Goal: Information Seeking & Learning: Learn about a topic

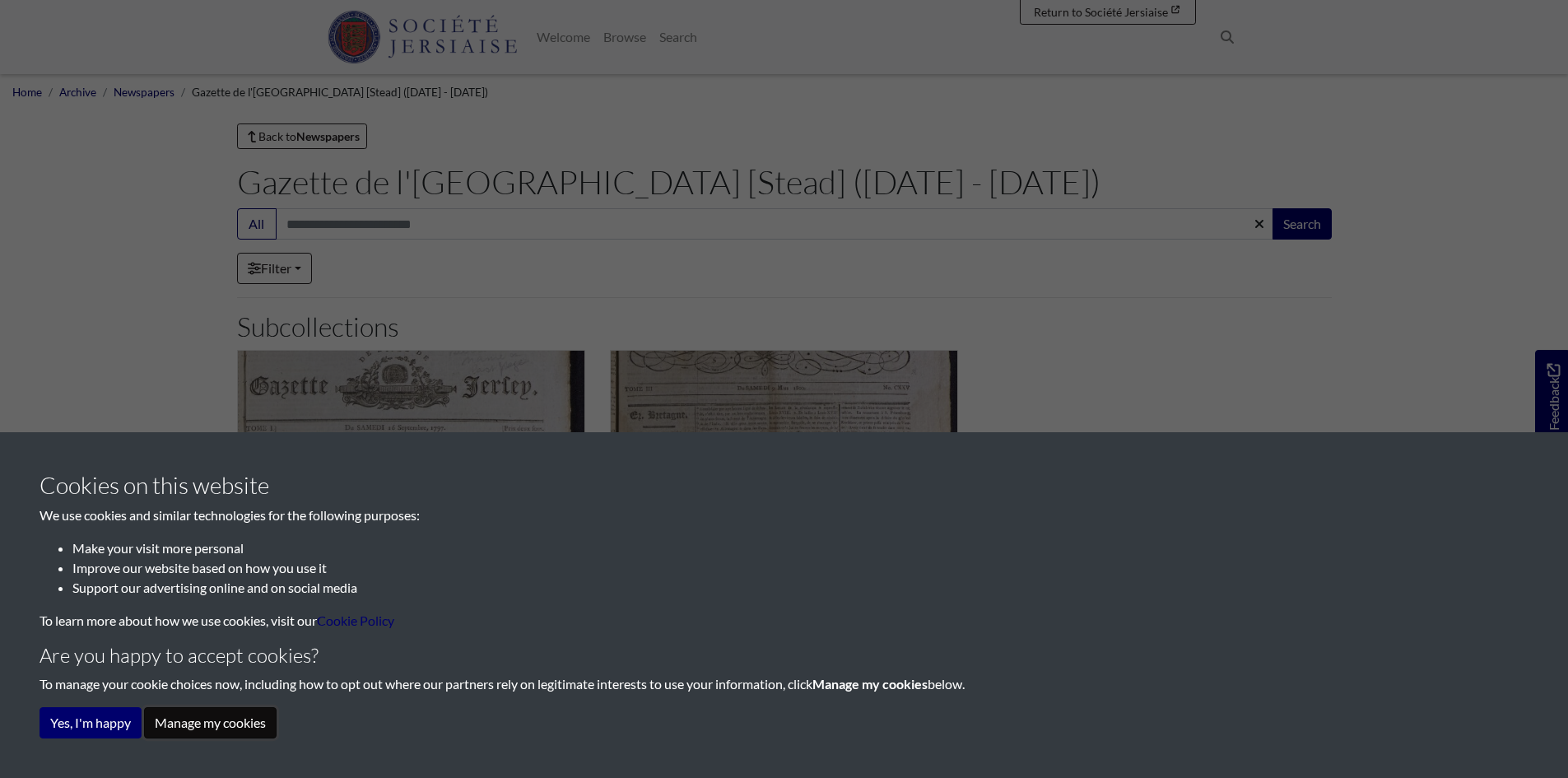
click at [207, 728] on button "Manage my cookies" at bounding box center [210, 723] width 133 height 31
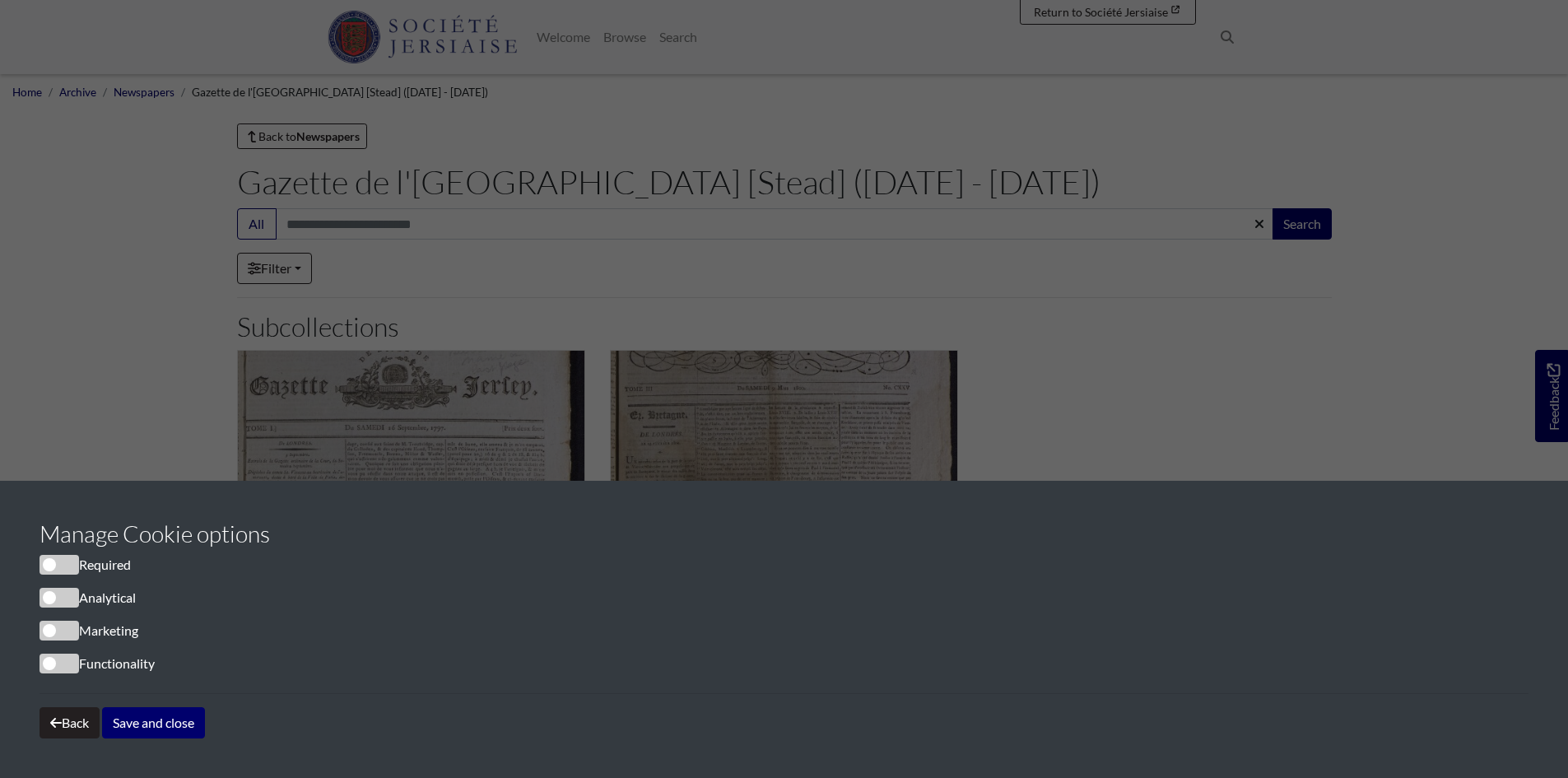
click at [54, 559] on span "cookieconsent" at bounding box center [59, 565] width 40 height 20
click at [133, 723] on button "Save and close" at bounding box center [154, 723] width 103 height 31
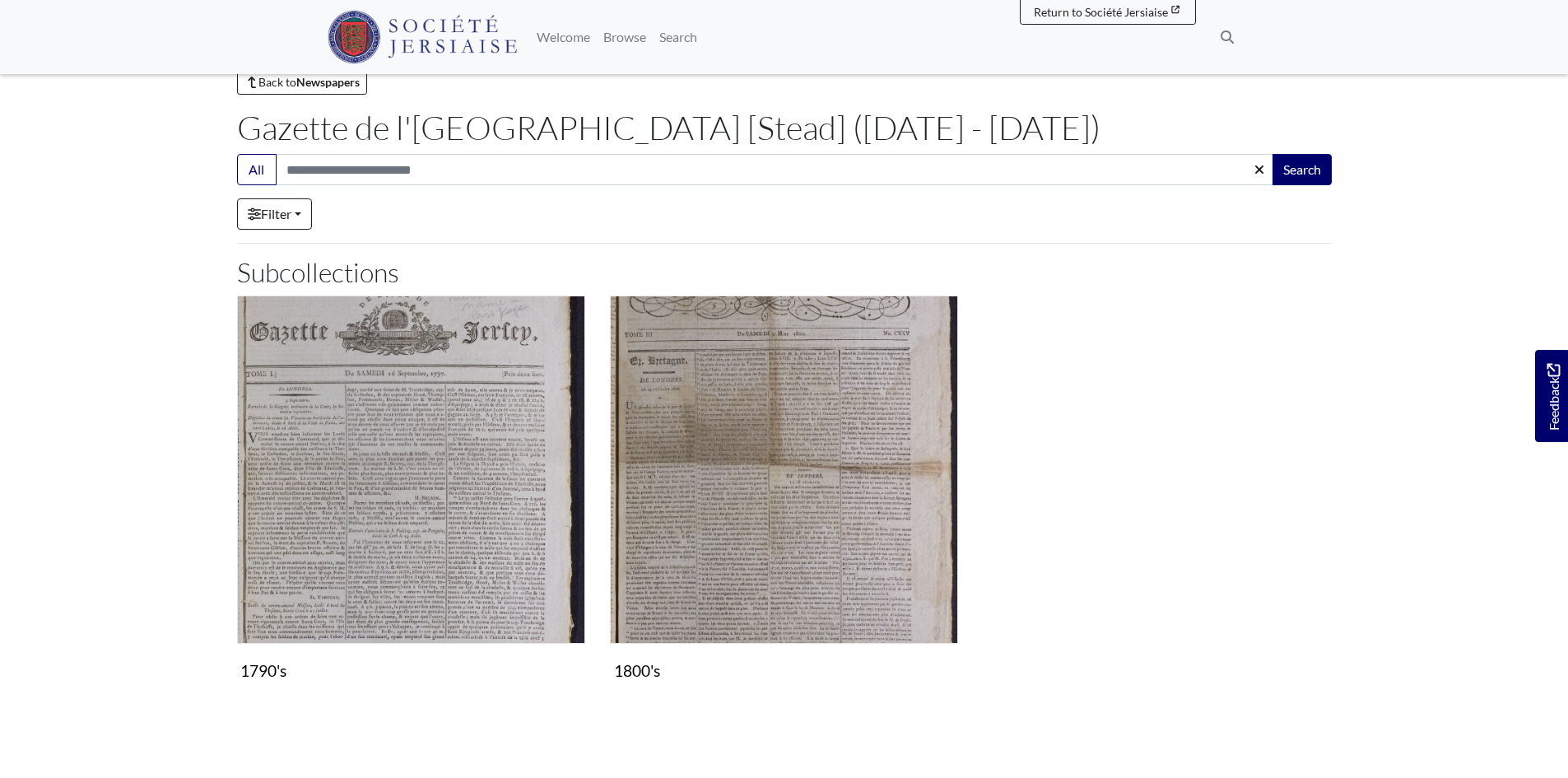
scroll to position [83, 0]
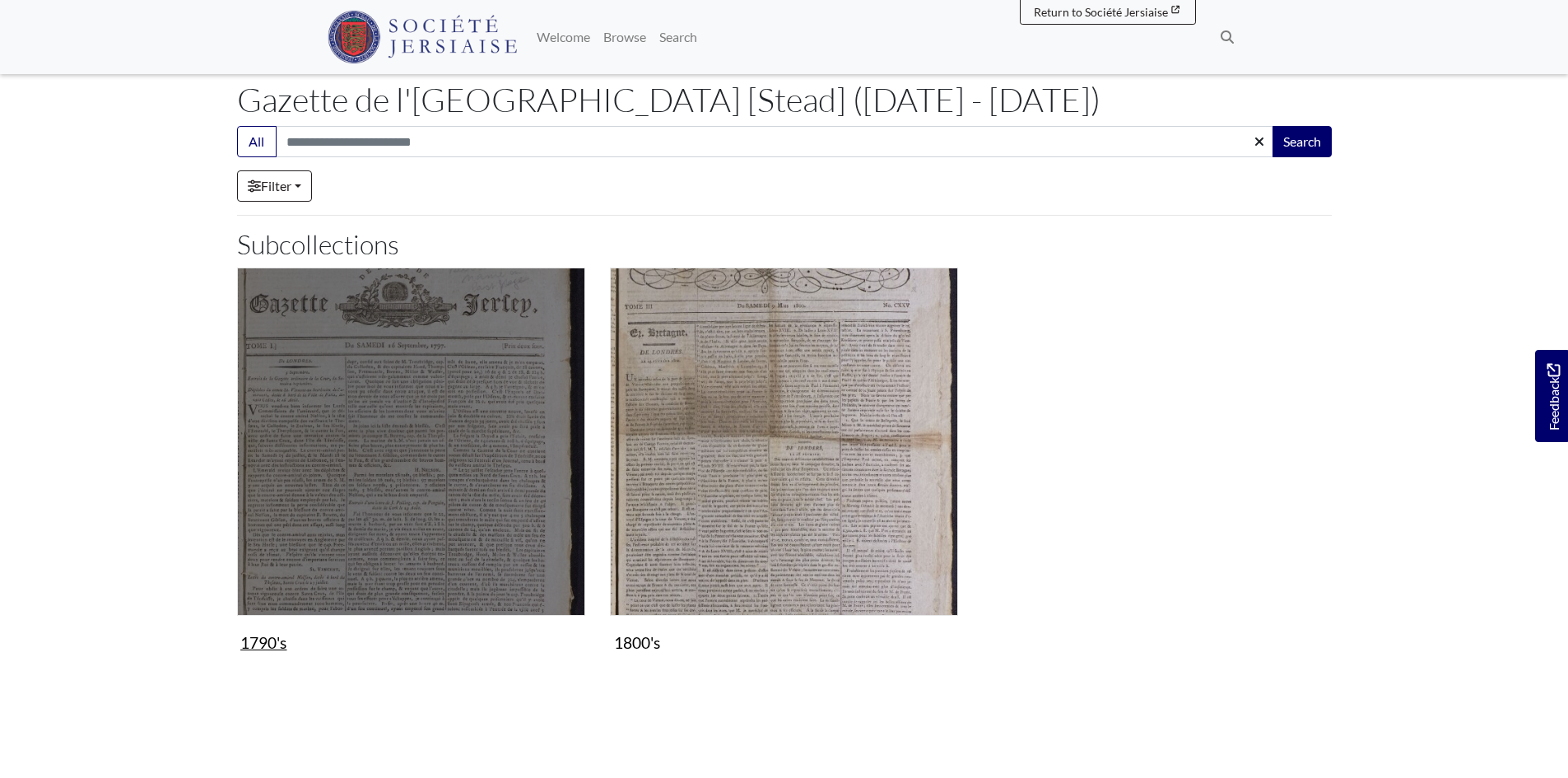
click at [363, 403] on img "Subcollection" at bounding box center [411, 442] width 348 height 349
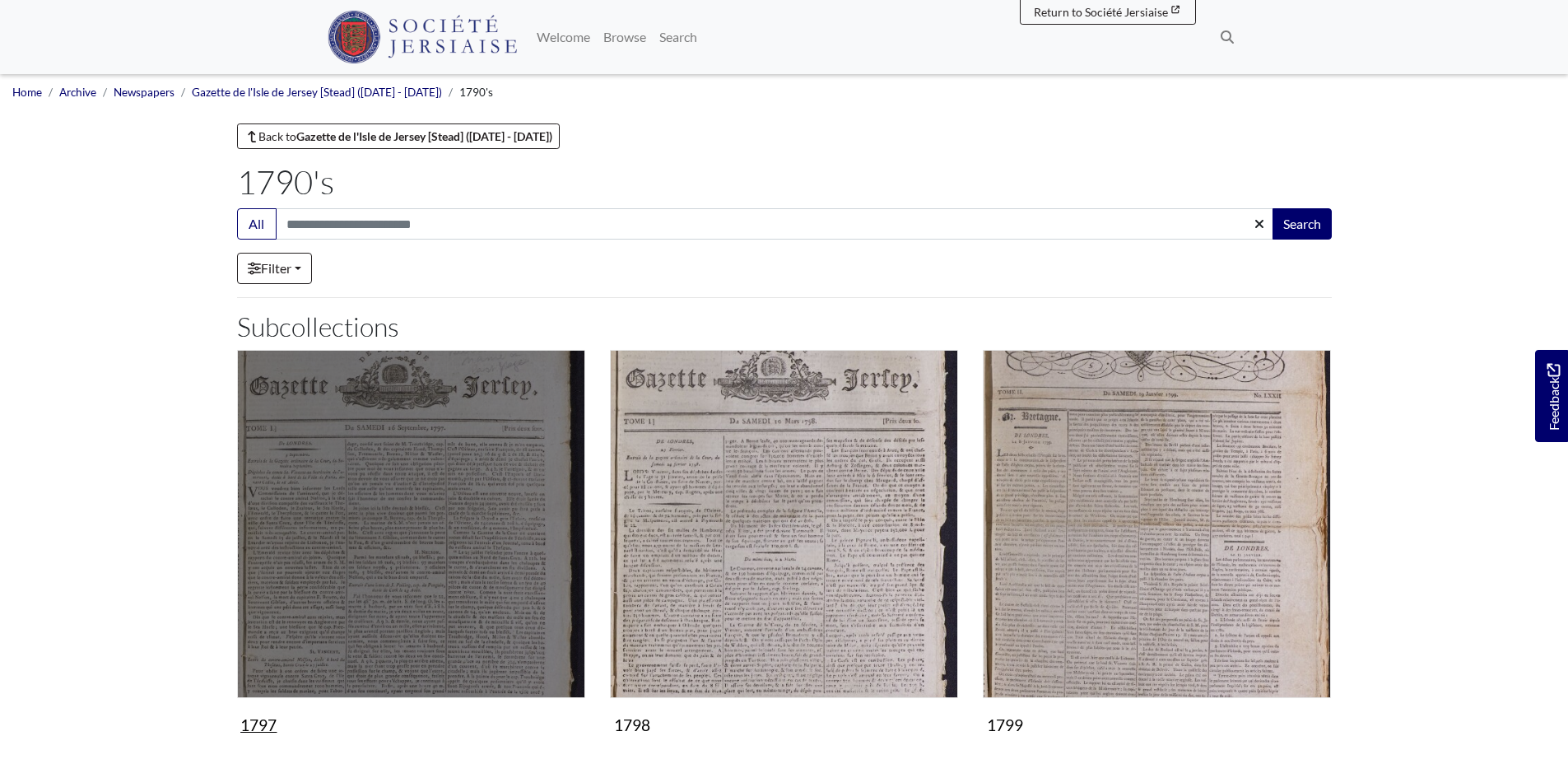
click at [410, 481] on img "Subcollection" at bounding box center [411, 524] width 348 height 349
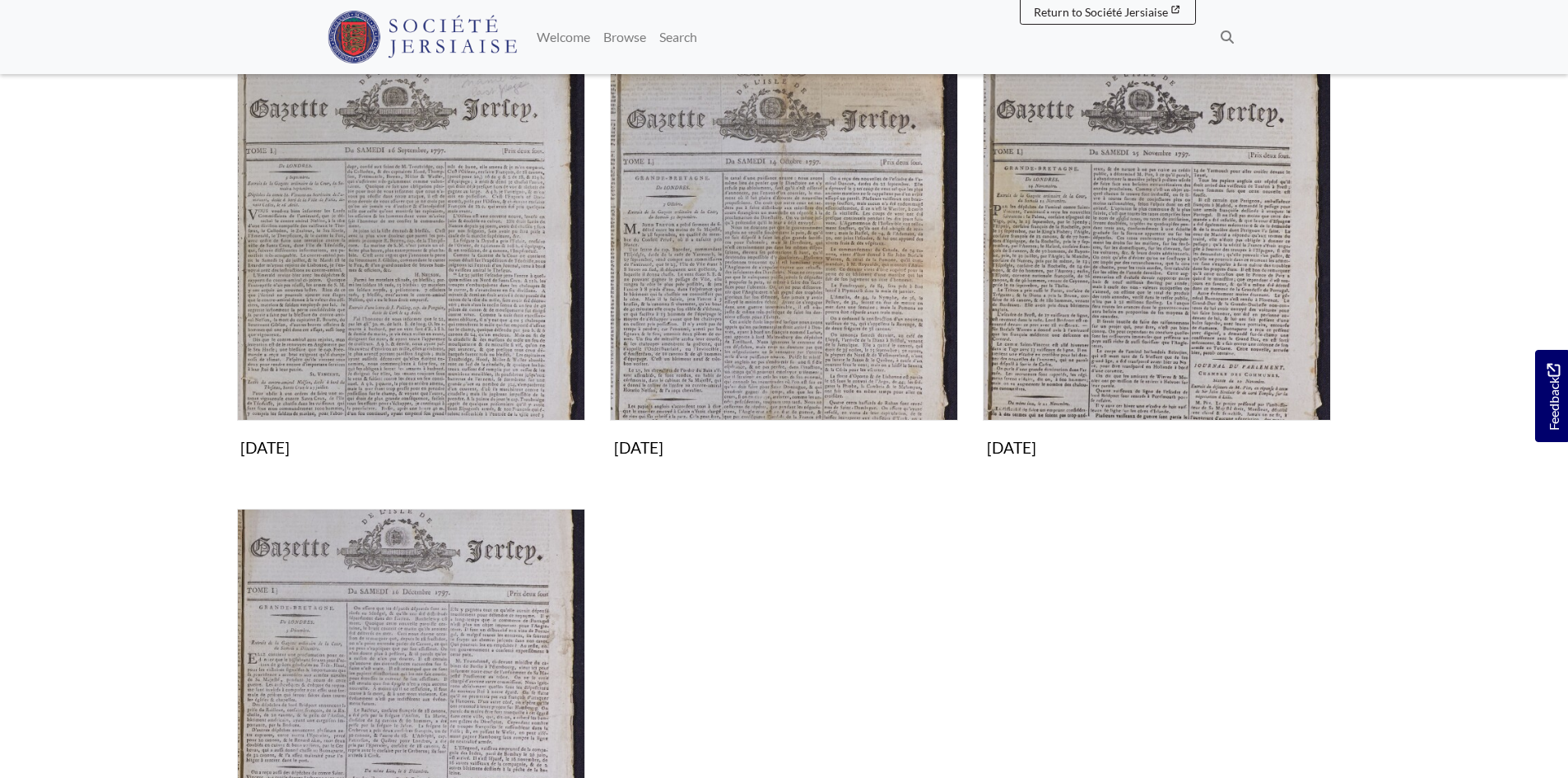
scroll to position [114, 0]
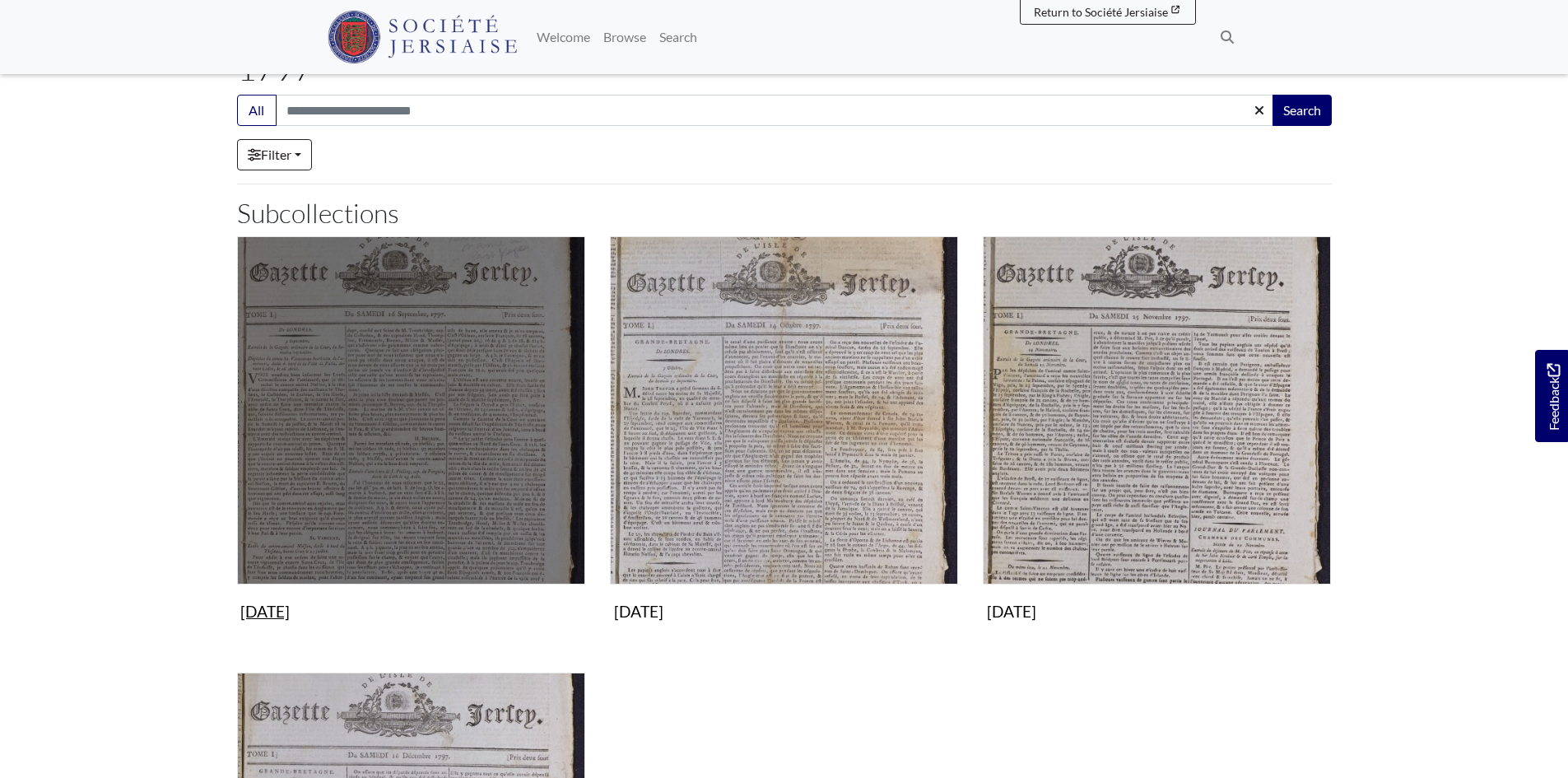
click at [437, 361] on img "Subcollection" at bounding box center [411, 410] width 348 height 349
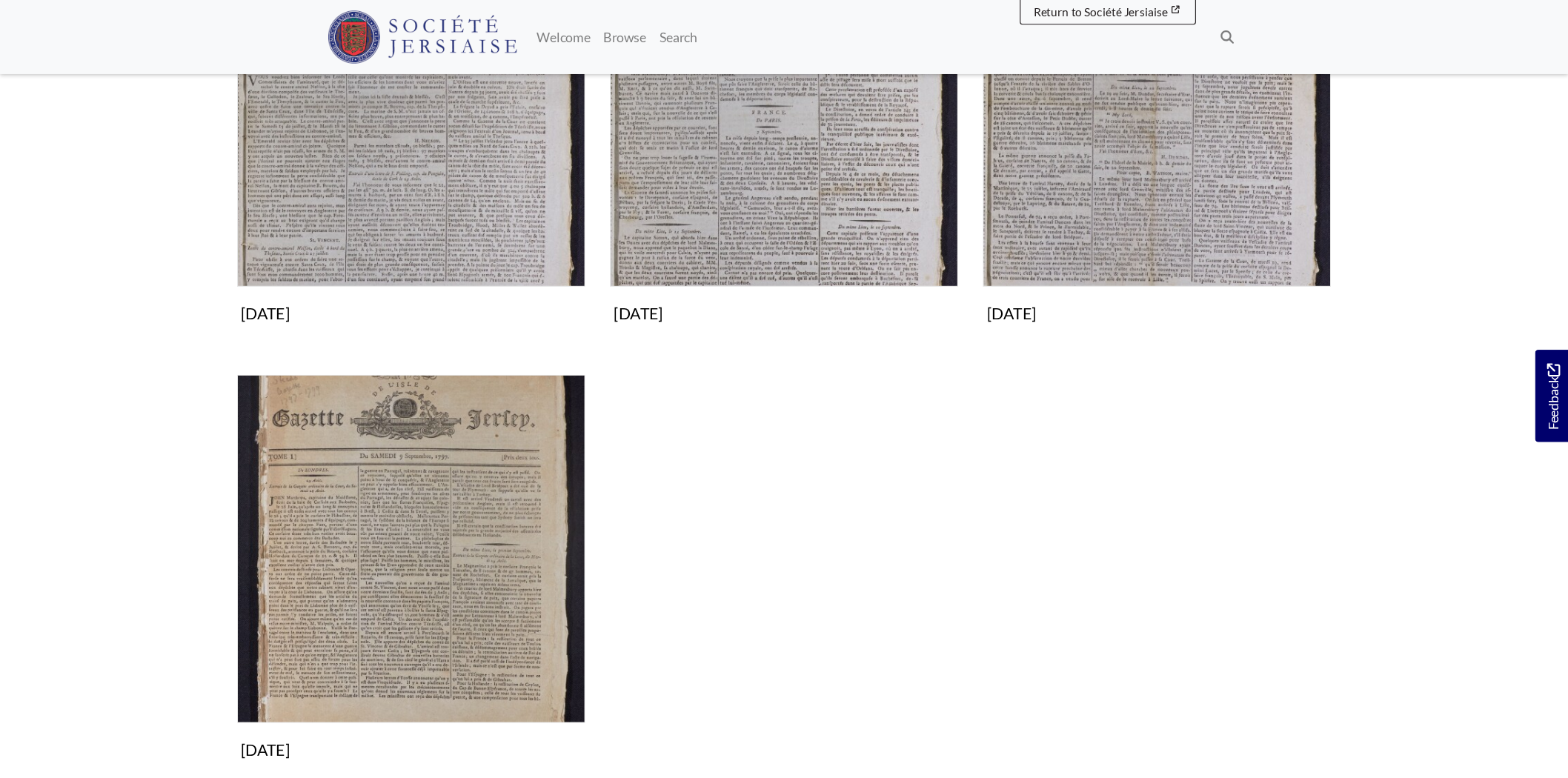
scroll to position [74, 0]
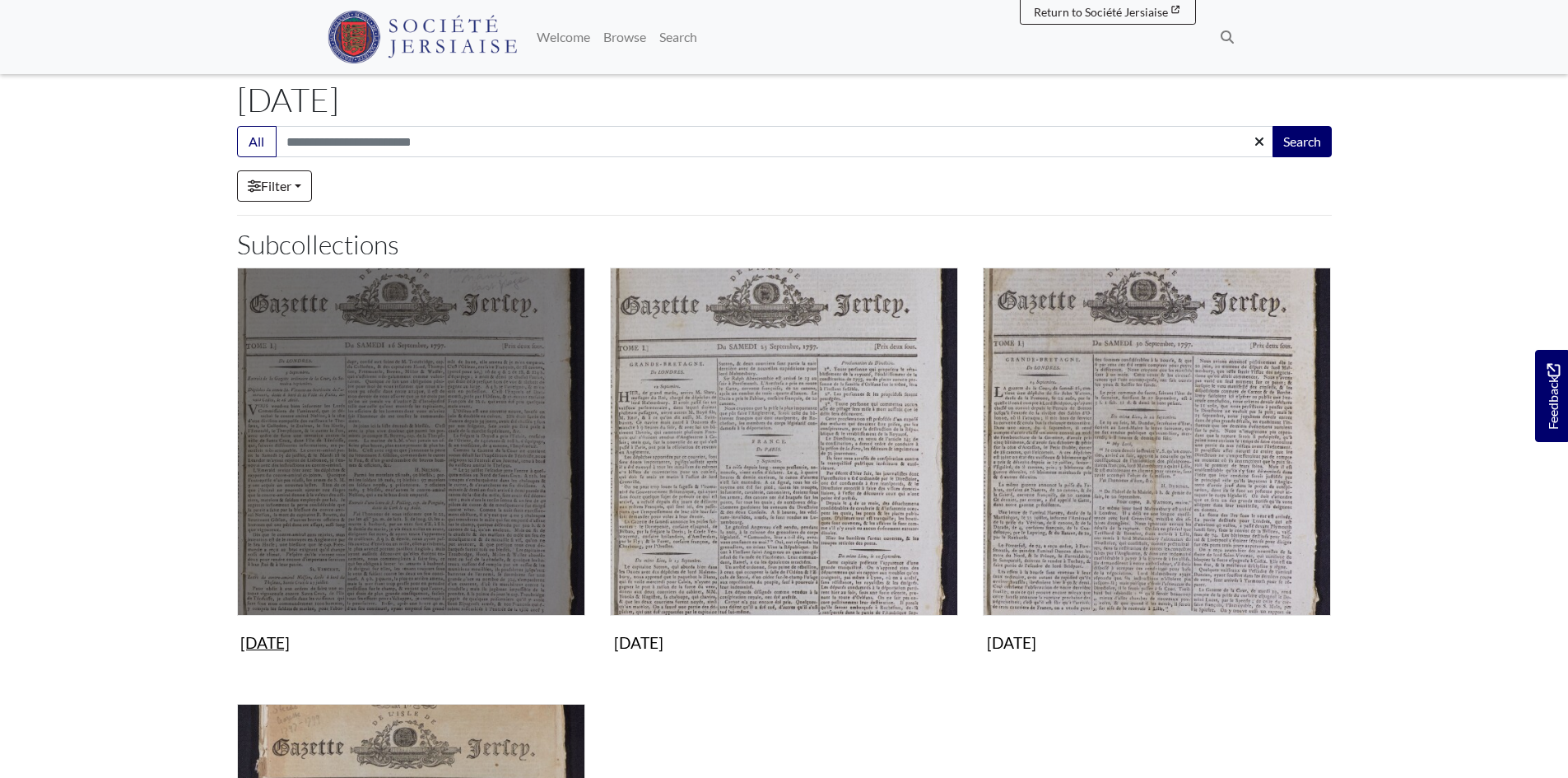
click at [404, 510] on img "Subcollection" at bounding box center [411, 442] width 348 height 349
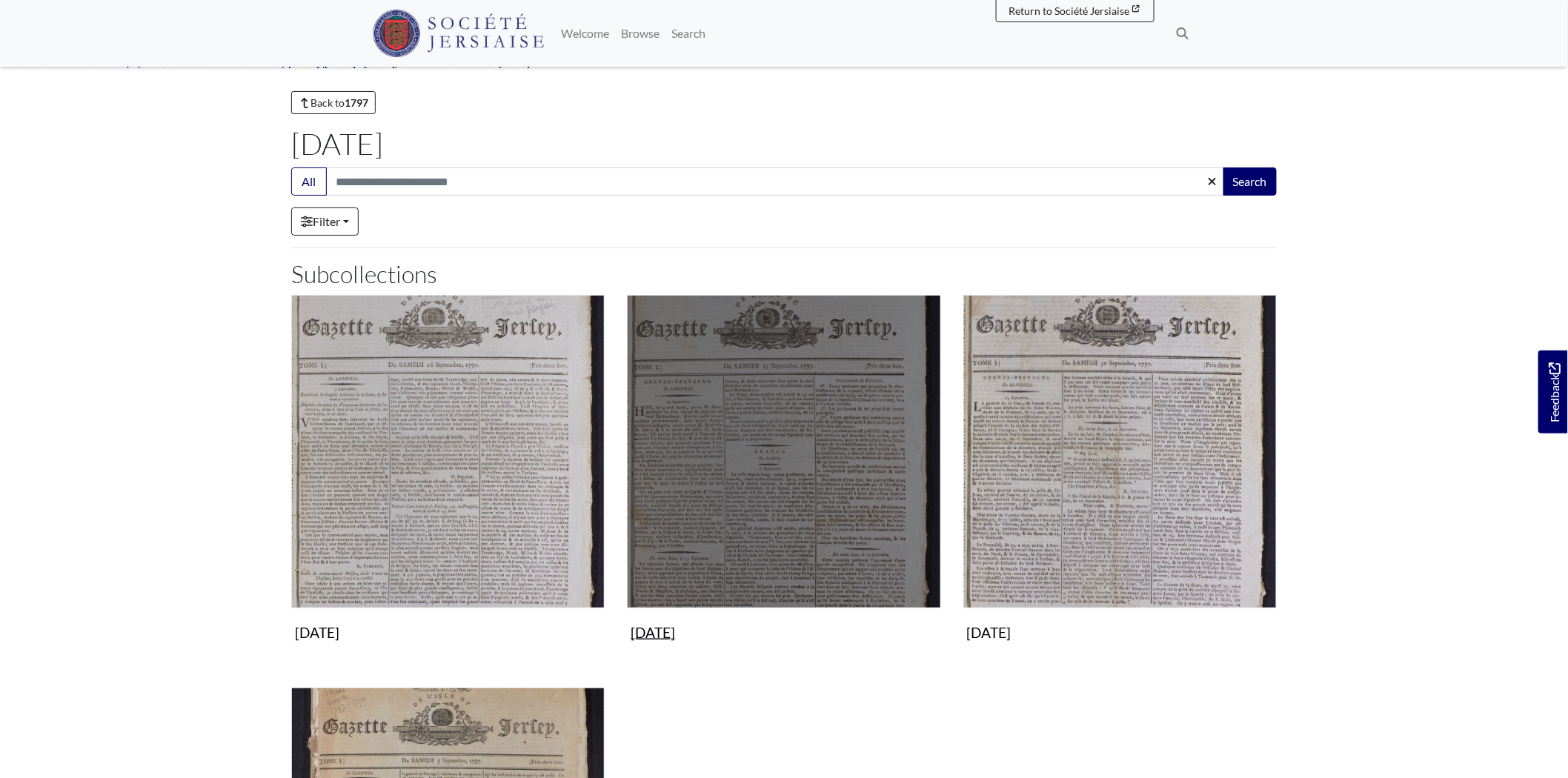
scroll to position [0, 0]
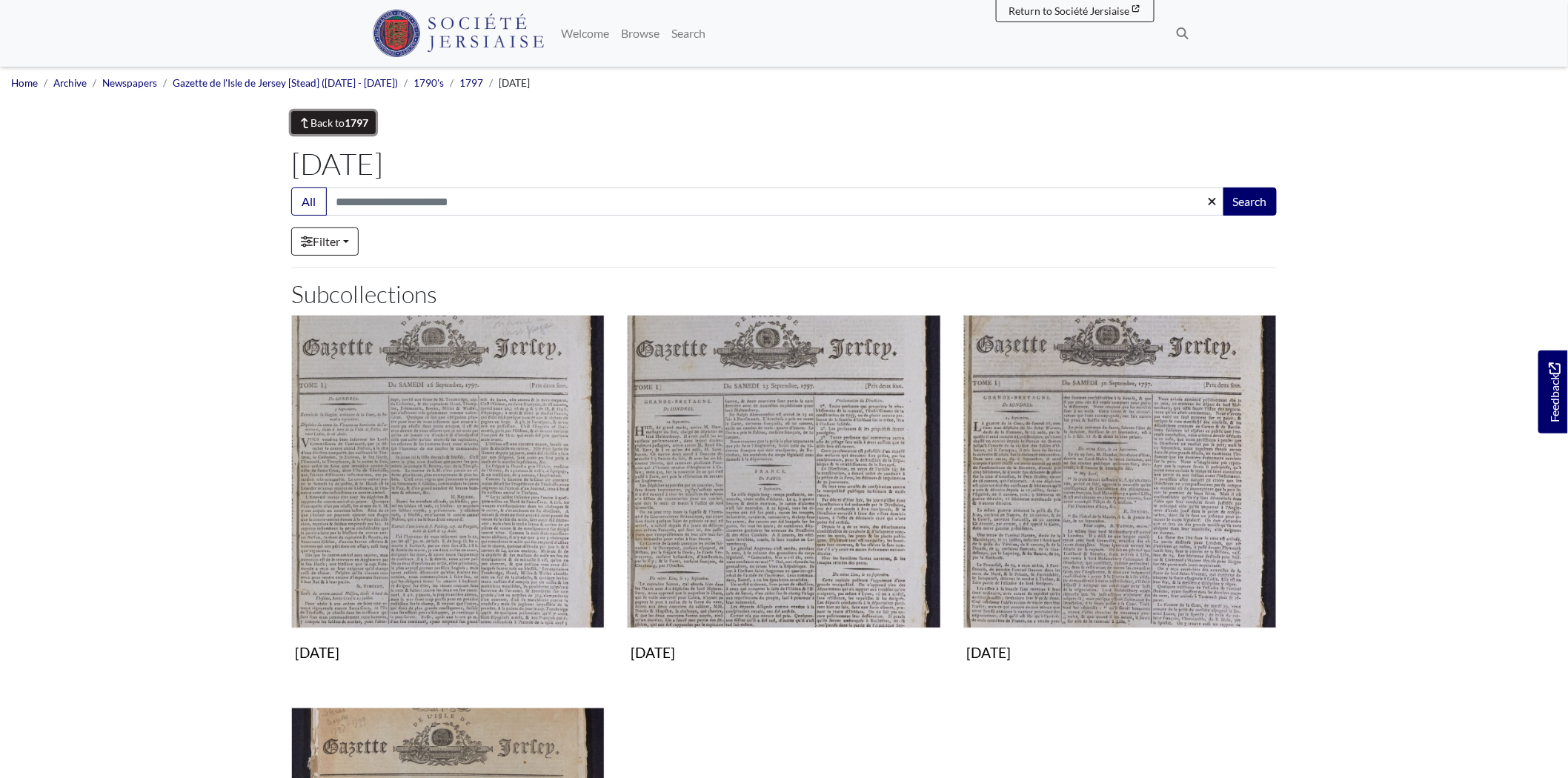
click at [328, 127] on link "Back to 1797" at bounding box center [334, 123] width 85 height 23
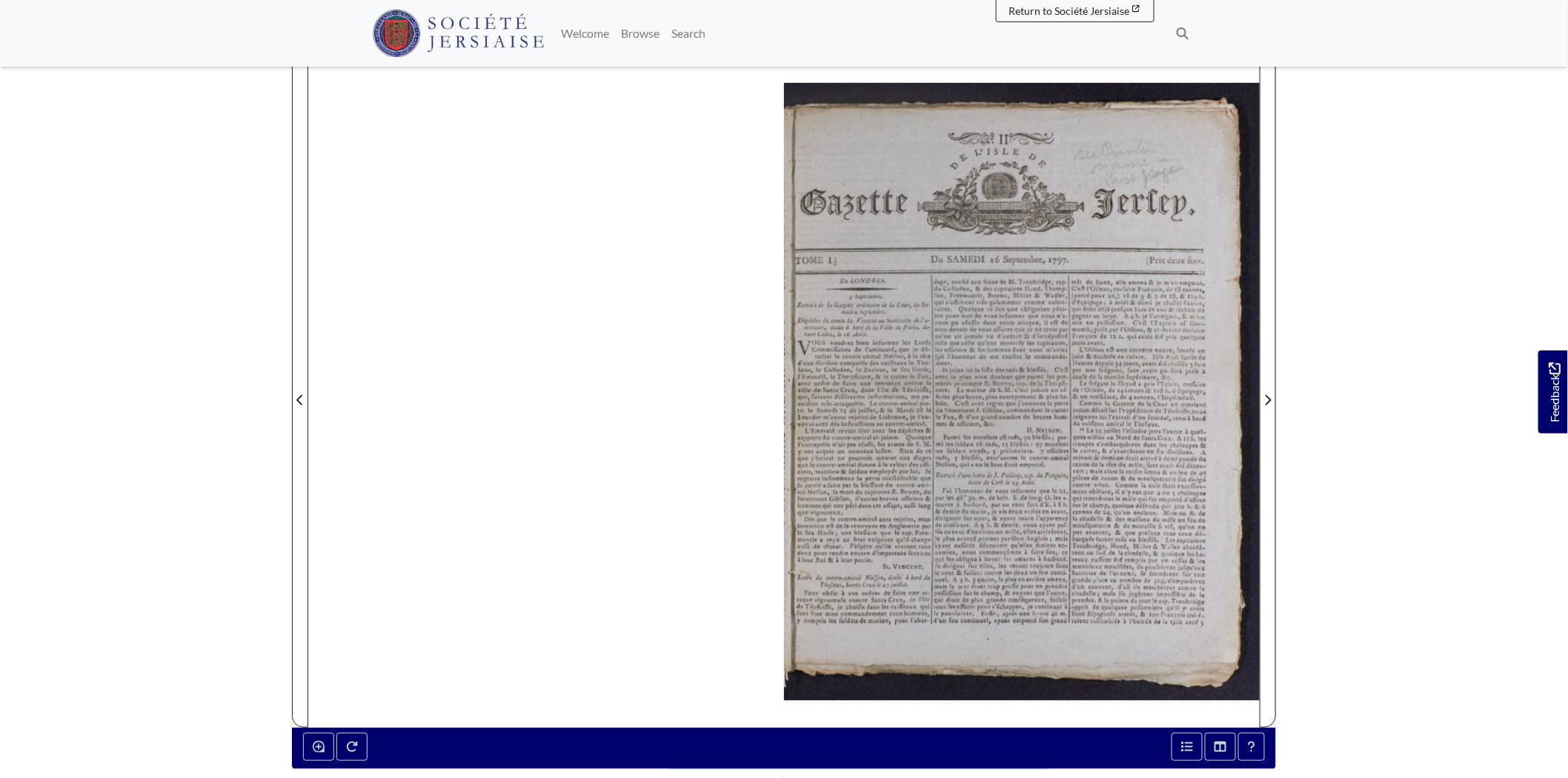
scroll to position [139, 0]
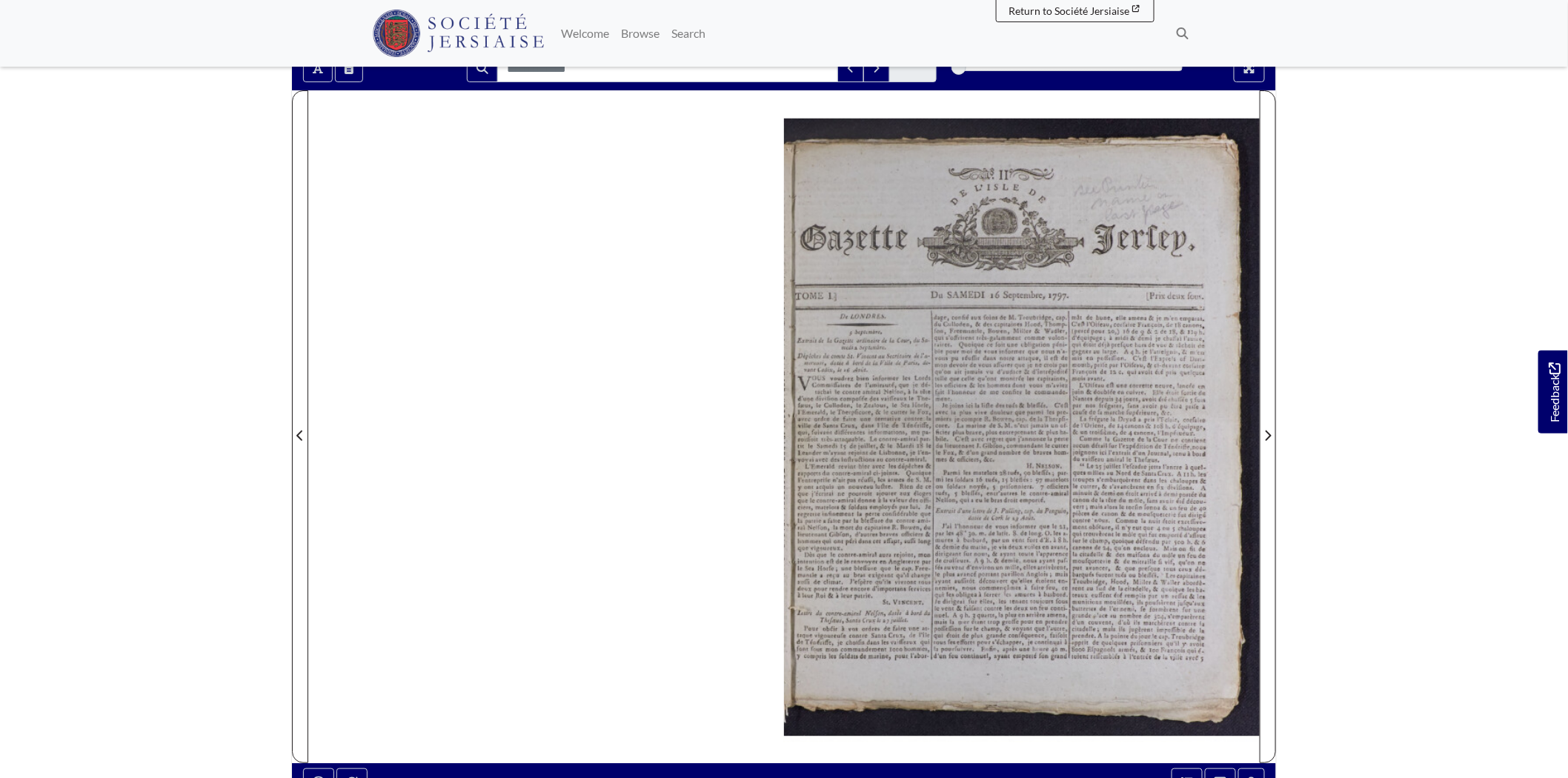
click at [847, 351] on div at bounding box center [1022, 427] width 476 height 672
click at [848, 346] on div at bounding box center [1022, 427] width 476 height 672
click at [861, 352] on div at bounding box center [1022, 427] width 476 height 672
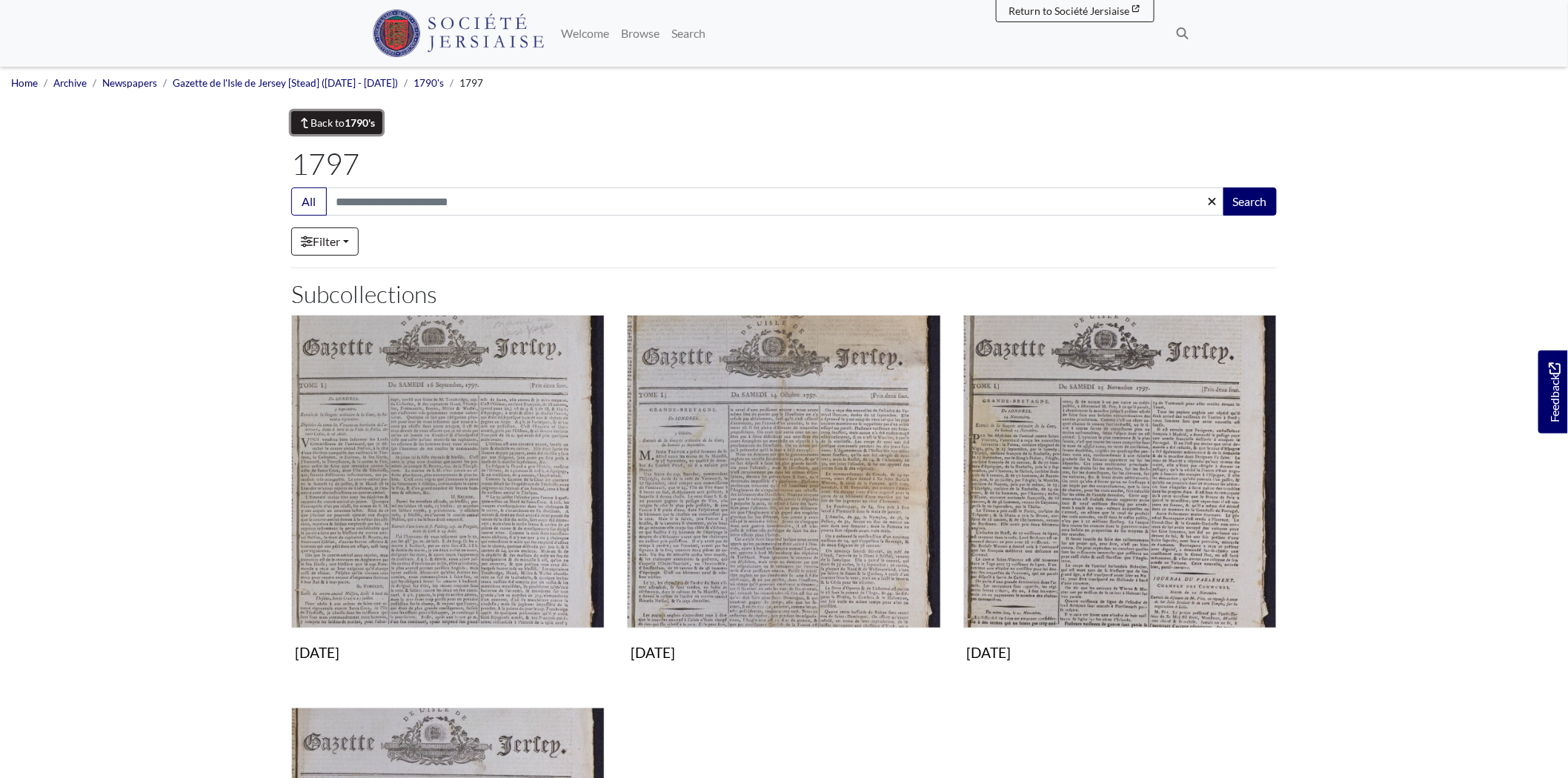
click at [345, 119] on link "Back to 1790's" at bounding box center [337, 123] width 91 height 23
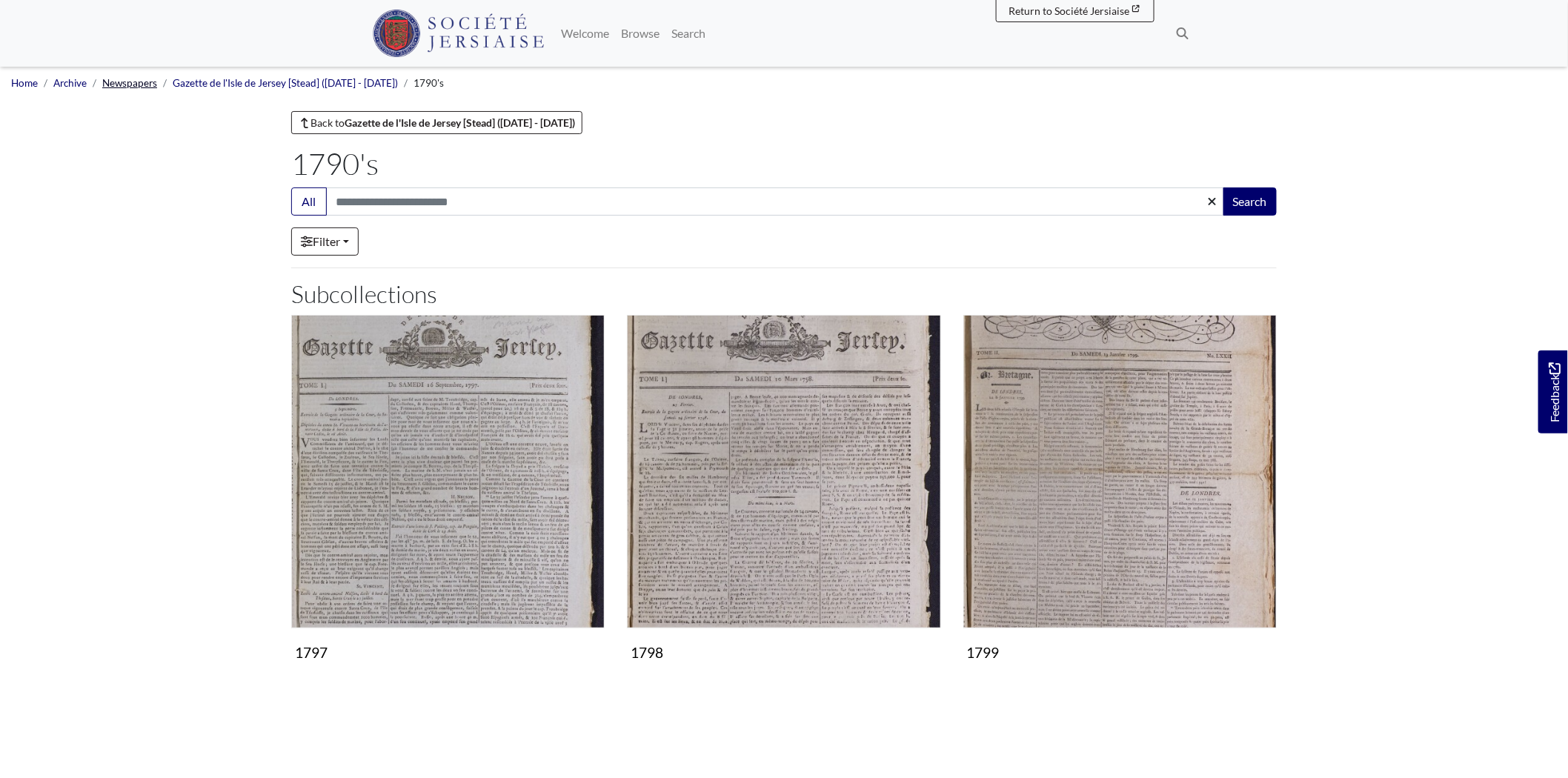
click at [144, 85] on link "Newspapers" at bounding box center [130, 83] width 55 height 12
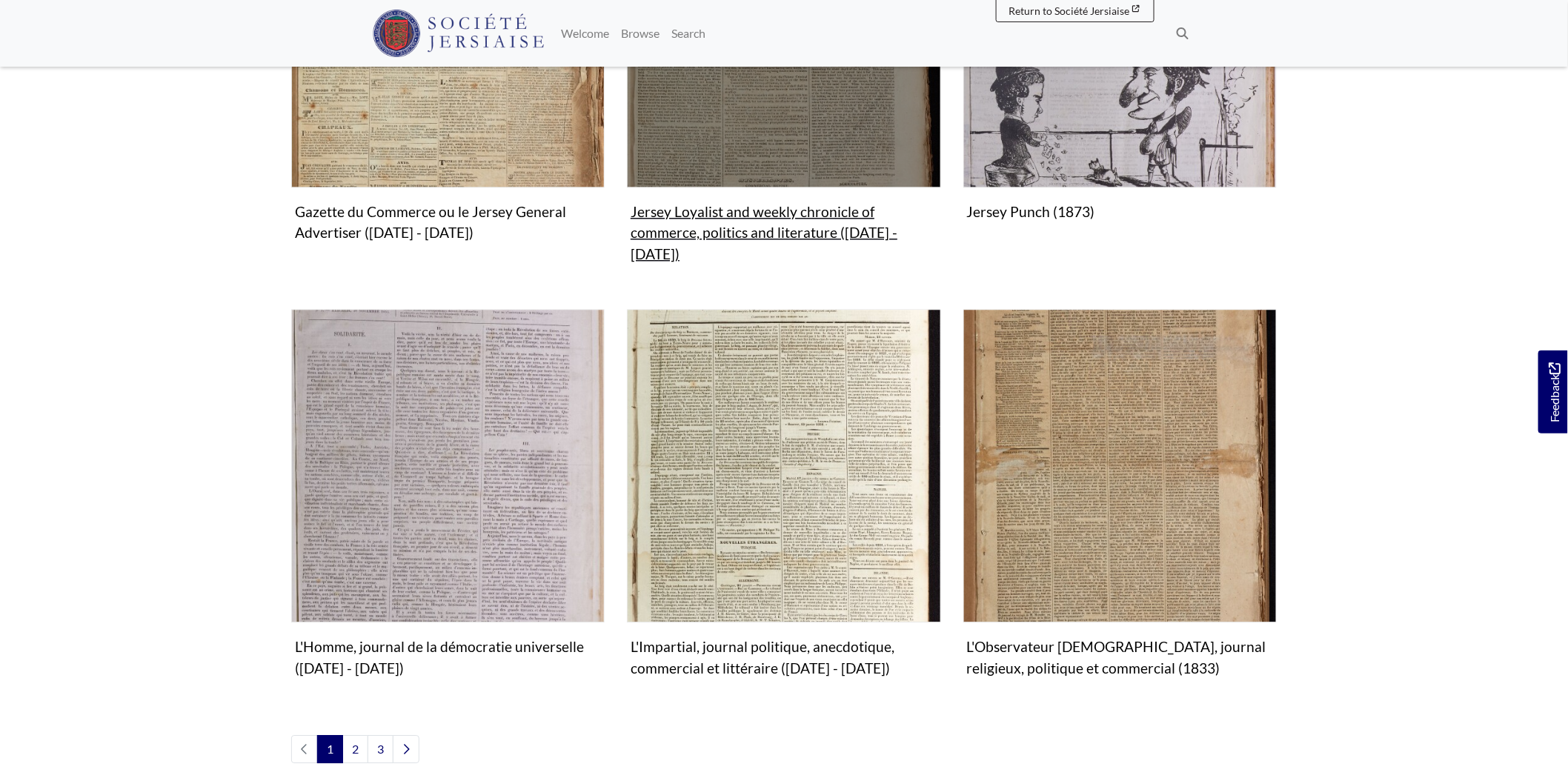
scroll to position [1482, 0]
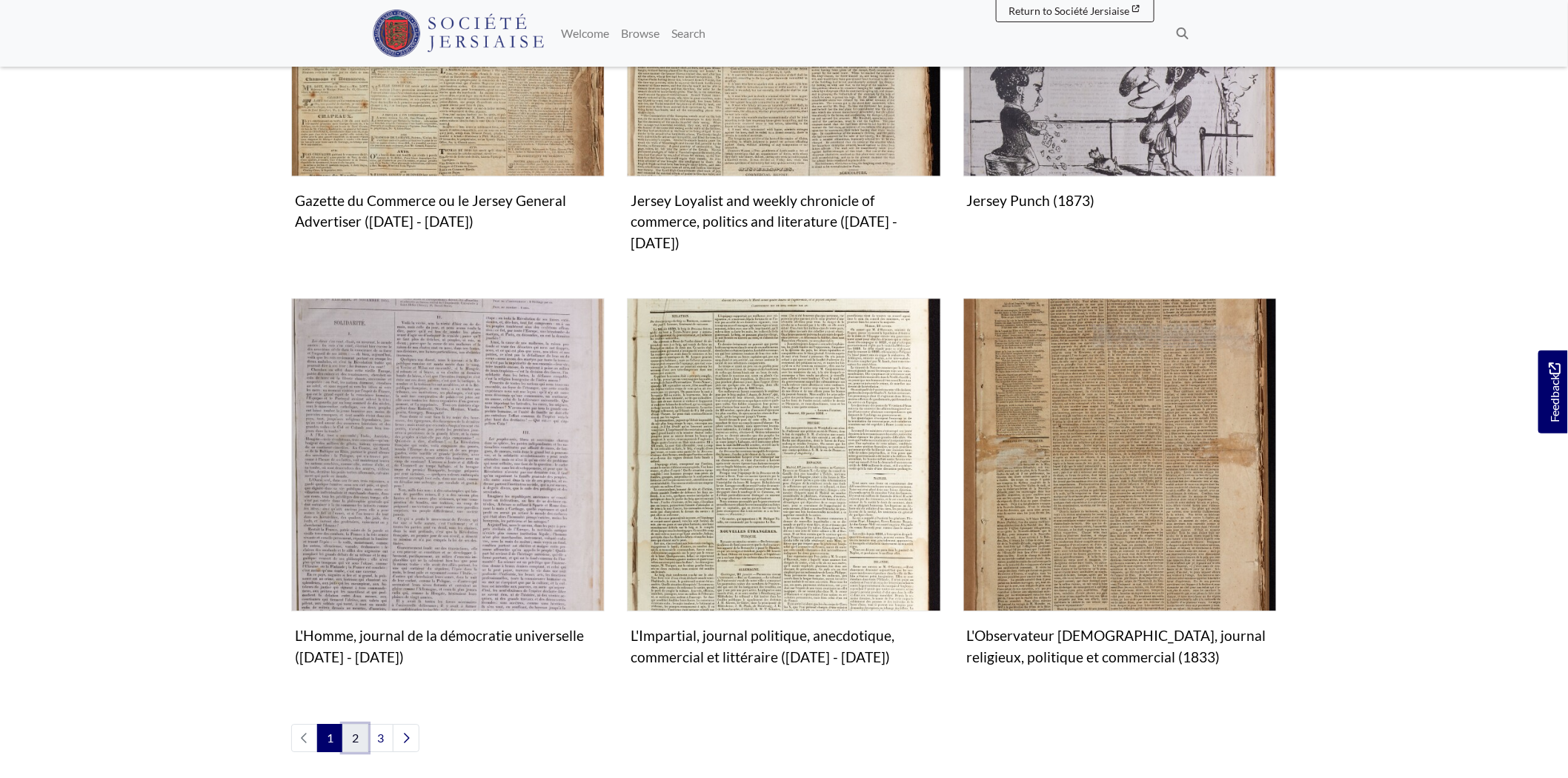
click at [354, 724] on link "2" at bounding box center [355, 738] width 26 height 28
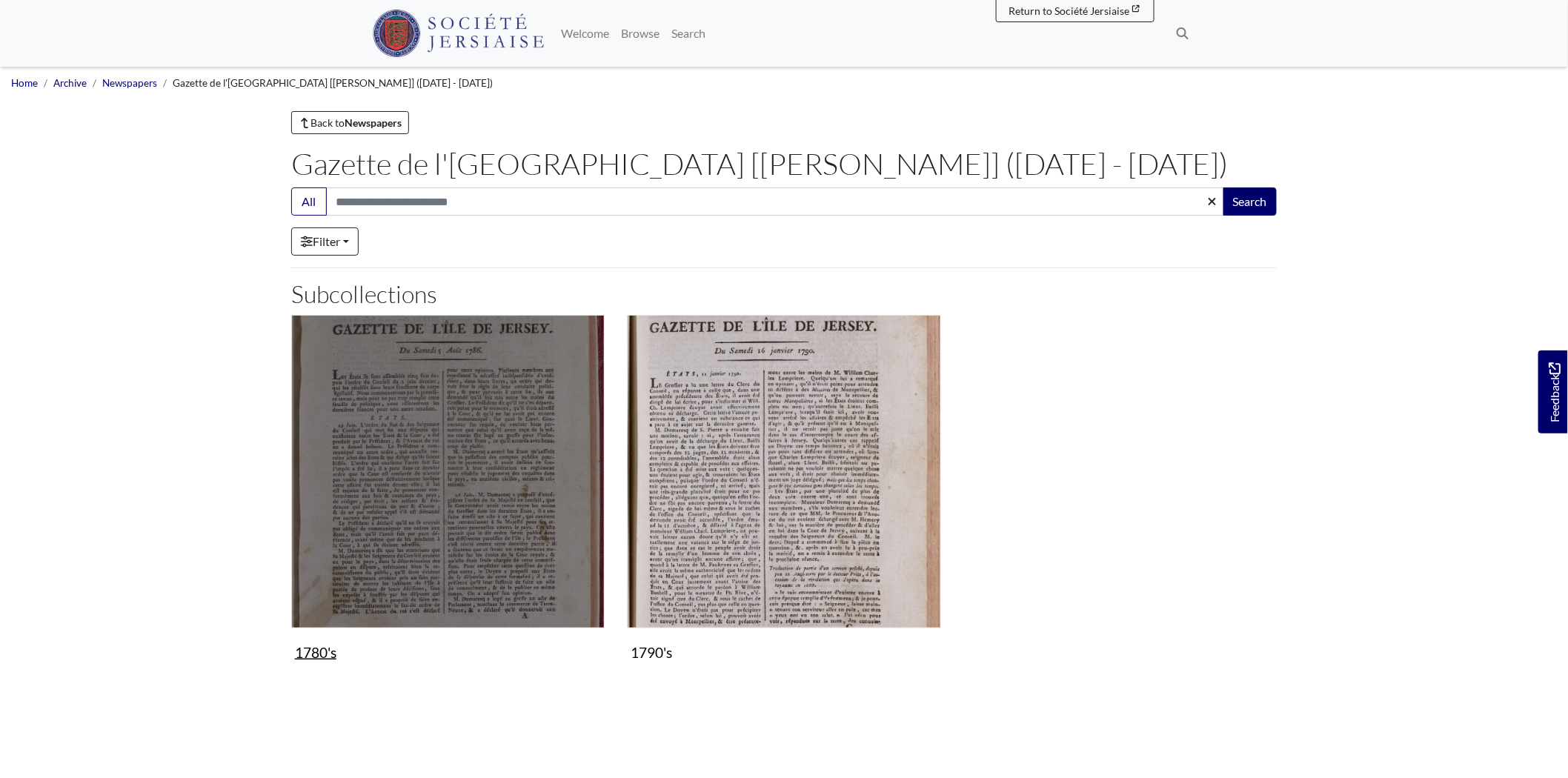
click at [464, 508] on img "Subcollection" at bounding box center [448, 472] width 314 height 314
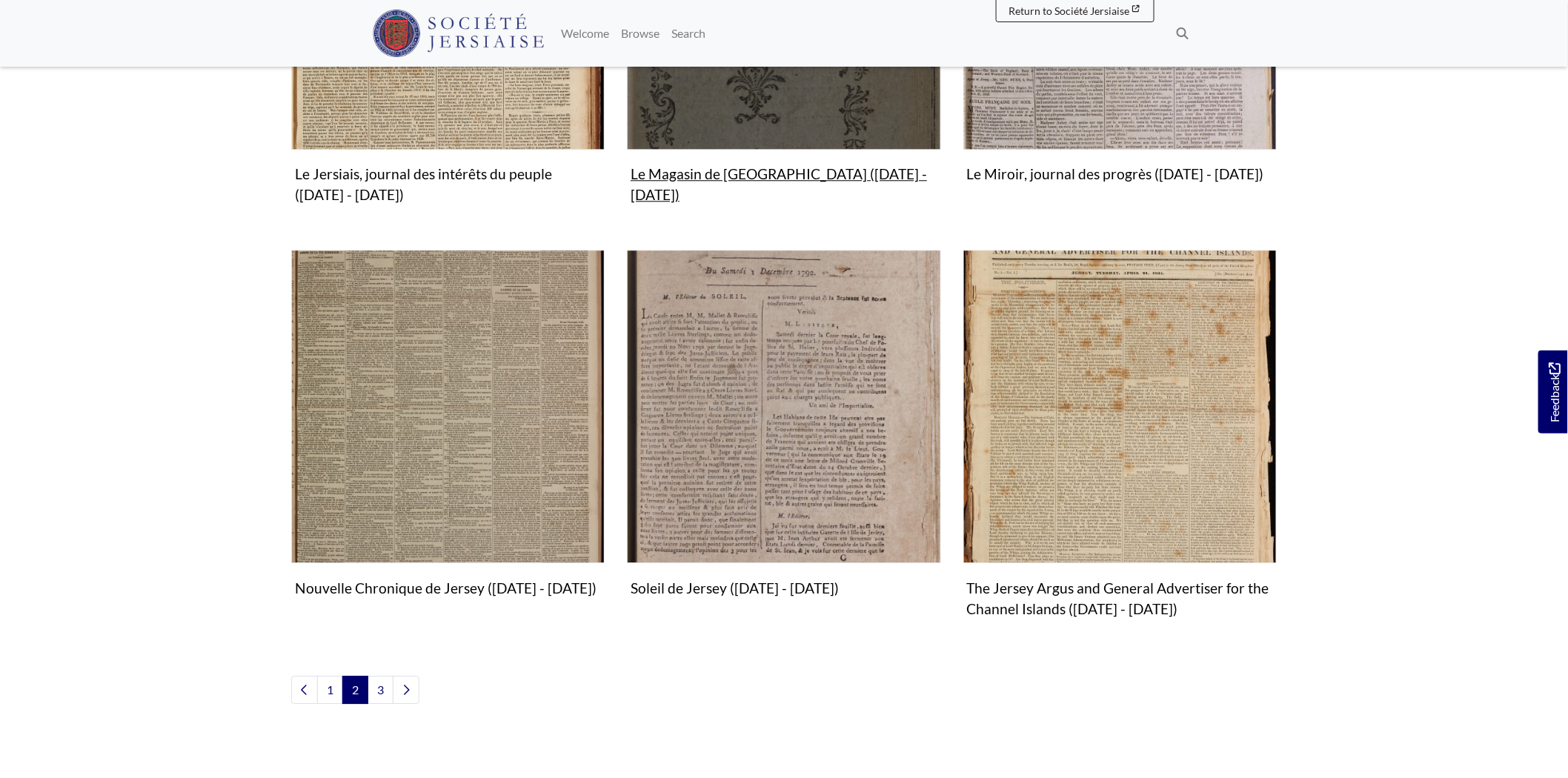
scroll to position [1564, 0]
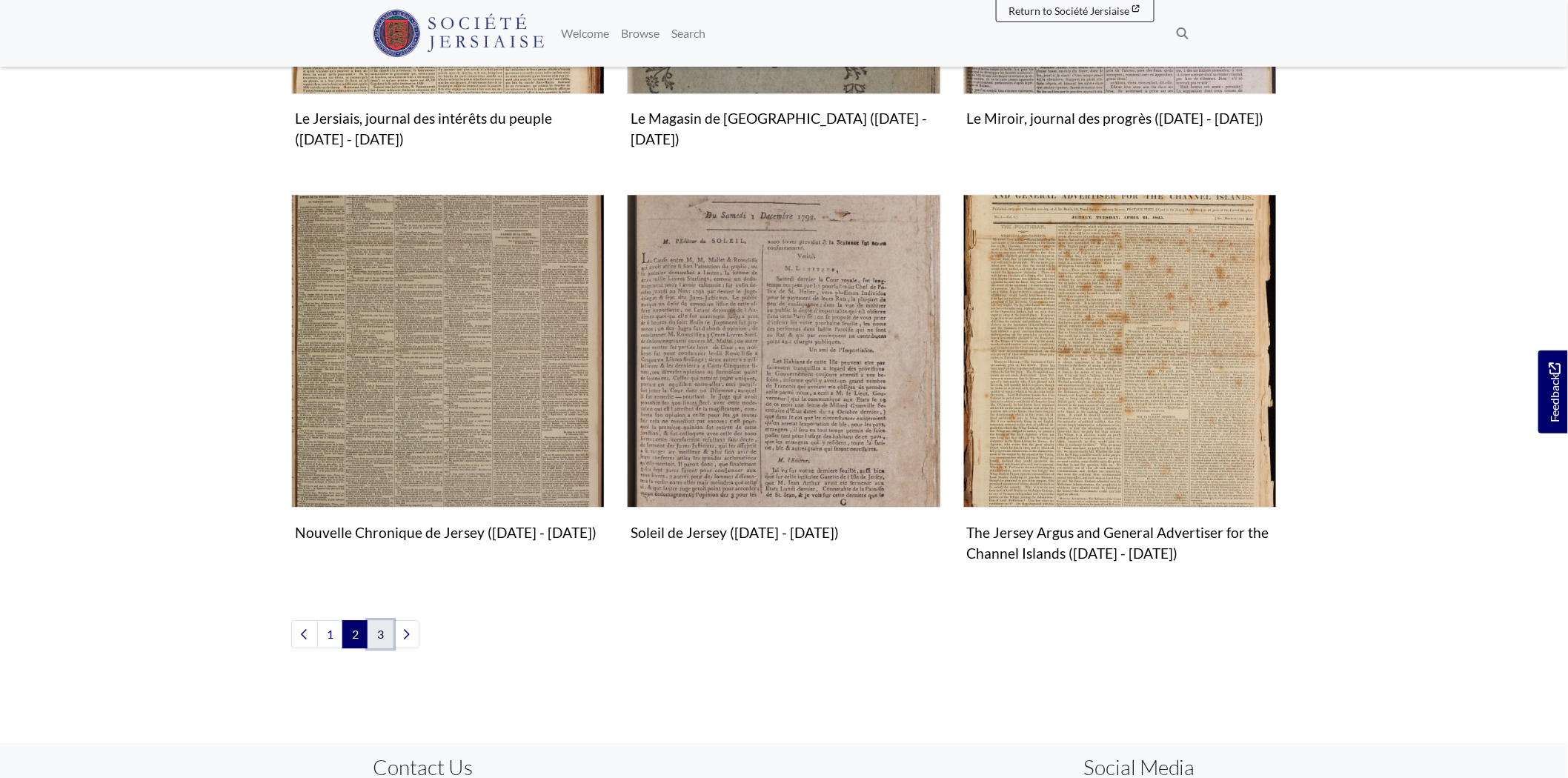
click at [381, 638] on link "3" at bounding box center [380, 634] width 26 height 28
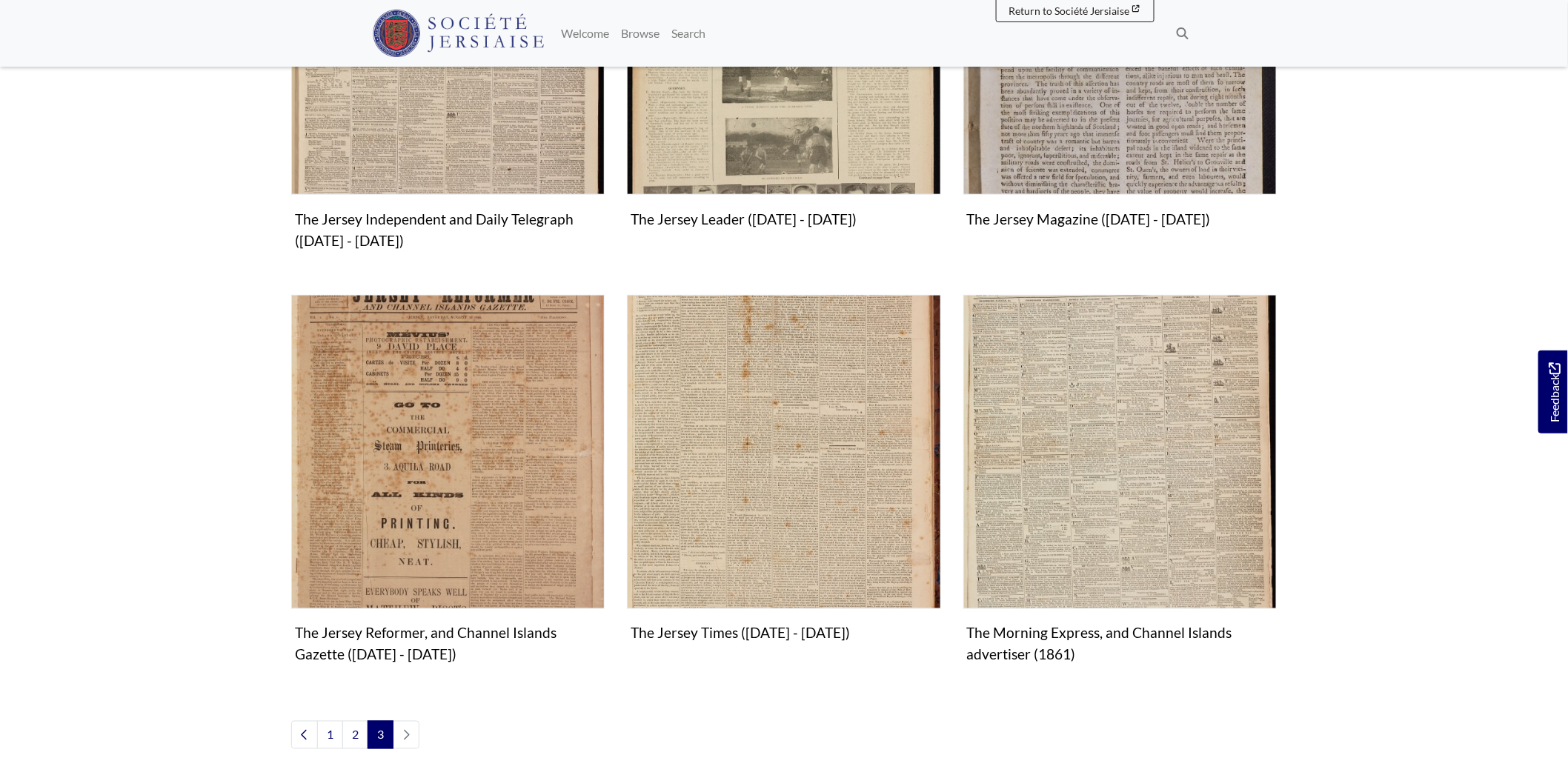
scroll to position [411, 0]
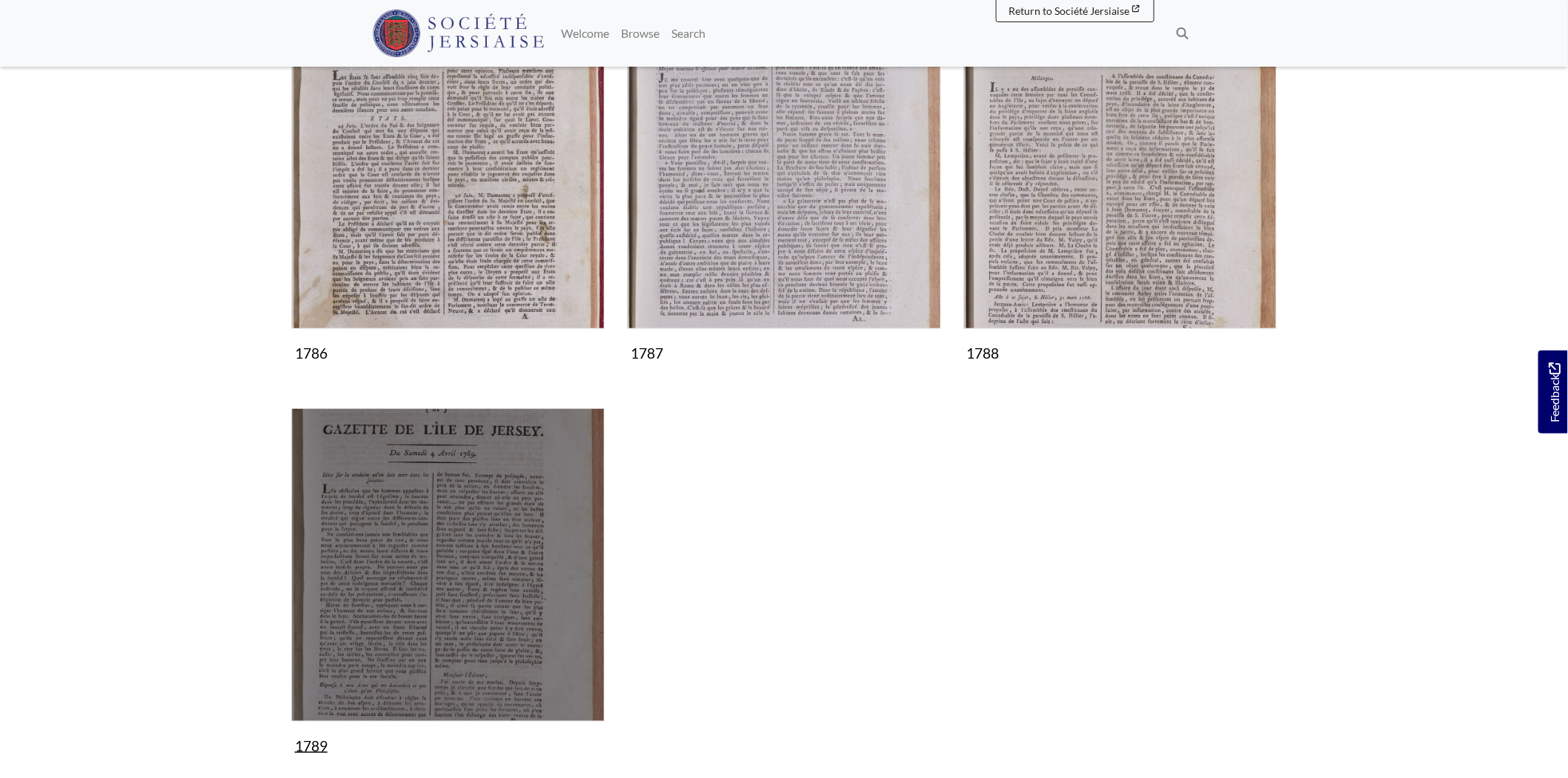
scroll to position [82, 0]
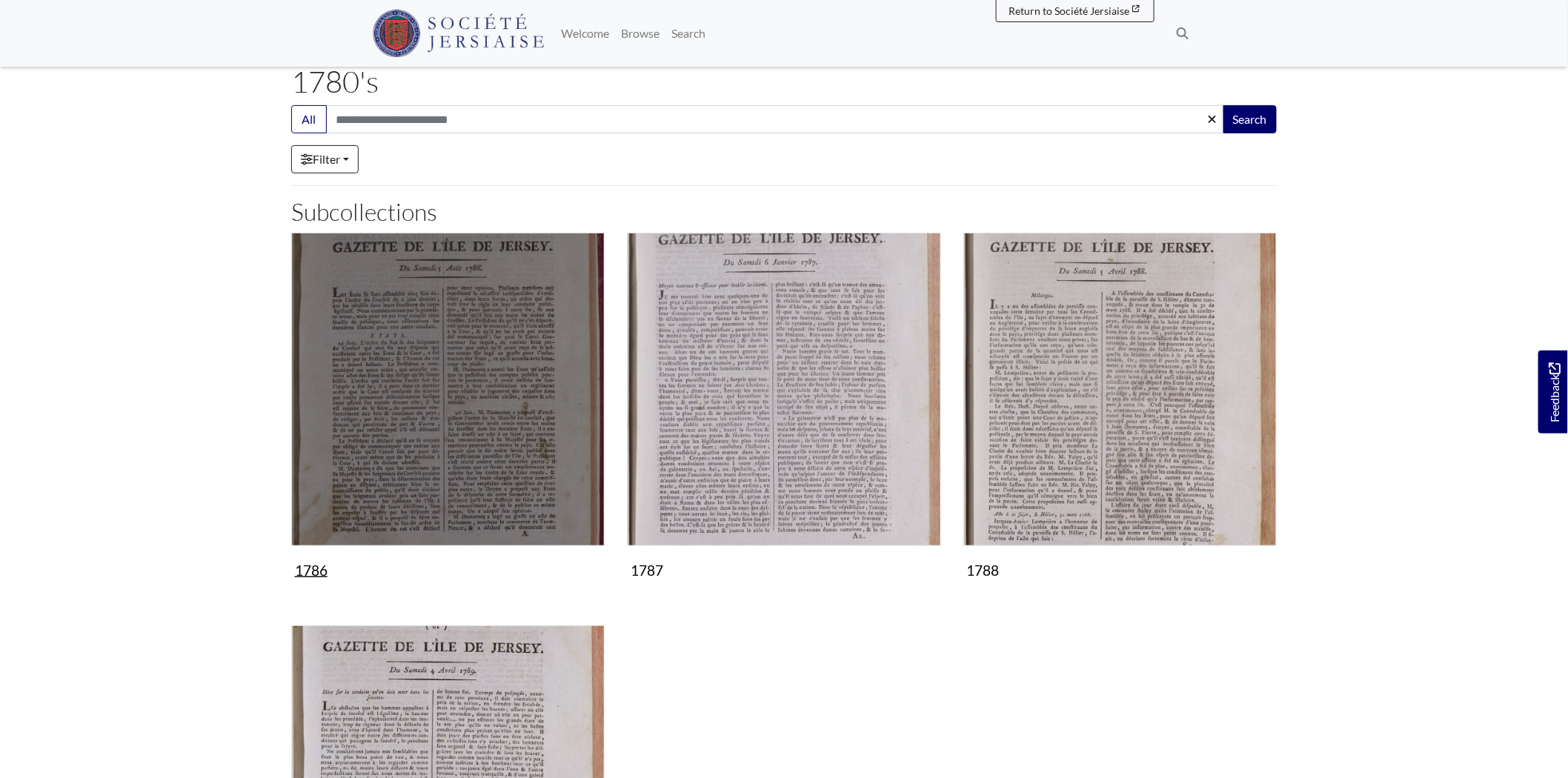
click at [445, 343] on img "Subcollection" at bounding box center [448, 389] width 314 height 314
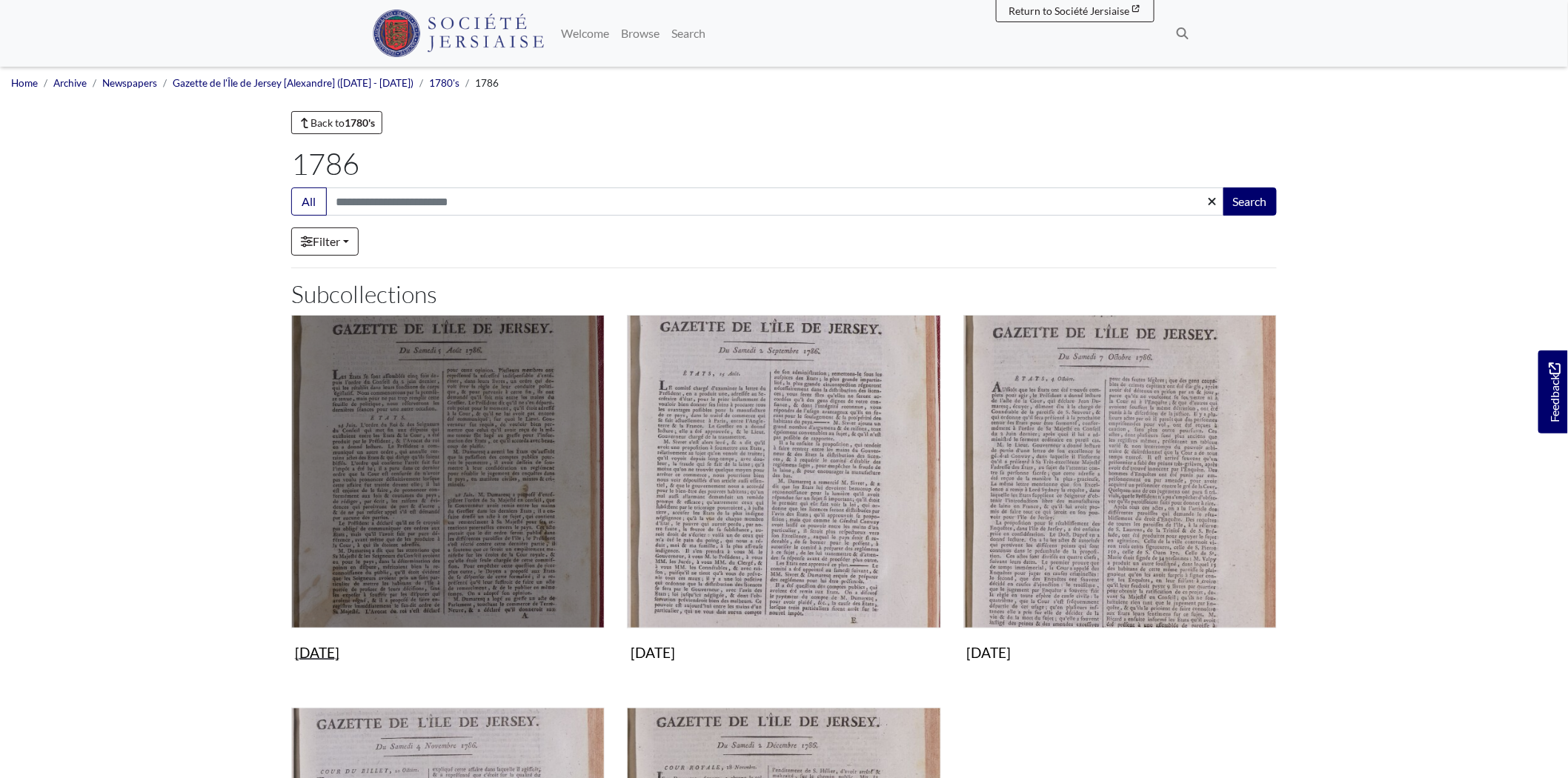
click at [479, 498] on img "Subcollection" at bounding box center [448, 472] width 314 height 314
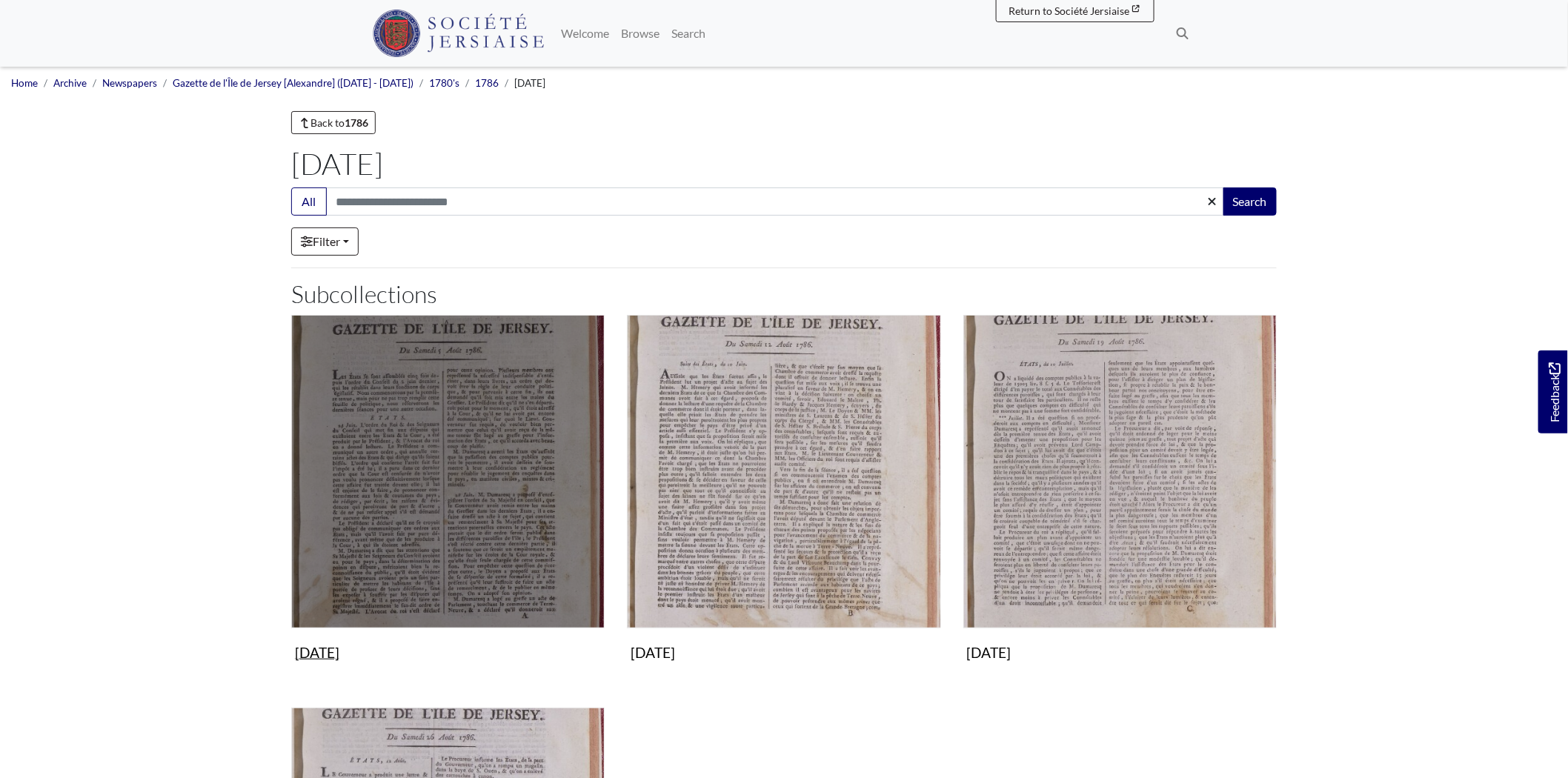
click at [479, 498] on img "Subcollection" at bounding box center [448, 472] width 314 height 314
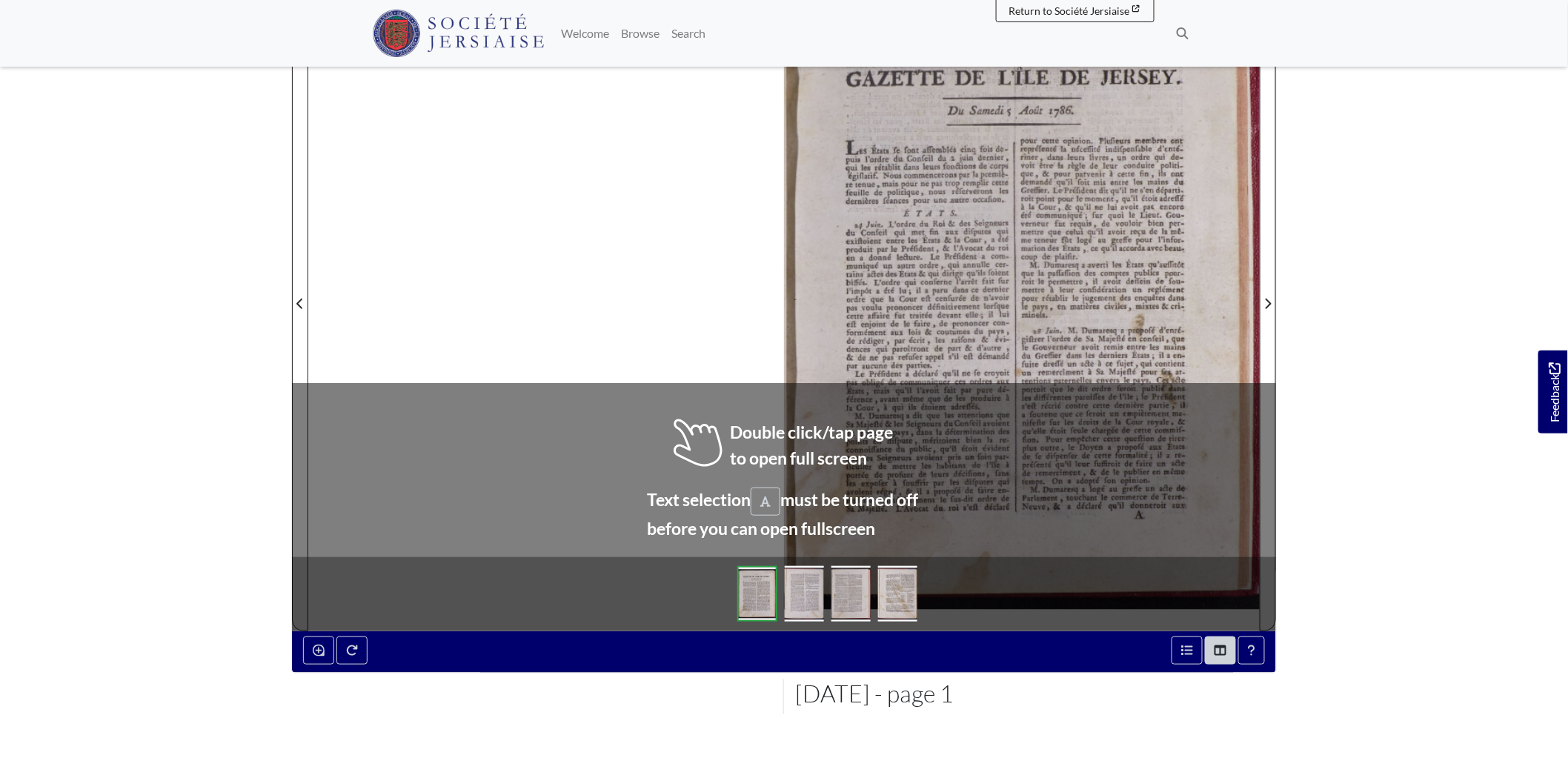
scroll to position [247, 0]
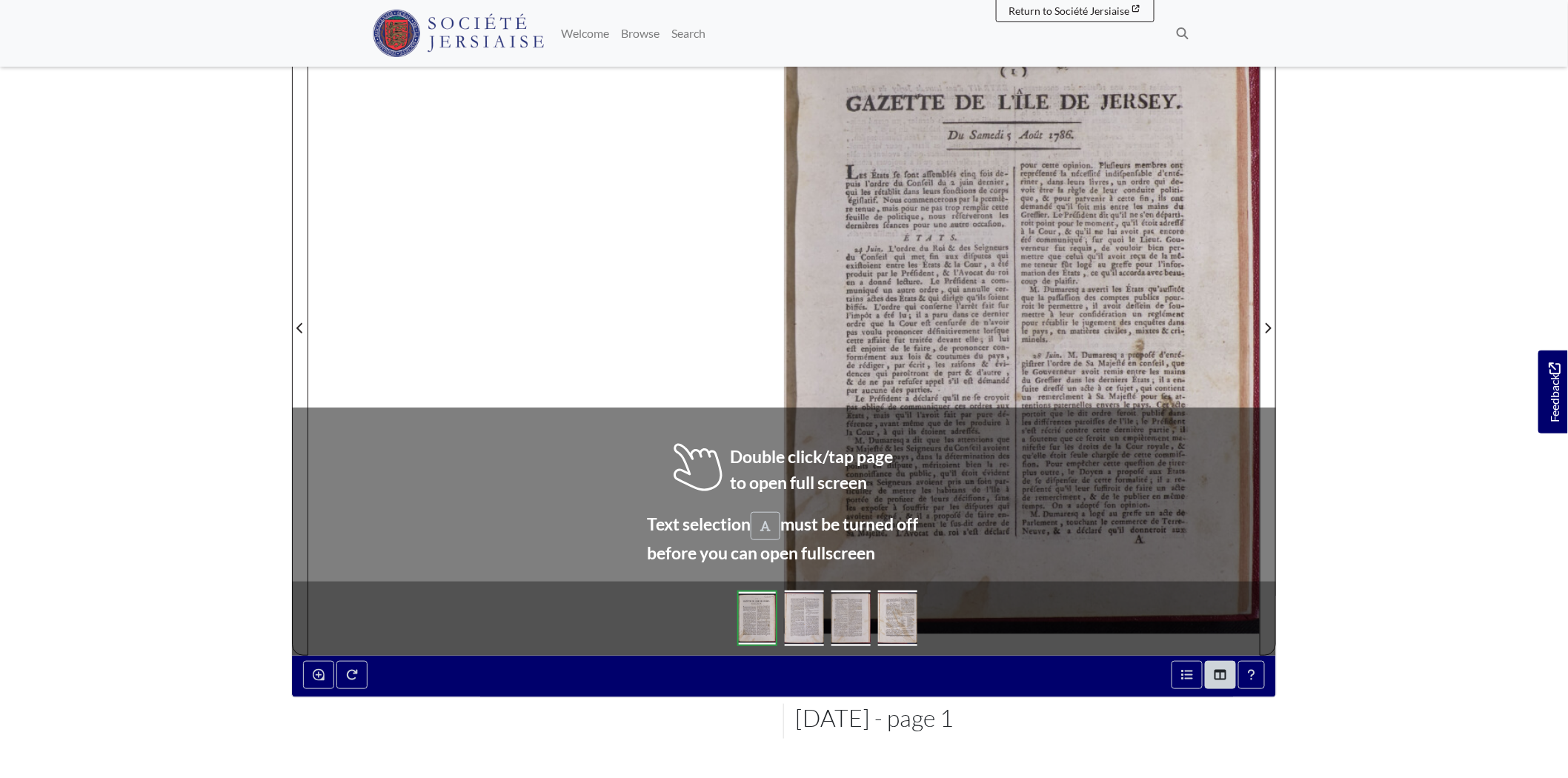
click at [793, 624] on img at bounding box center [804, 618] width 39 height 56
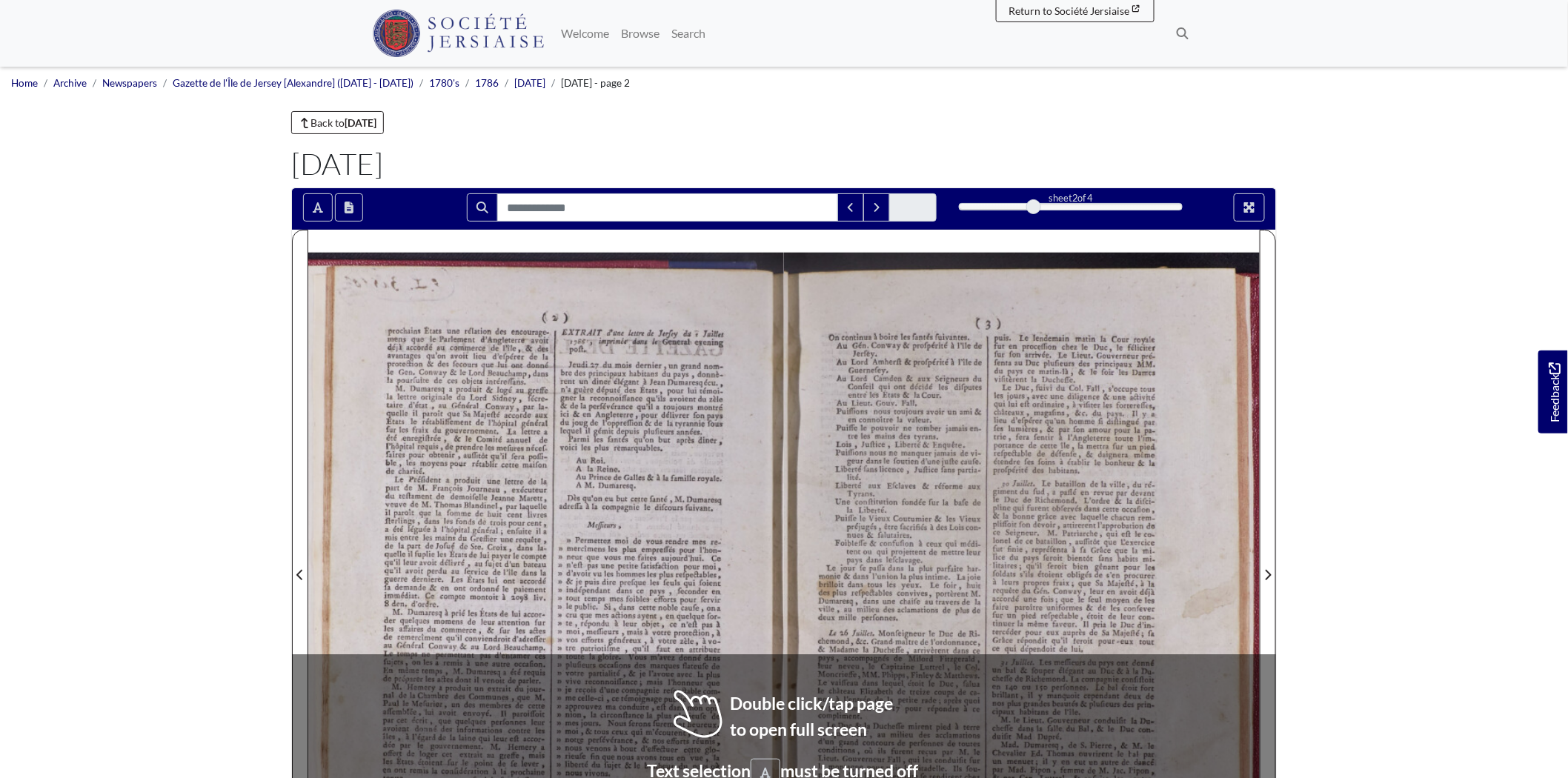
scroll to position [82, 0]
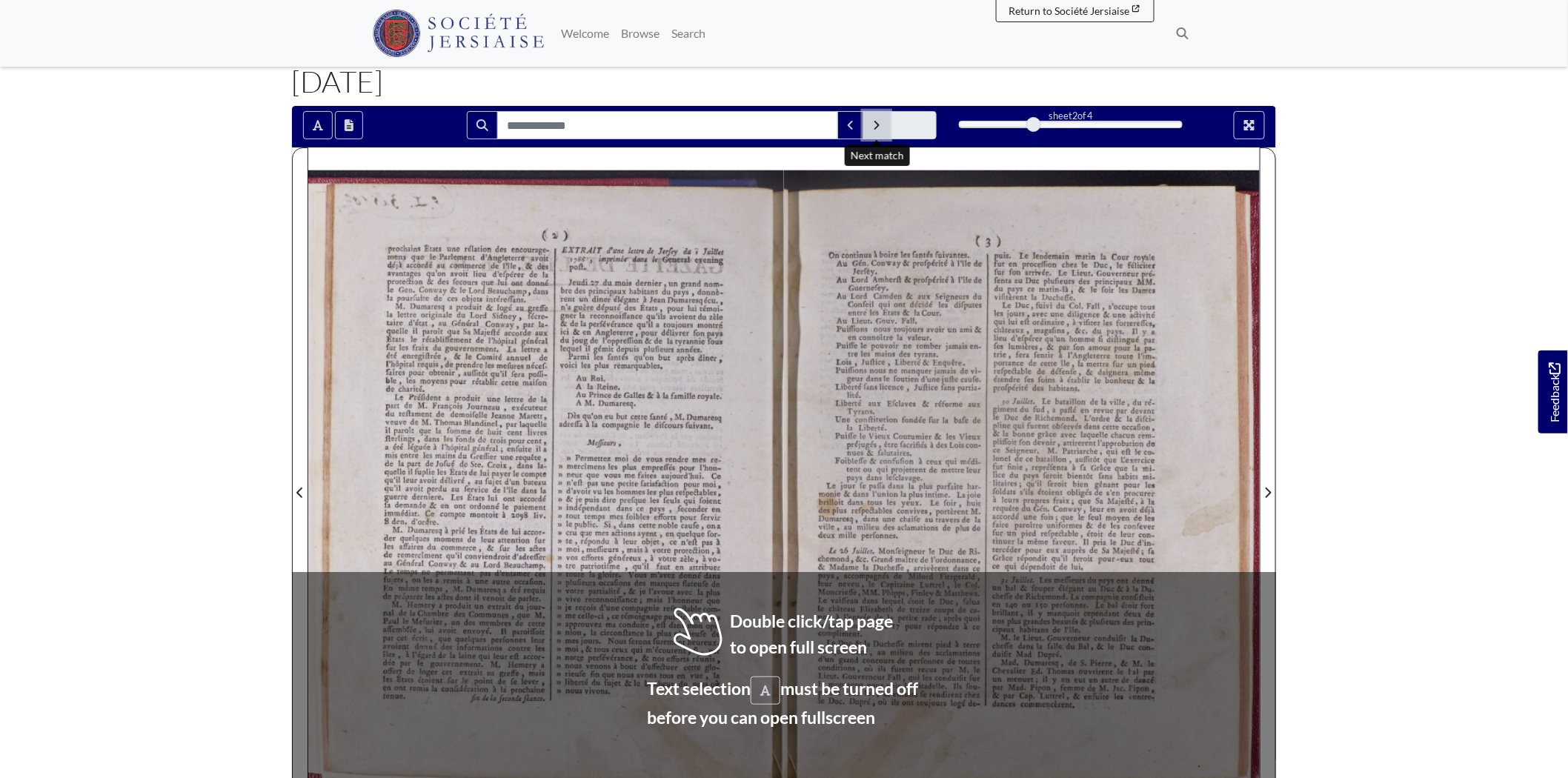
click at [866, 126] on button "Next Match" at bounding box center [876, 126] width 27 height 28
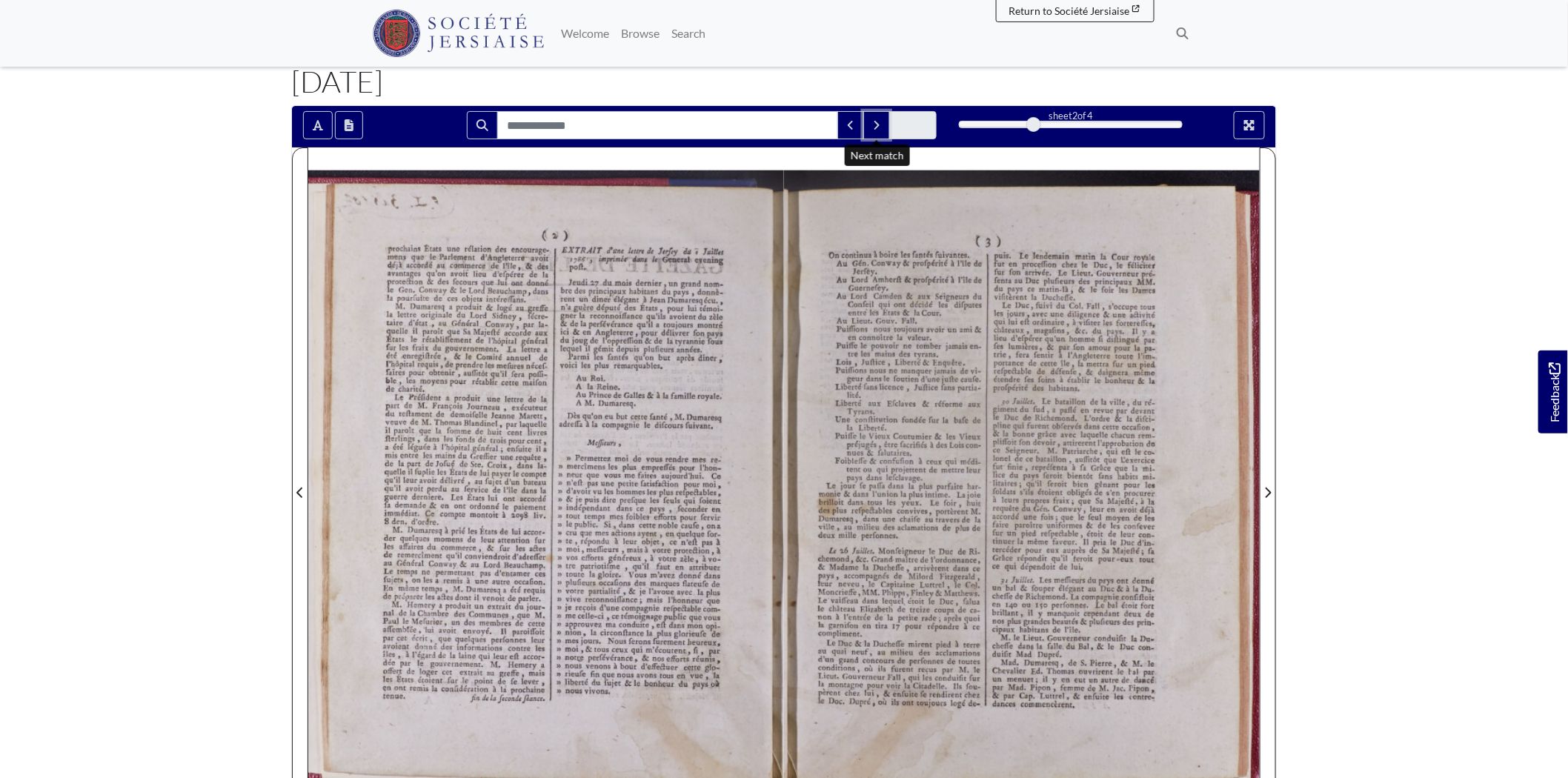
drag, startPoint x: 1043, startPoint y: 123, endPoint x: 950, endPoint y: 128, distance: 93.1
click at [950, 128] on div "sheet 2 of 4 2 *" at bounding box center [1070, 126] width 246 height 28
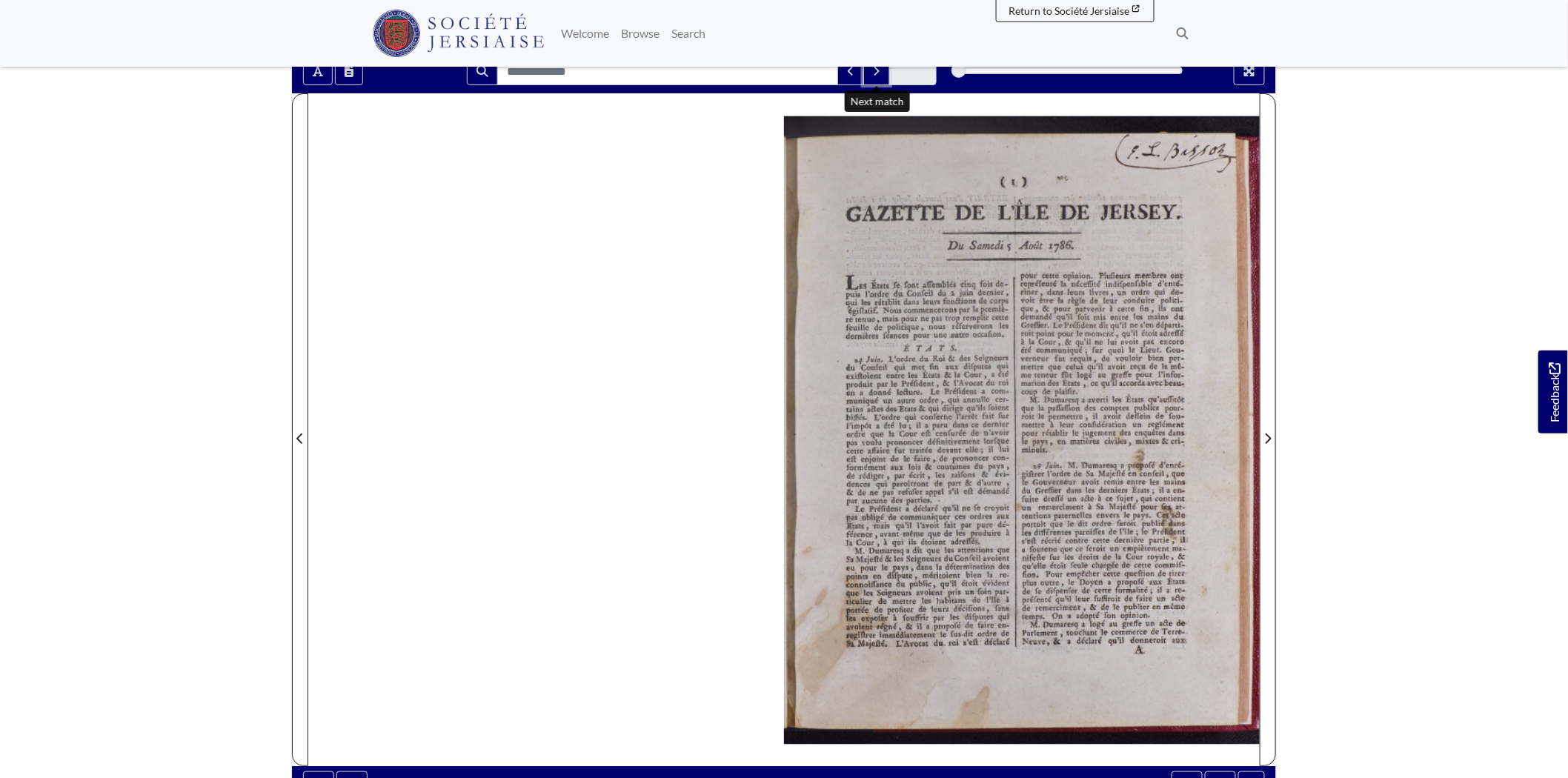
scroll to position [164, 0]
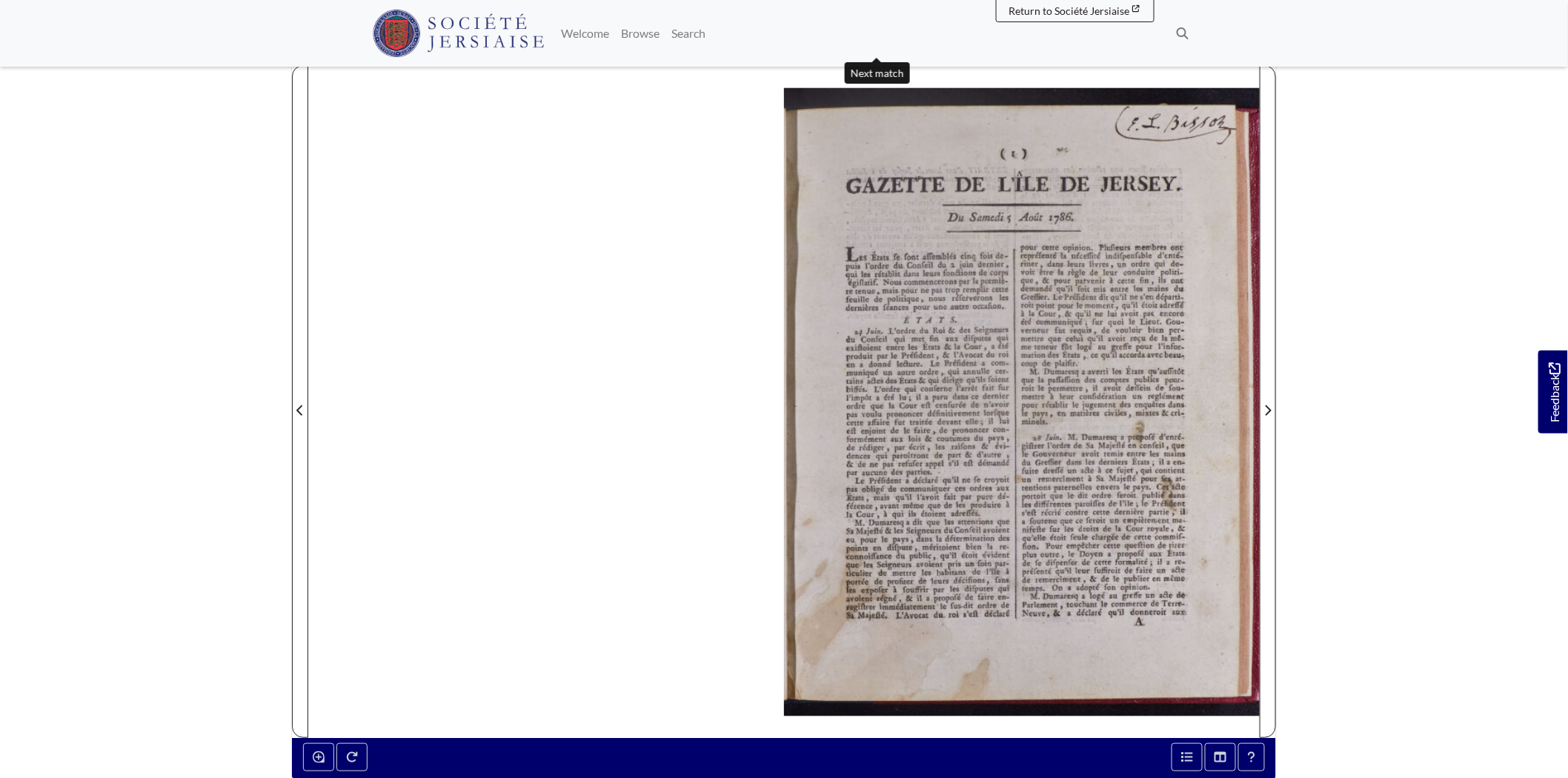
click at [911, 314] on div at bounding box center [1022, 401] width 476 height 672
click at [911, 314] on div at bounding box center [1022, 401] width 476 height 672
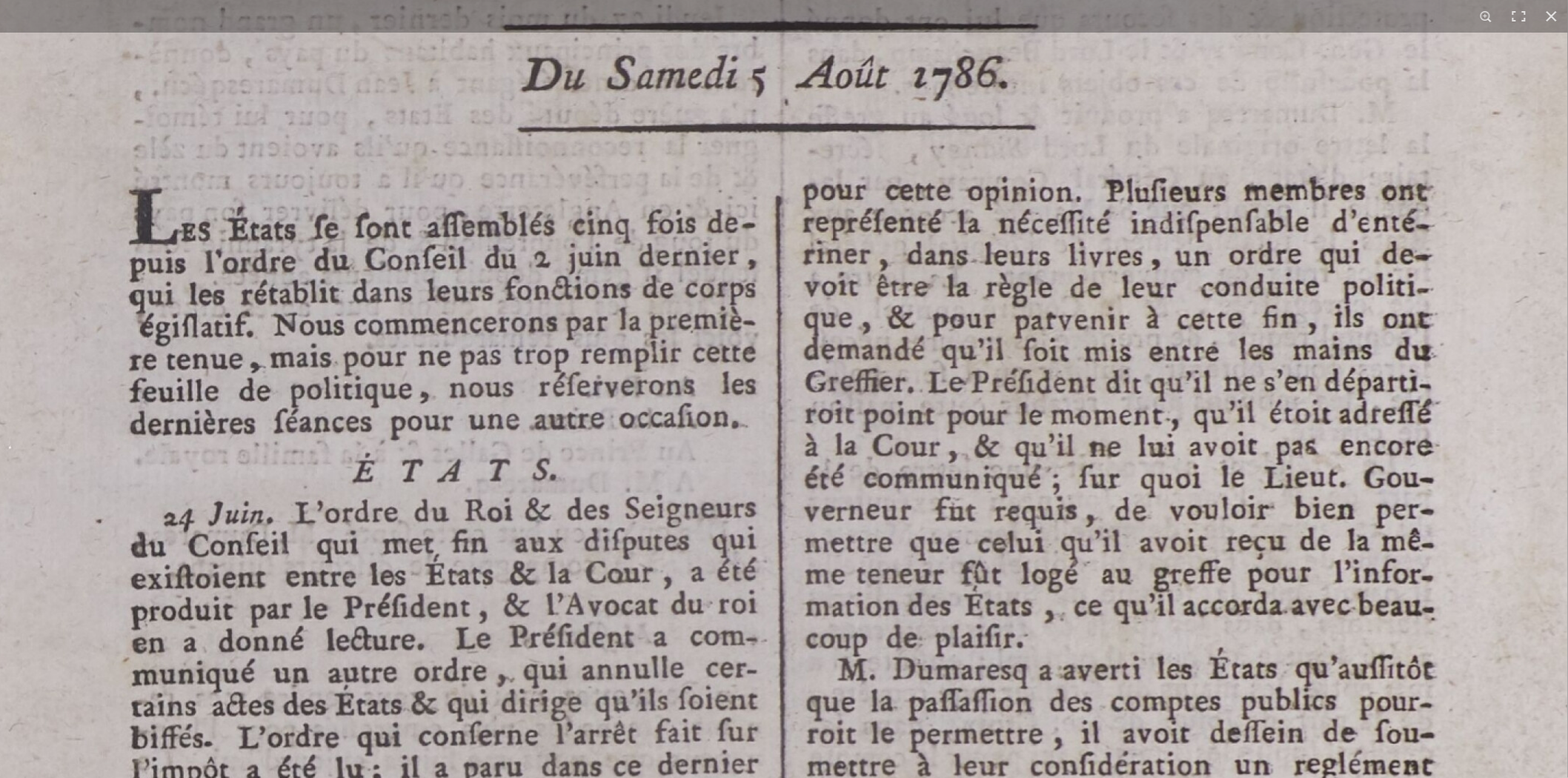
click at [624, 431] on img at bounding box center [807, 785] width 1833 height 2593
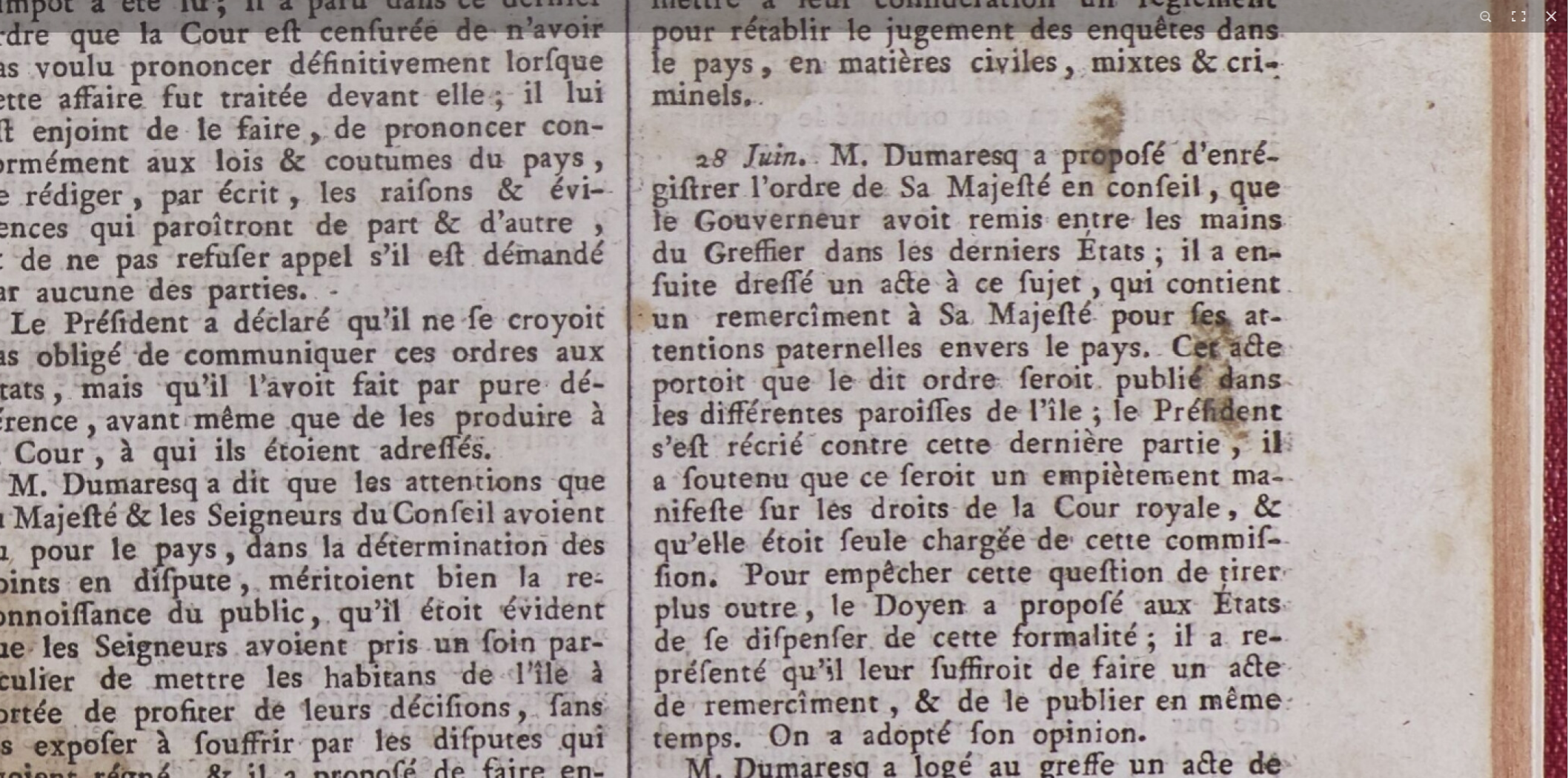
click at [1128, 315] on img at bounding box center [652, 18] width 1833 height 2593
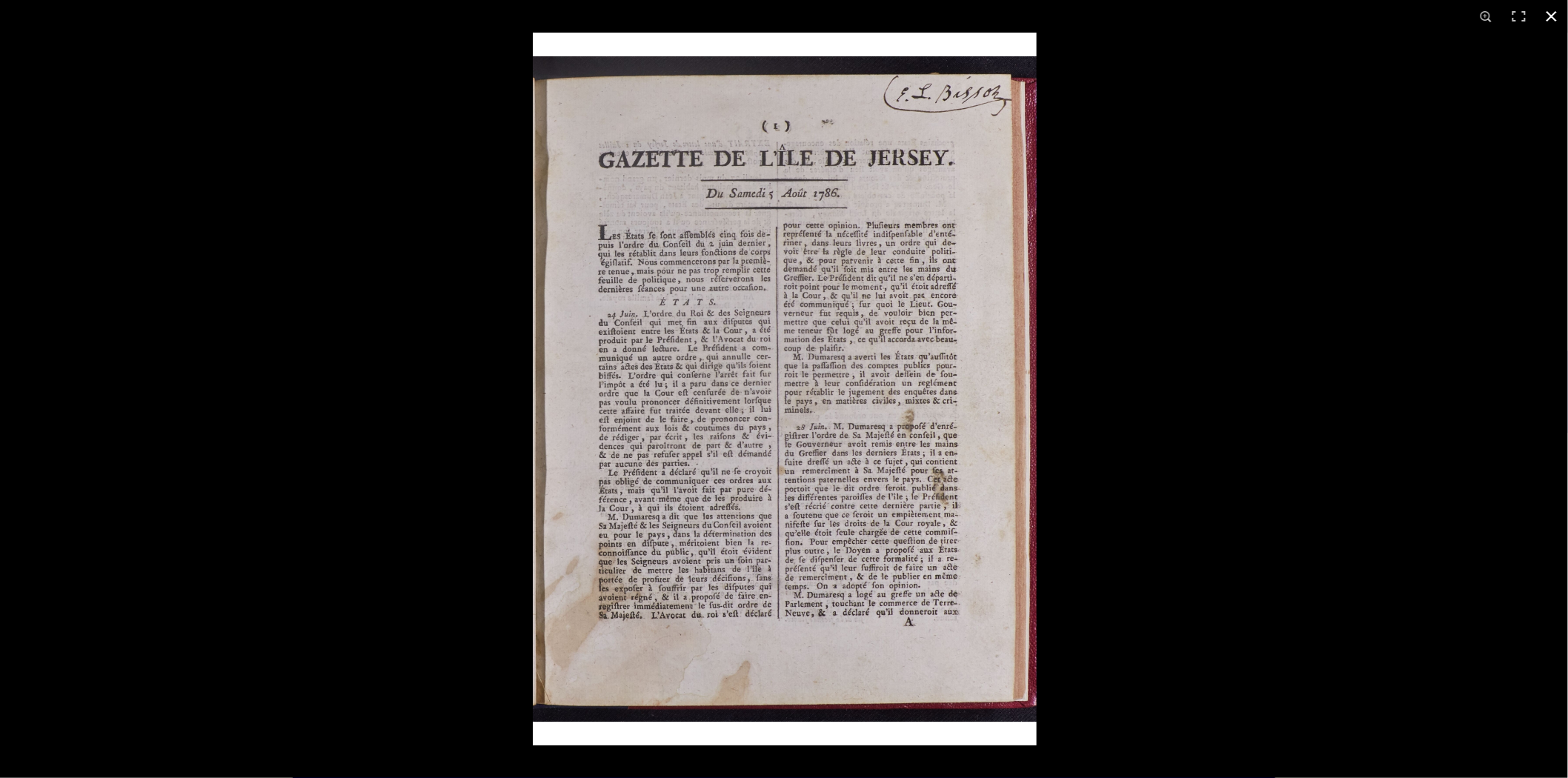
click at [1153, 516] on div at bounding box center [1317, 421] width 1568 height 778
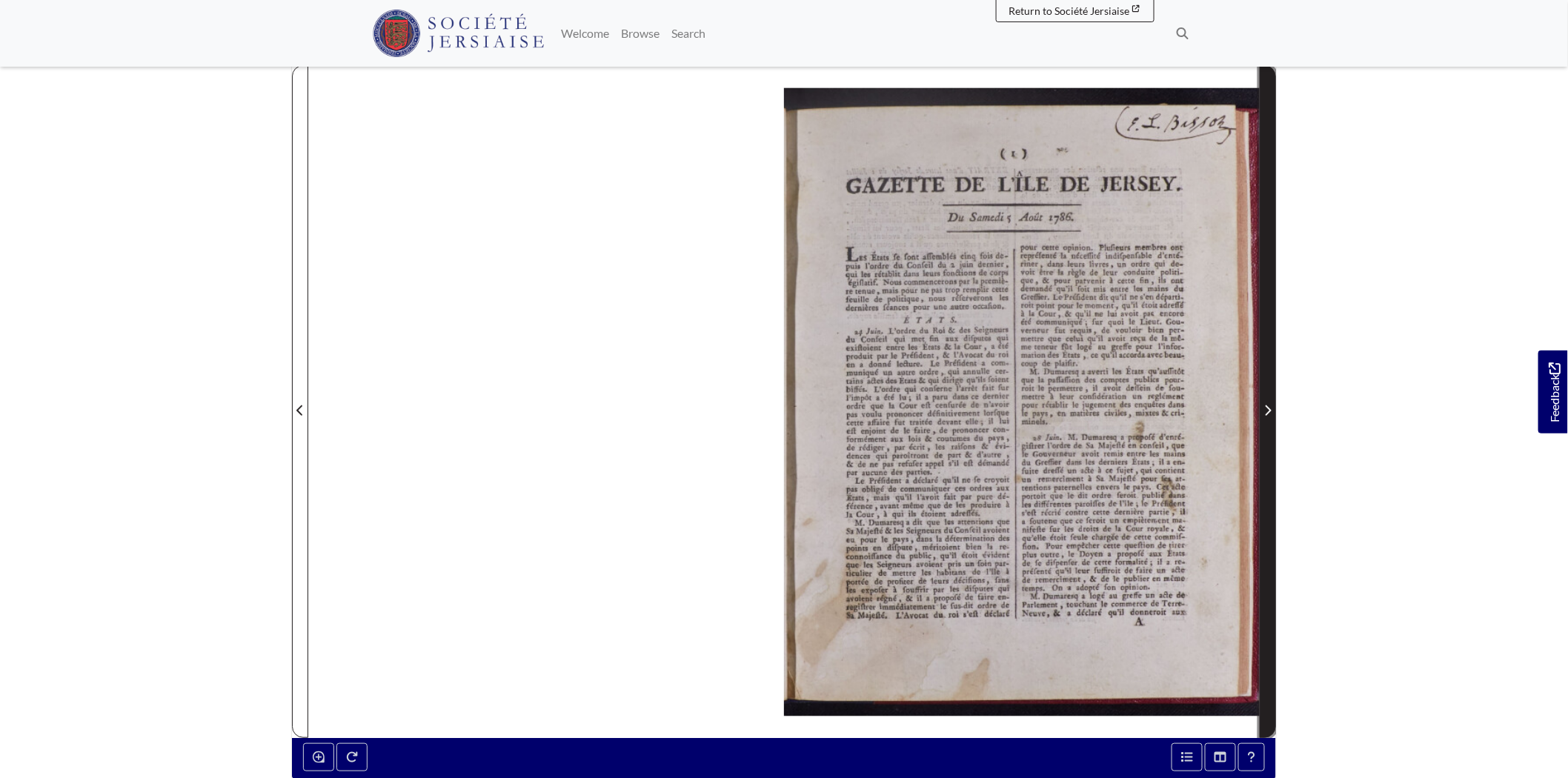
click at [1271, 423] on span "Next Page" at bounding box center [1268, 401] width 15 height 671
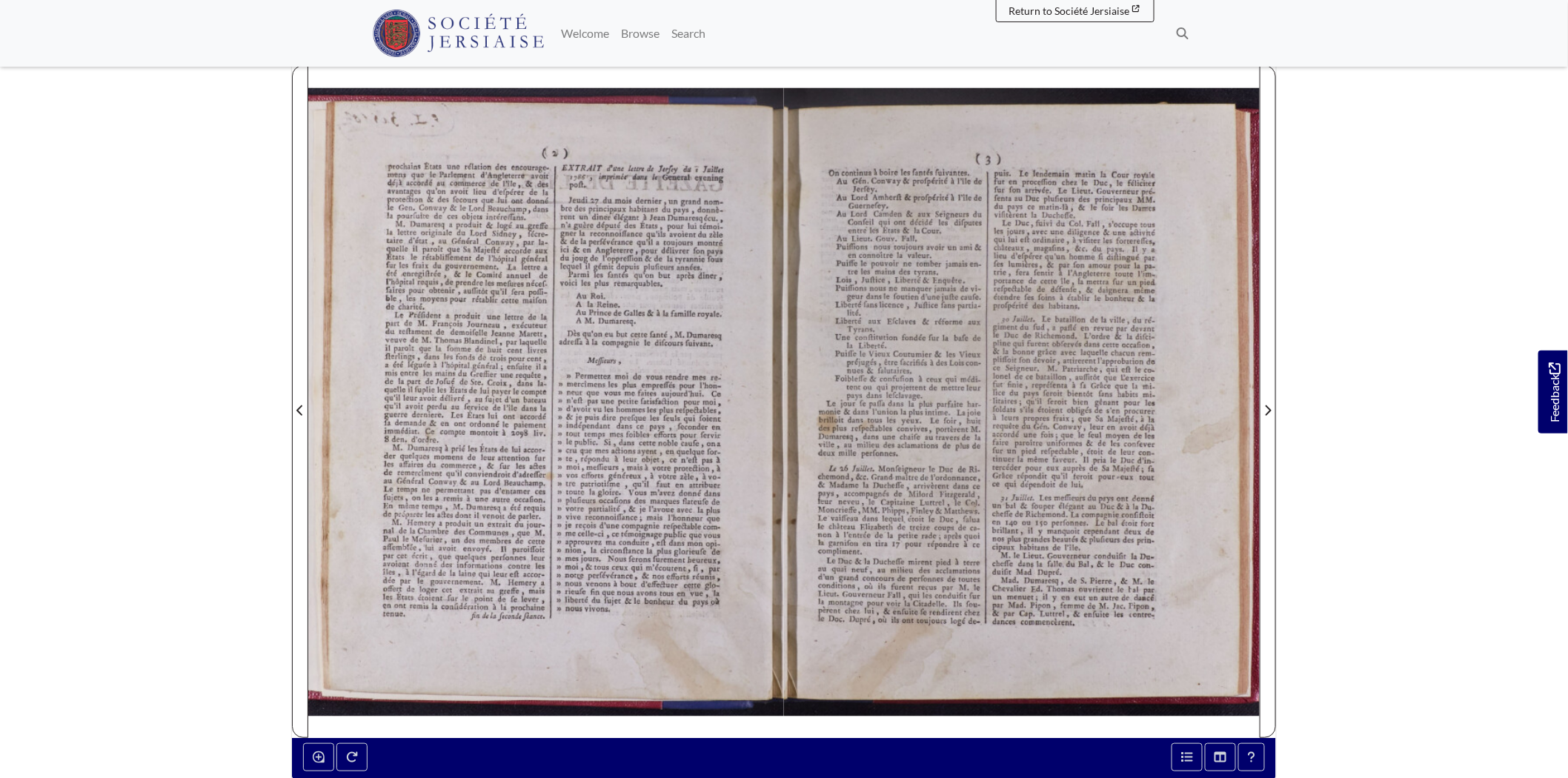
click at [545, 212] on div at bounding box center [546, 401] width 476 height 672
click at [547, 209] on div at bounding box center [546, 401] width 476 height 672
click at [693, 337] on div at bounding box center [546, 401] width 476 height 672
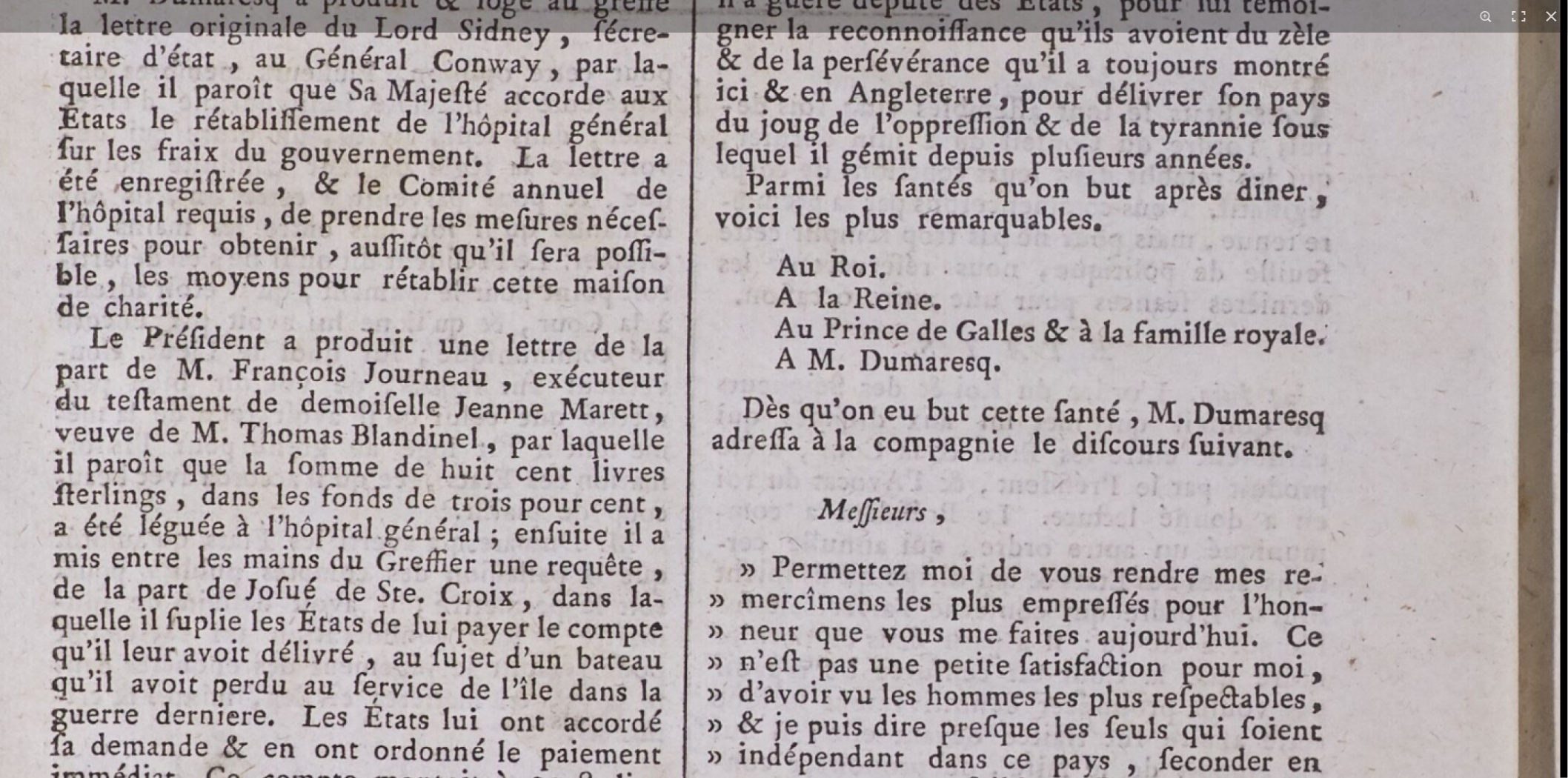
click at [997, 376] on img at bounding box center [662, 666] width 1797 height 2542
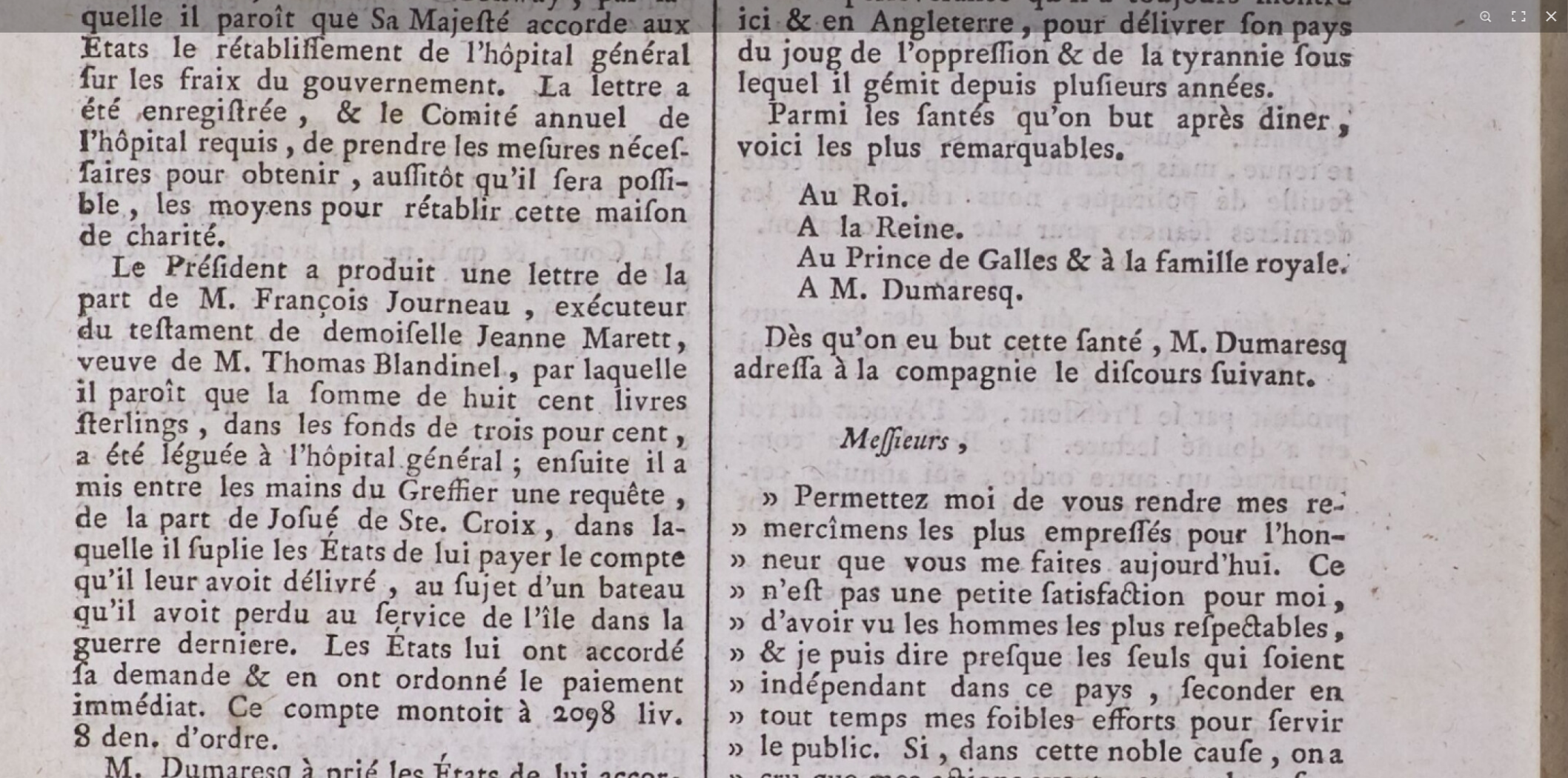
click at [1041, 455] on img at bounding box center [684, 595] width 1797 height 2542
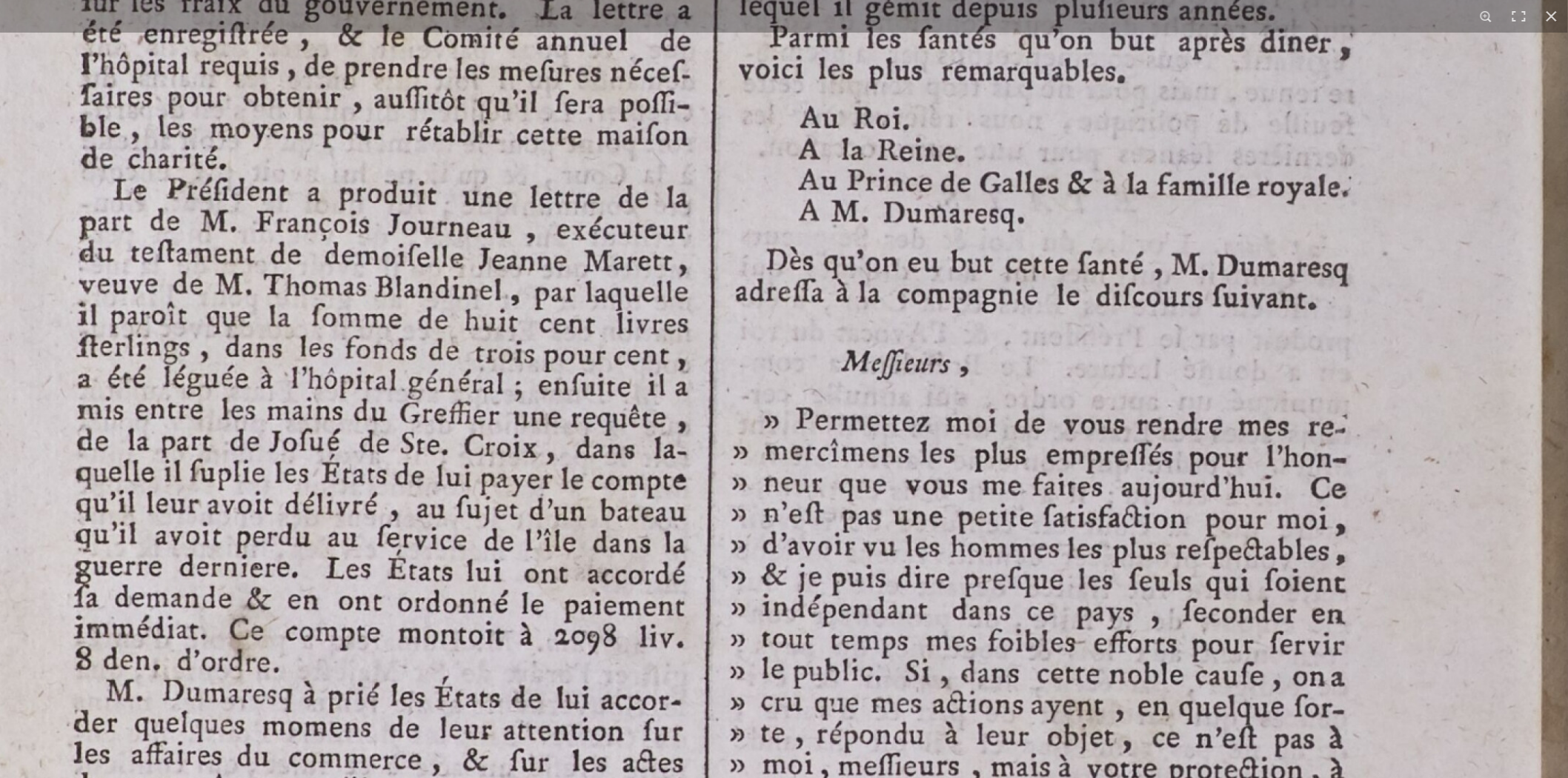
click at [1060, 400] on img at bounding box center [686, 518] width 1797 height 2542
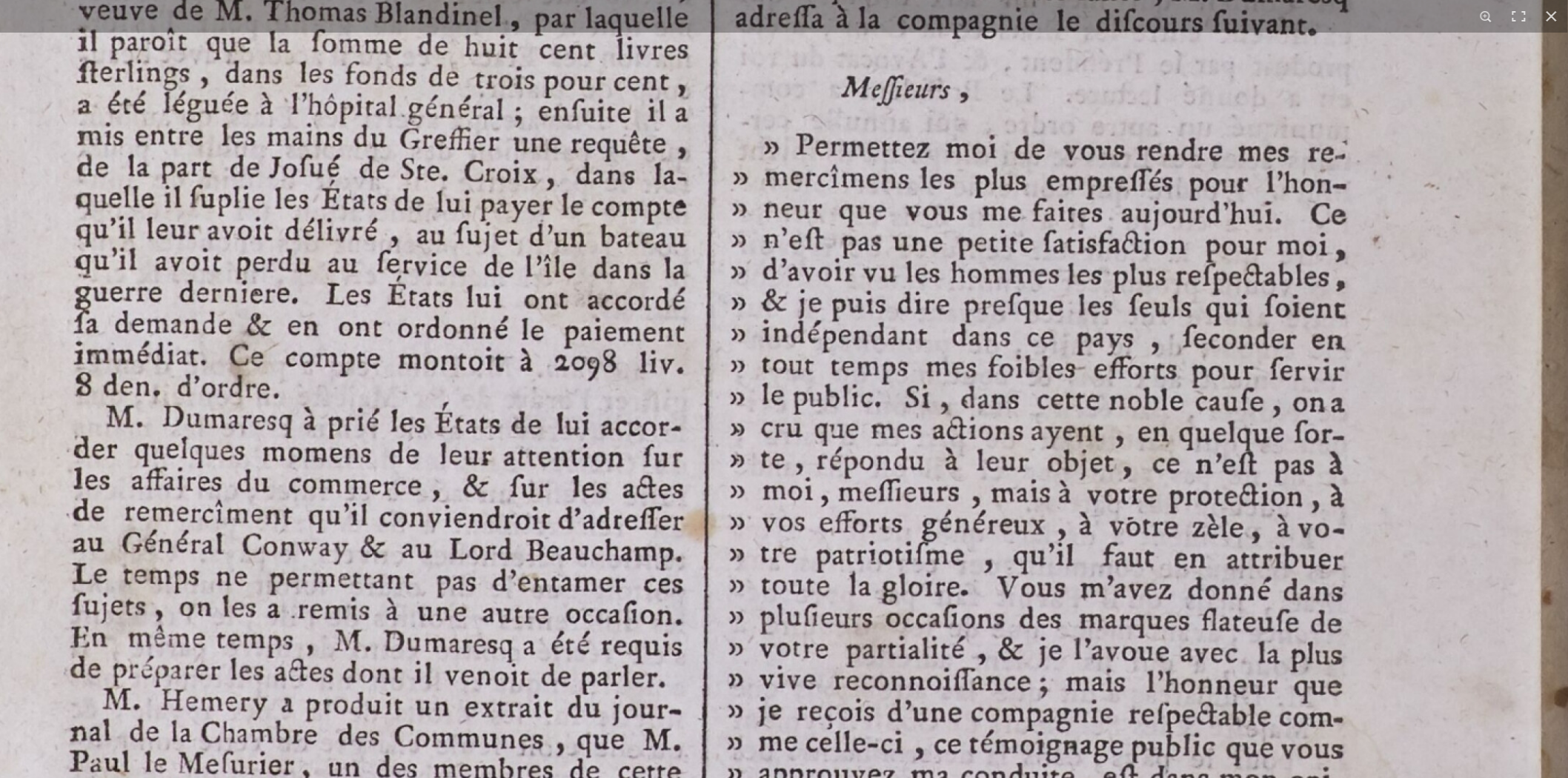
click at [1021, 490] on img at bounding box center [686, 244] width 1797 height 2542
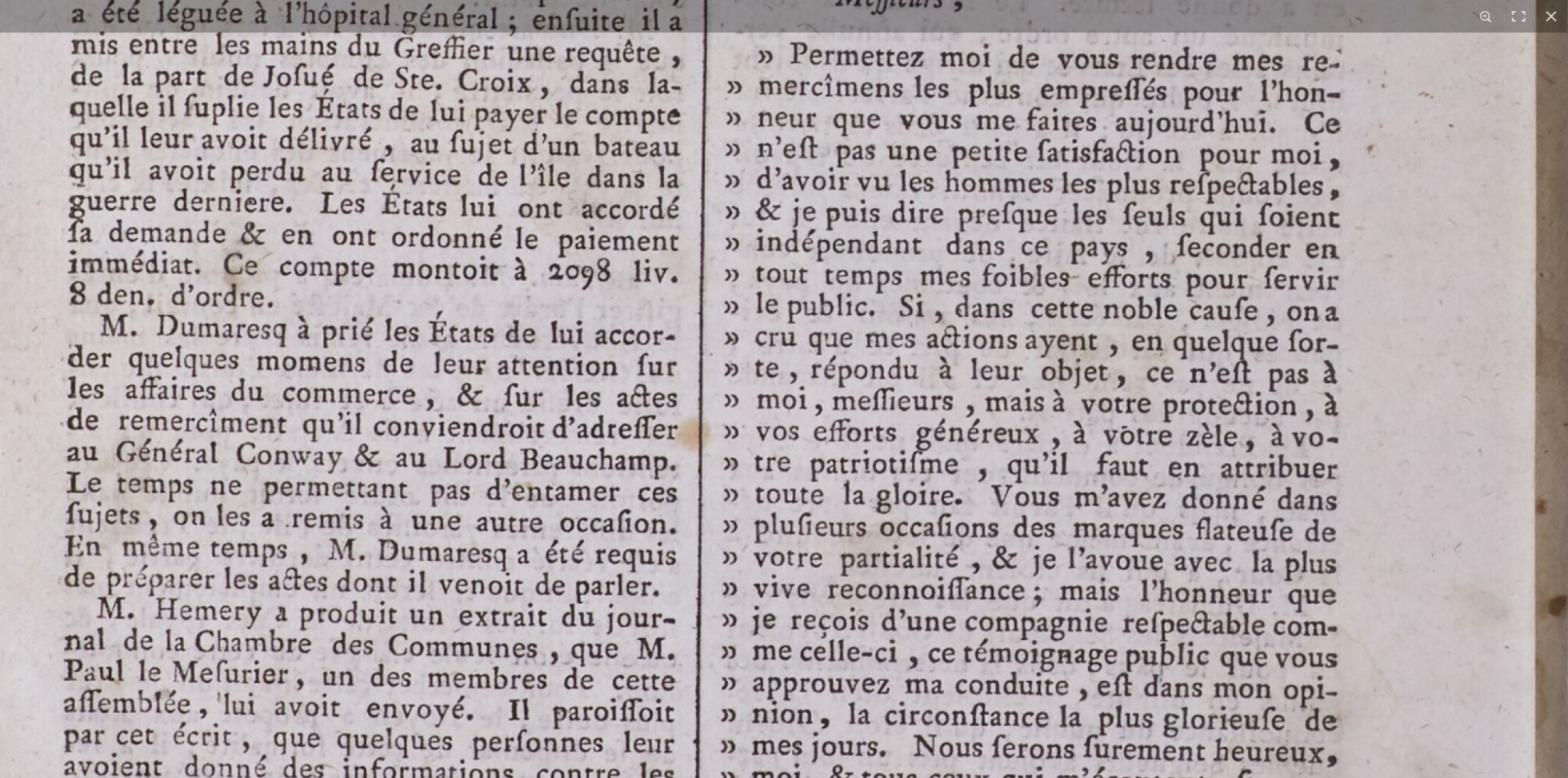
click at [1030, 482] on img at bounding box center [680, 153] width 1797 height 2542
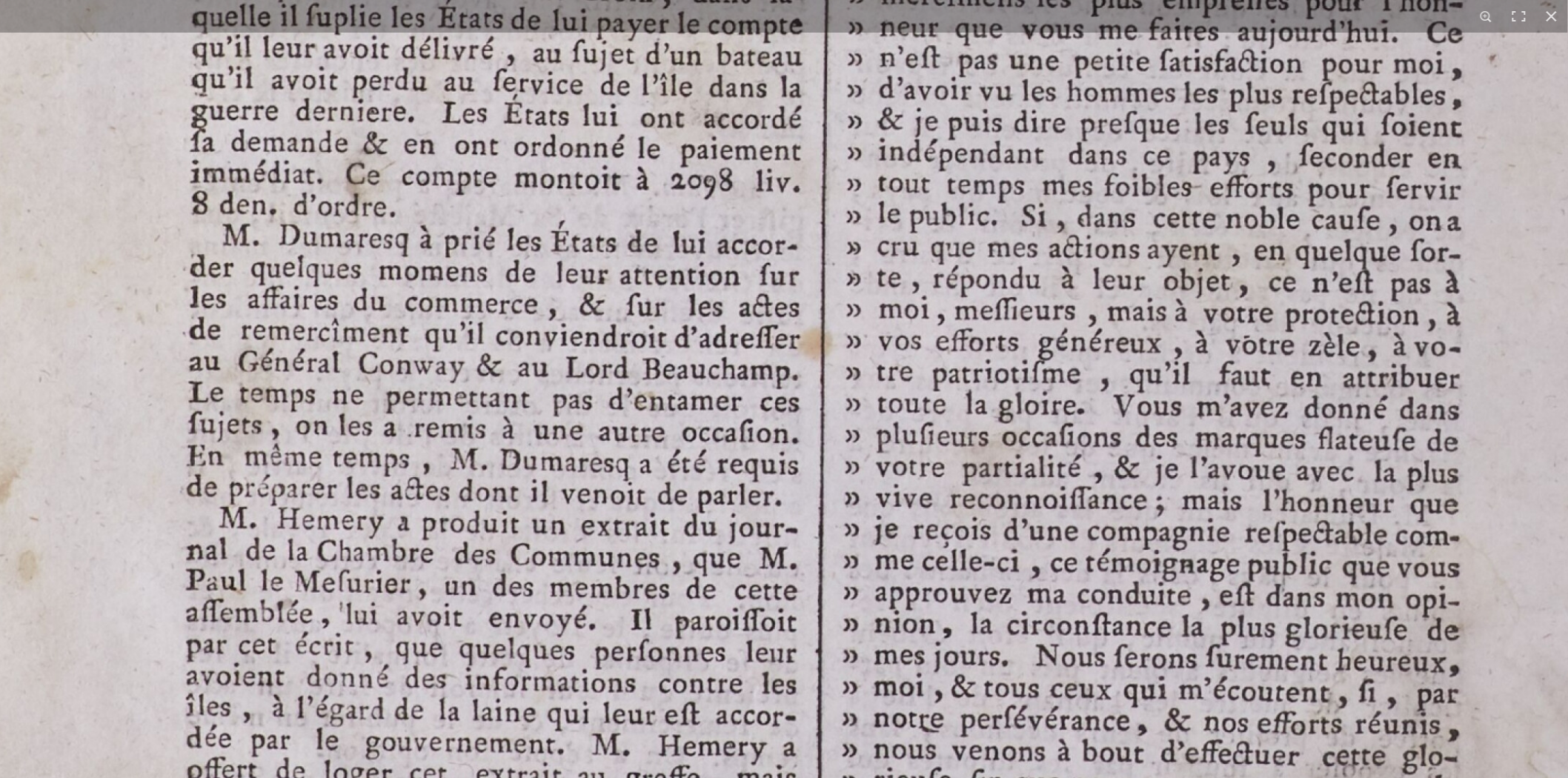
click at [618, 380] on img at bounding box center [802, 62] width 1797 height 2542
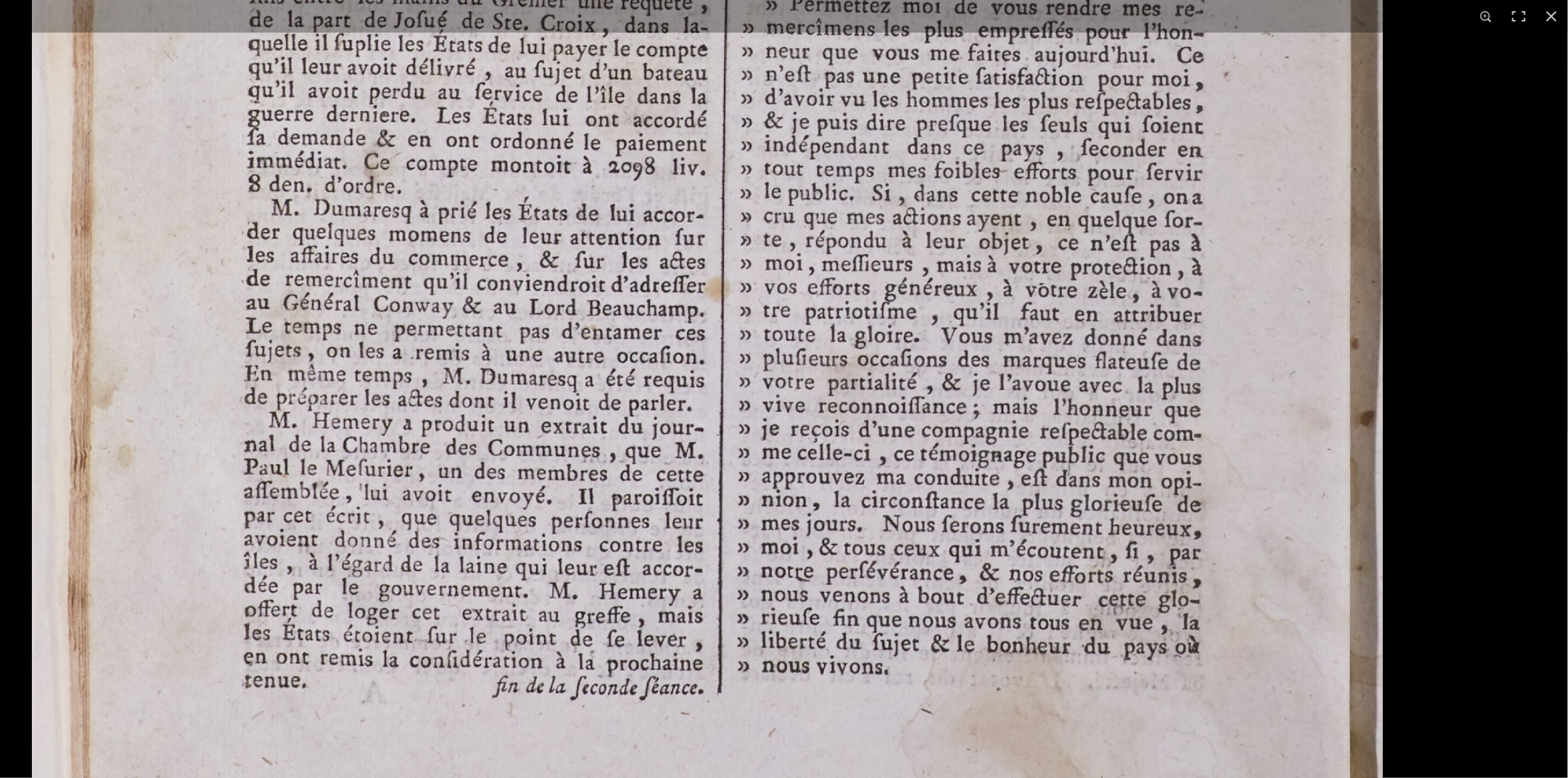
click at [949, 476] on img at bounding box center [707, 78] width 1350 height 1911
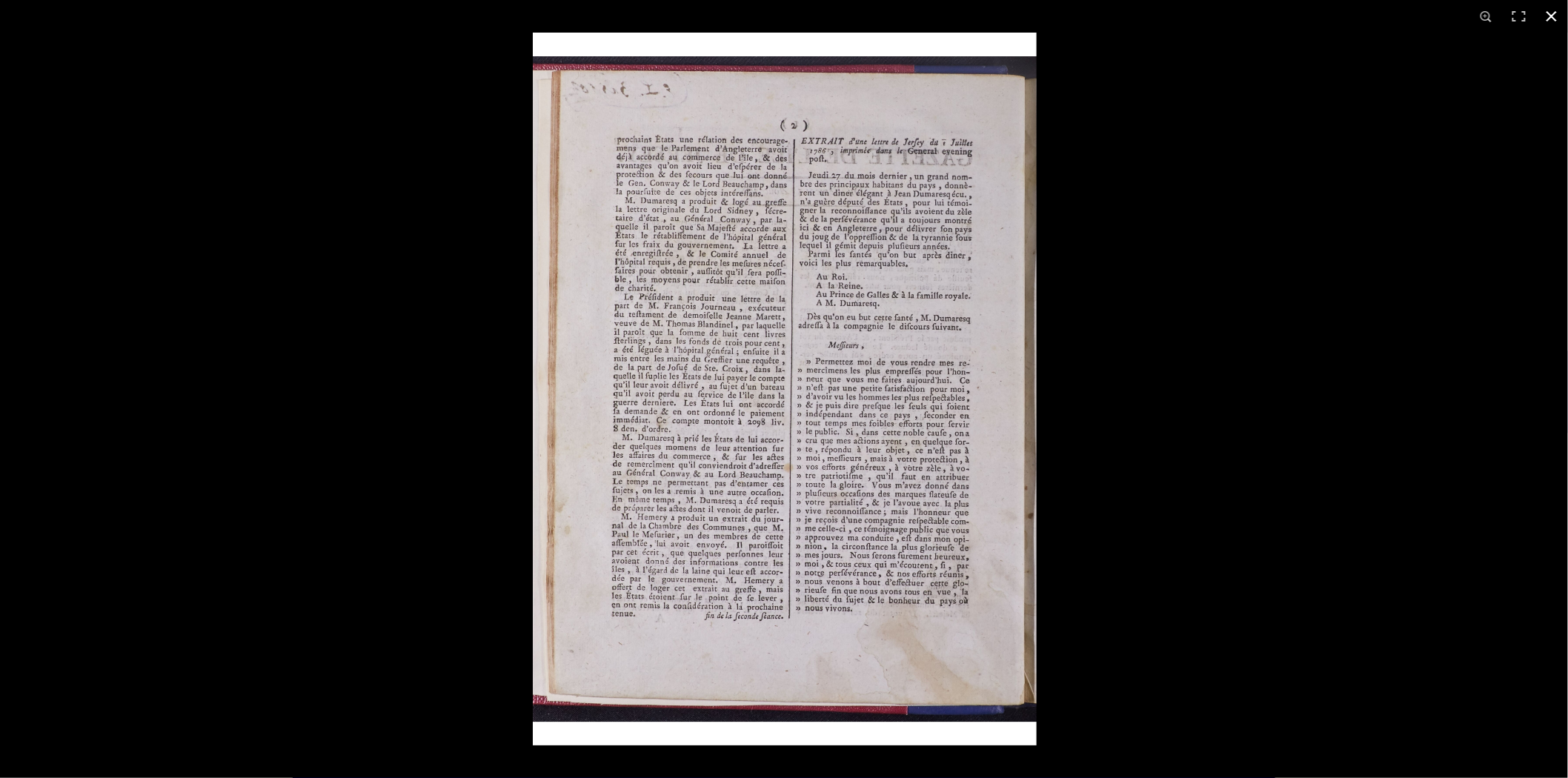
click at [1179, 361] on div at bounding box center [1317, 421] width 1568 height 778
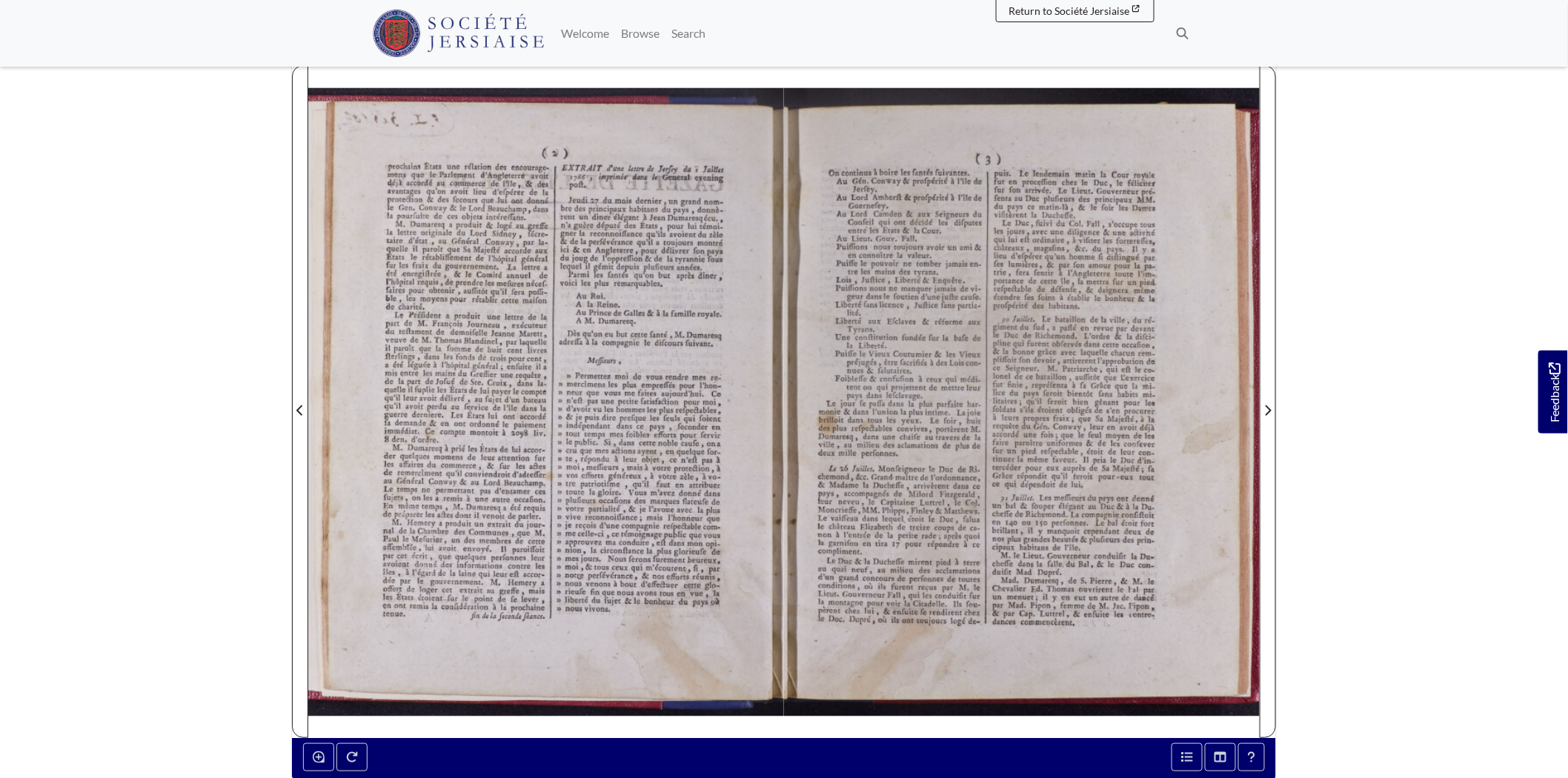
click at [975, 366] on div at bounding box center [1022, 401] width 476 height 672
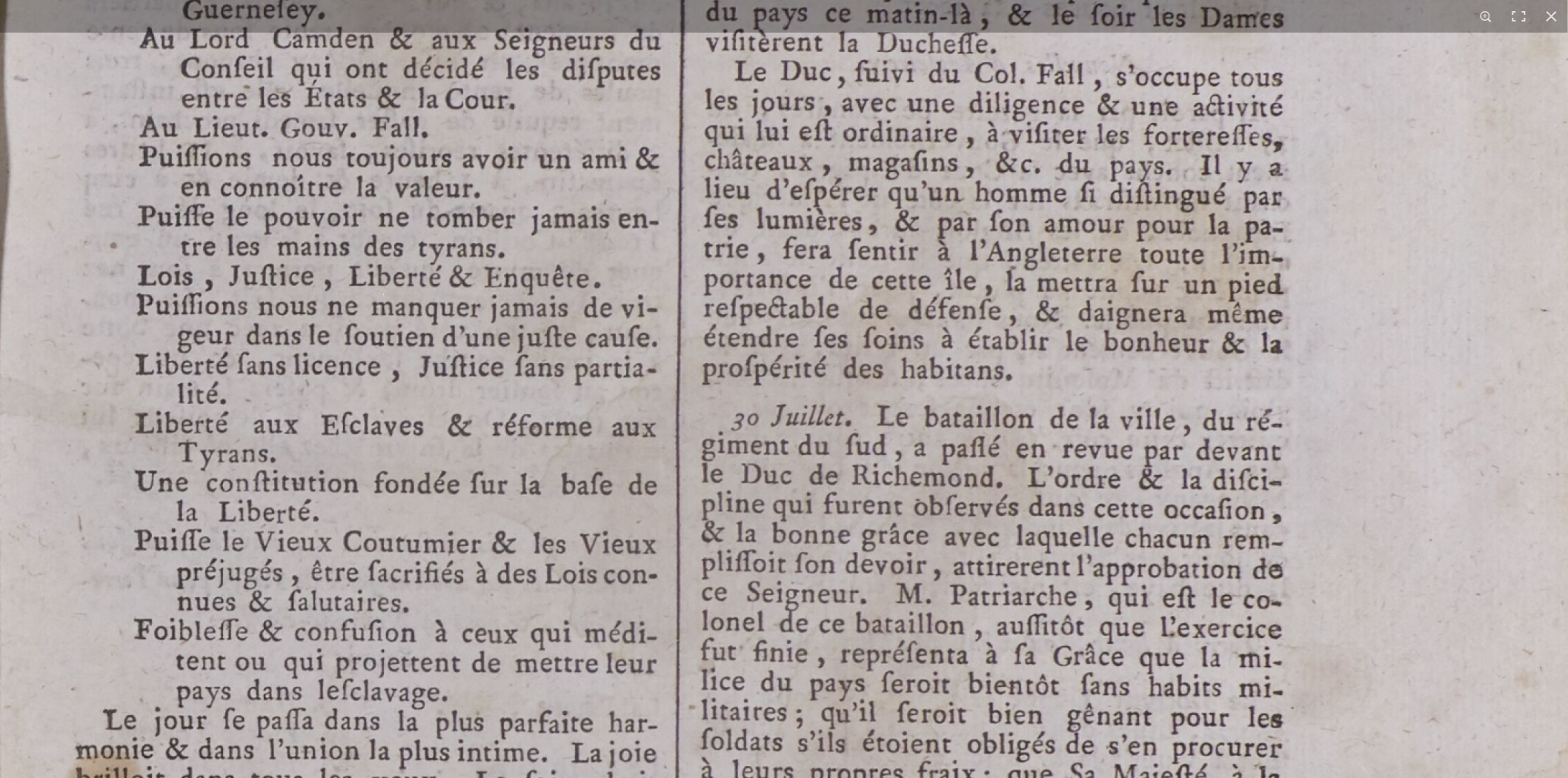
click at [566, 393] on img at bounding box center [804, 713] width 1708 height 2416
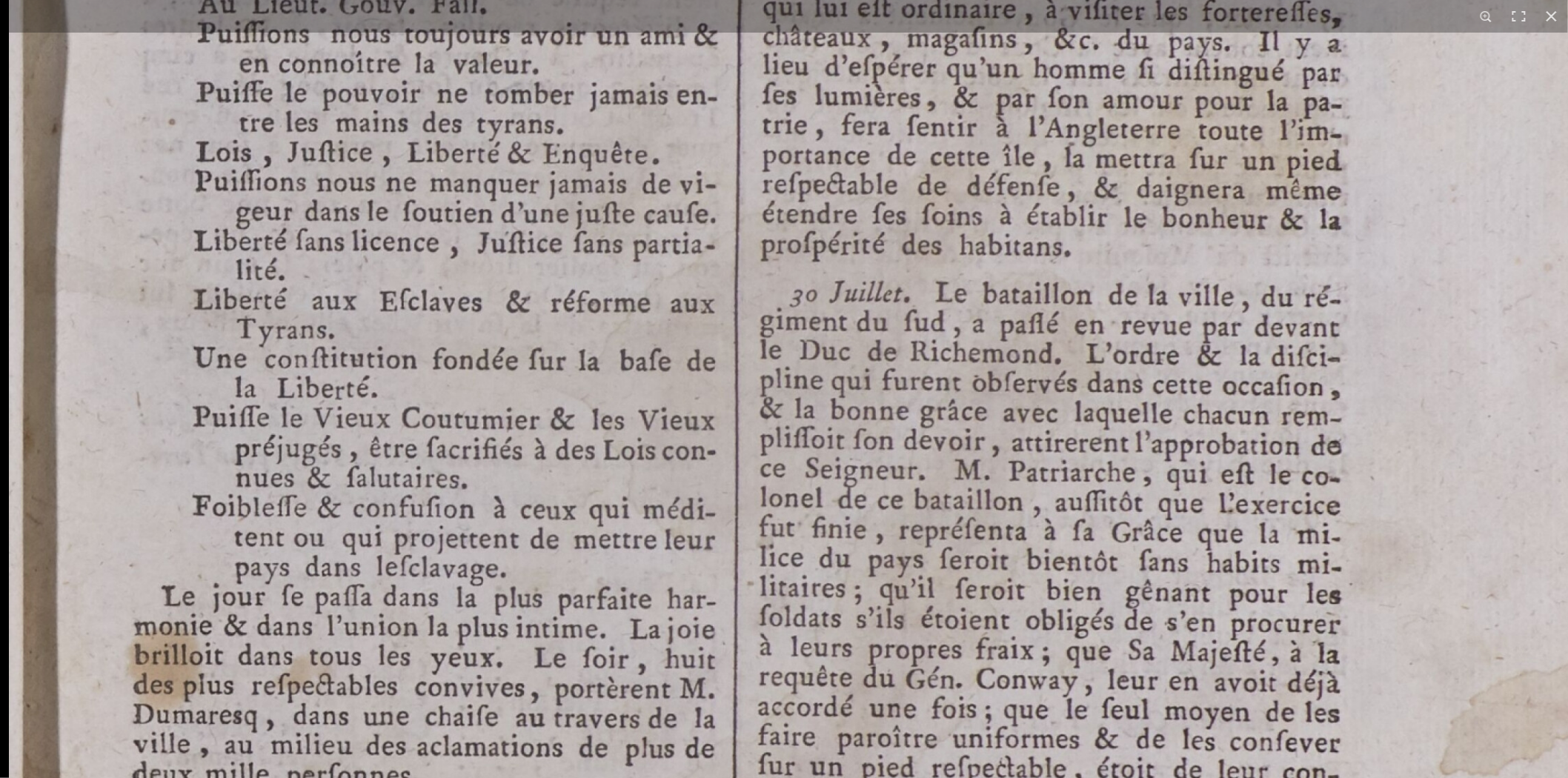
click at [552, 700] on img at bounding box center [863, 590] width 1708 height 2416
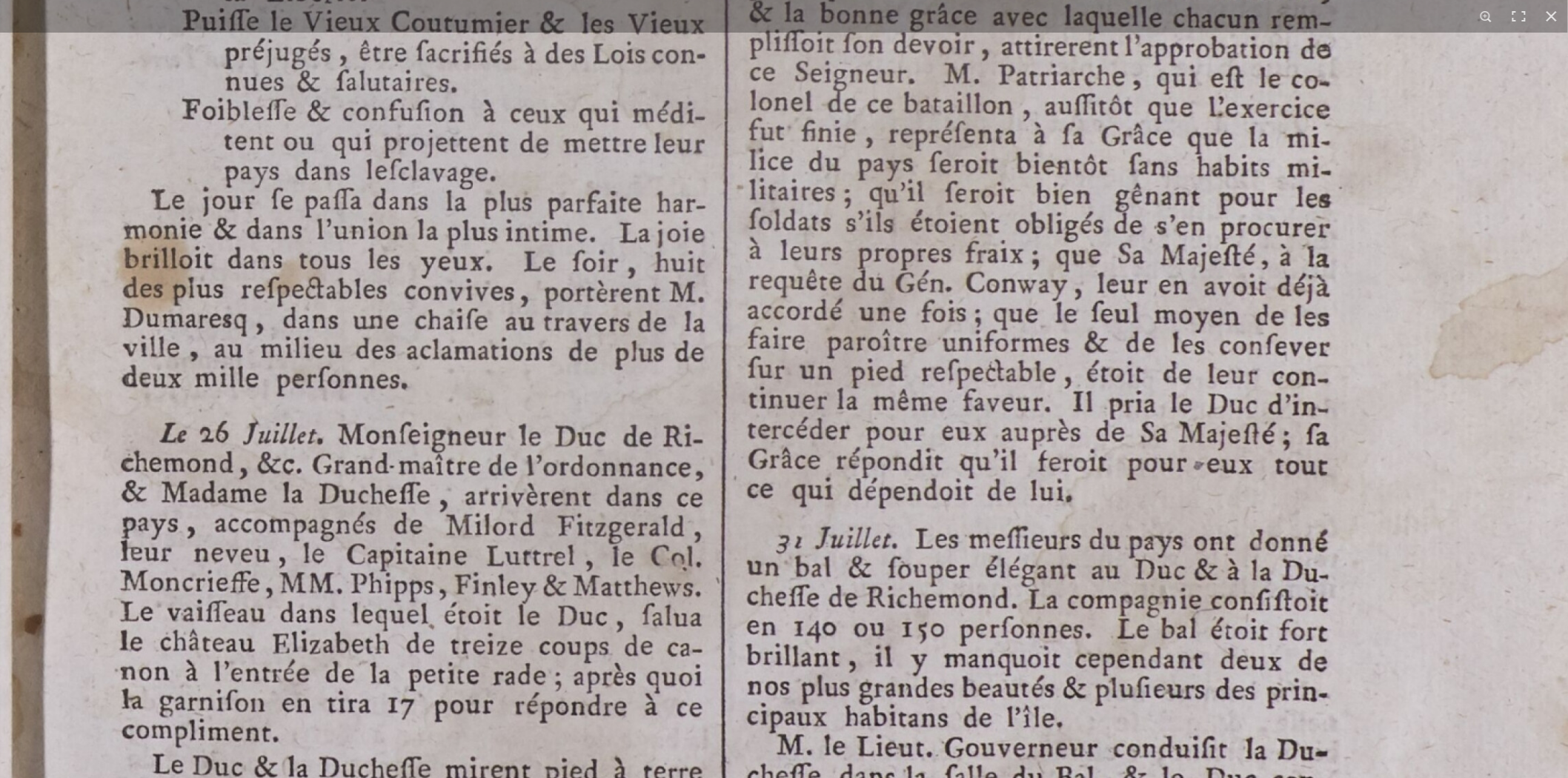
click at [489, 421] on img at bounding box center [852, 193] width 1708 height 2416
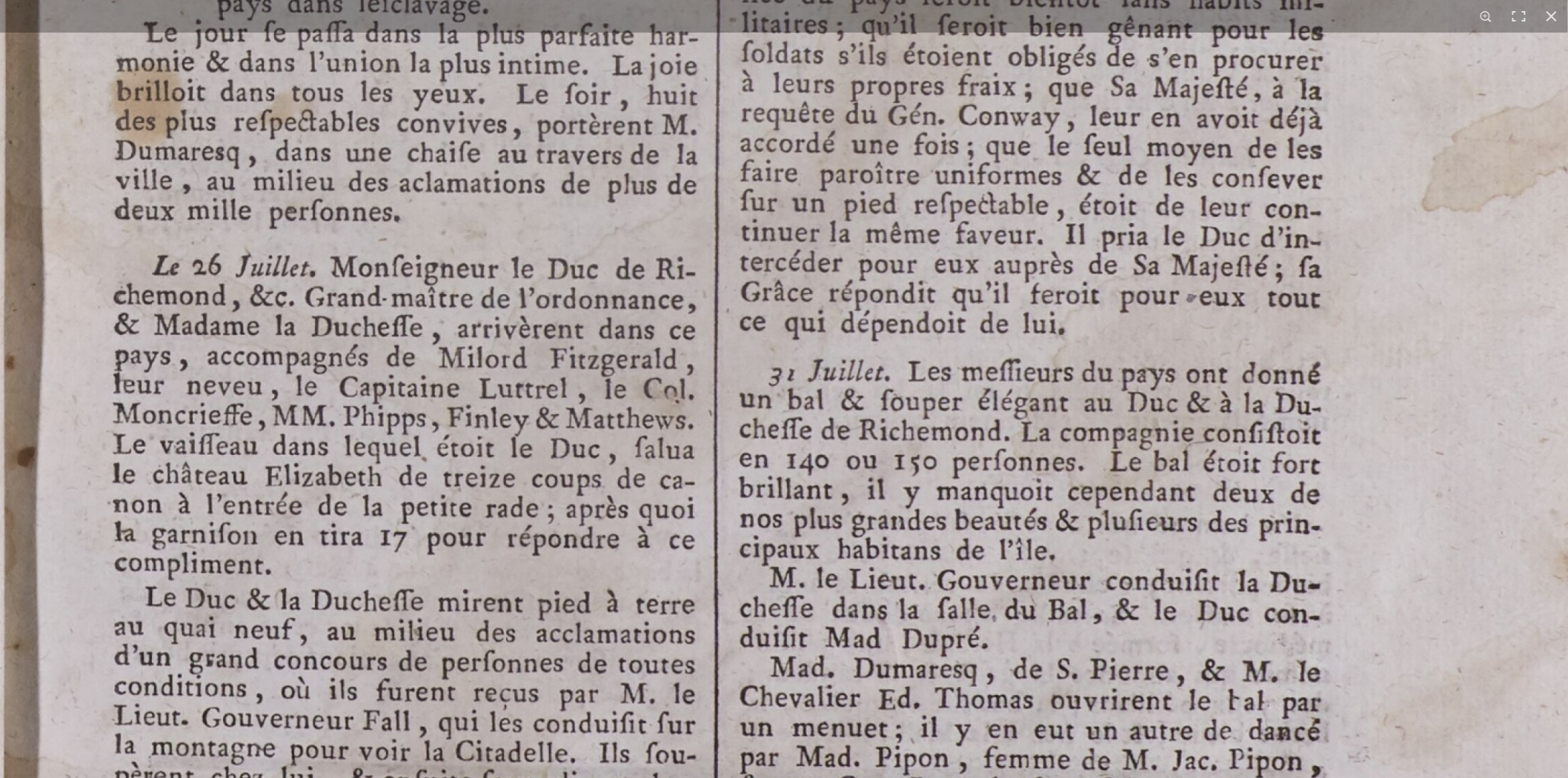
click at [489, 424] on img at bounding box center [845, 26] width 1708 height 2416
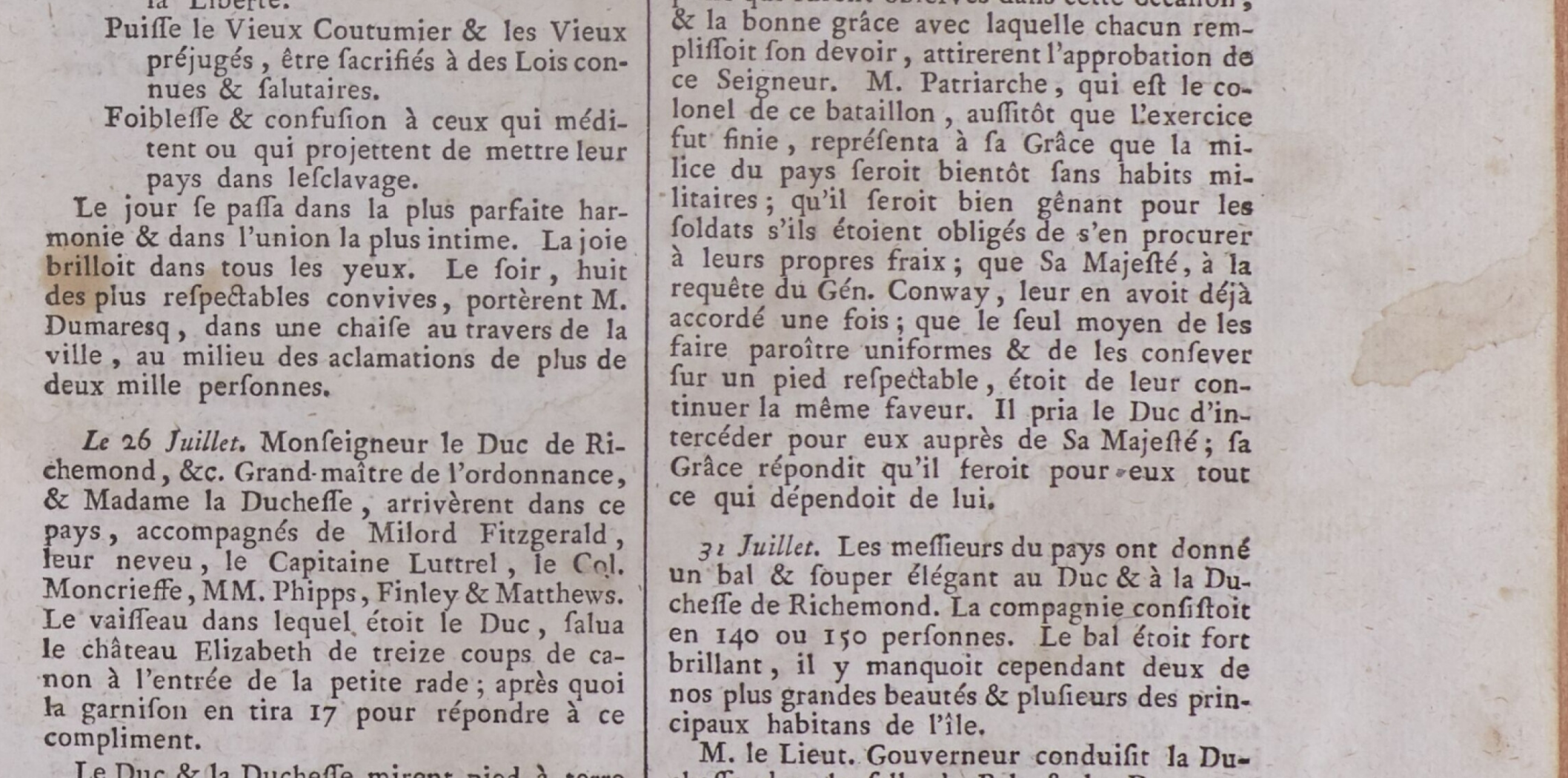
click at [952, 638] on img at bounding box center [774, 201] width 1708 height 2416
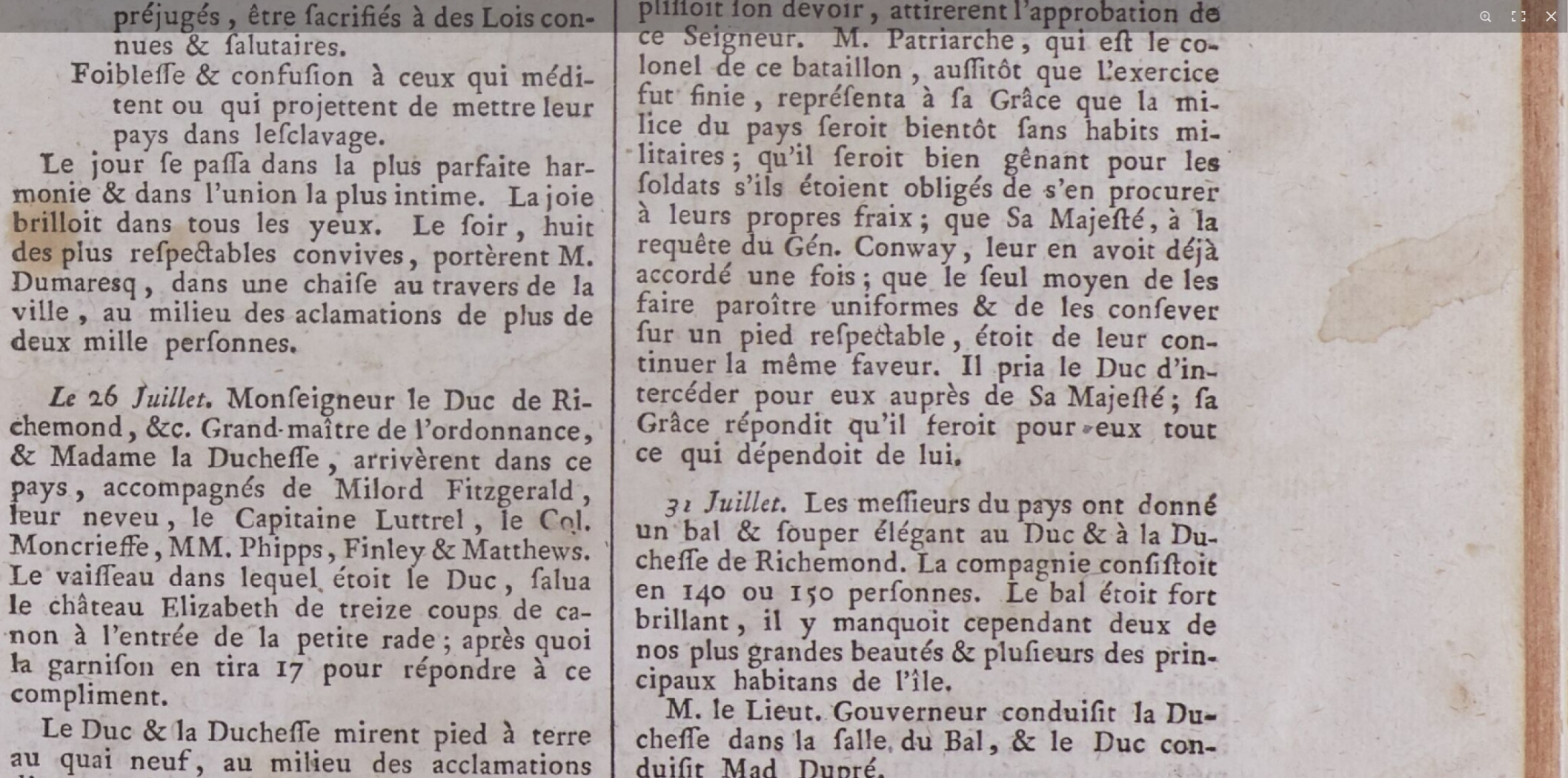
click at [914, 224] on img at bounding box center [741, 157] width 1708 height 2416
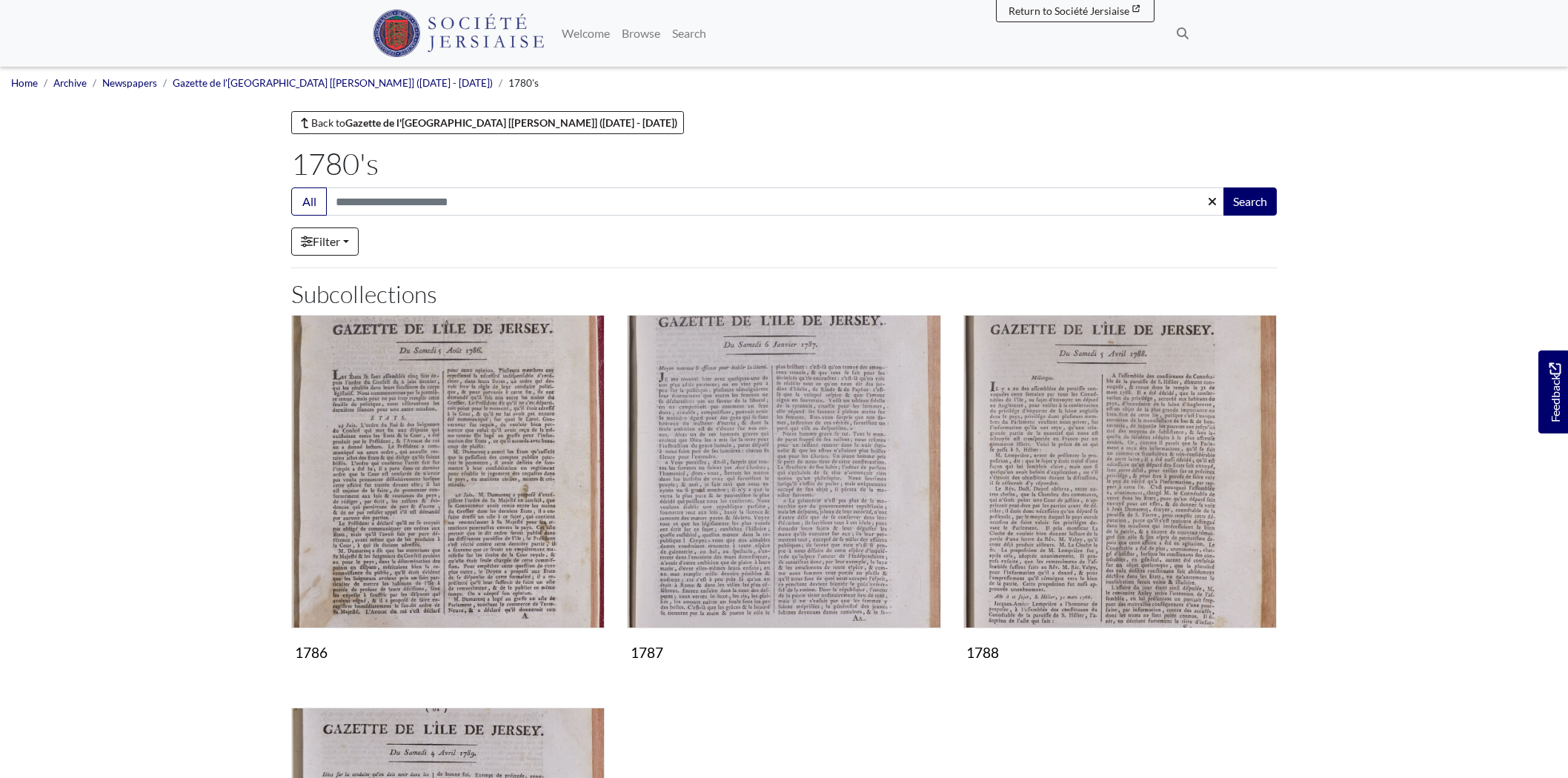
scroll to position [82, 0]
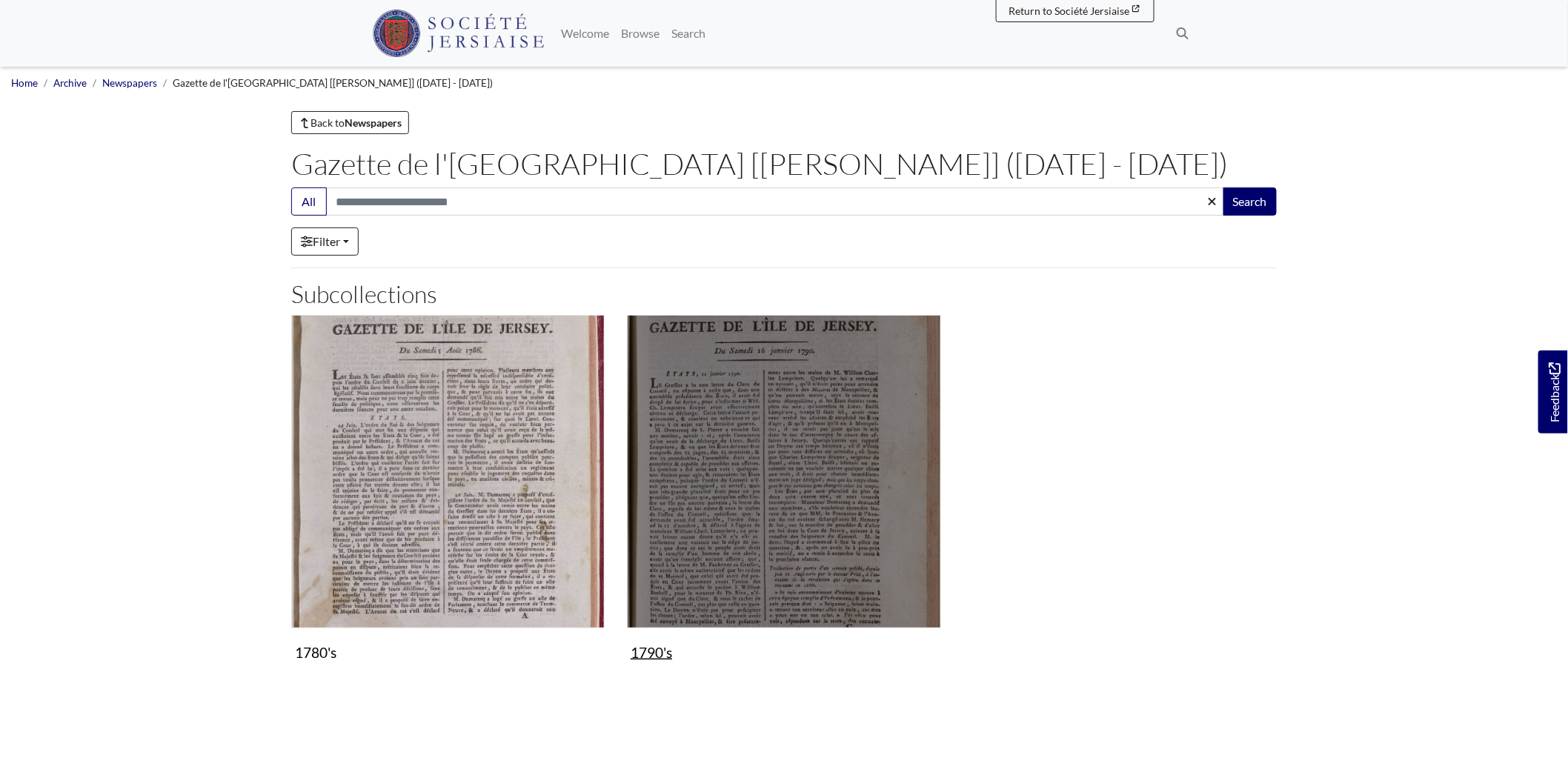
click at [808, 467] on img "Subcollection" at bounding box center [783, 472] width 314 height 314
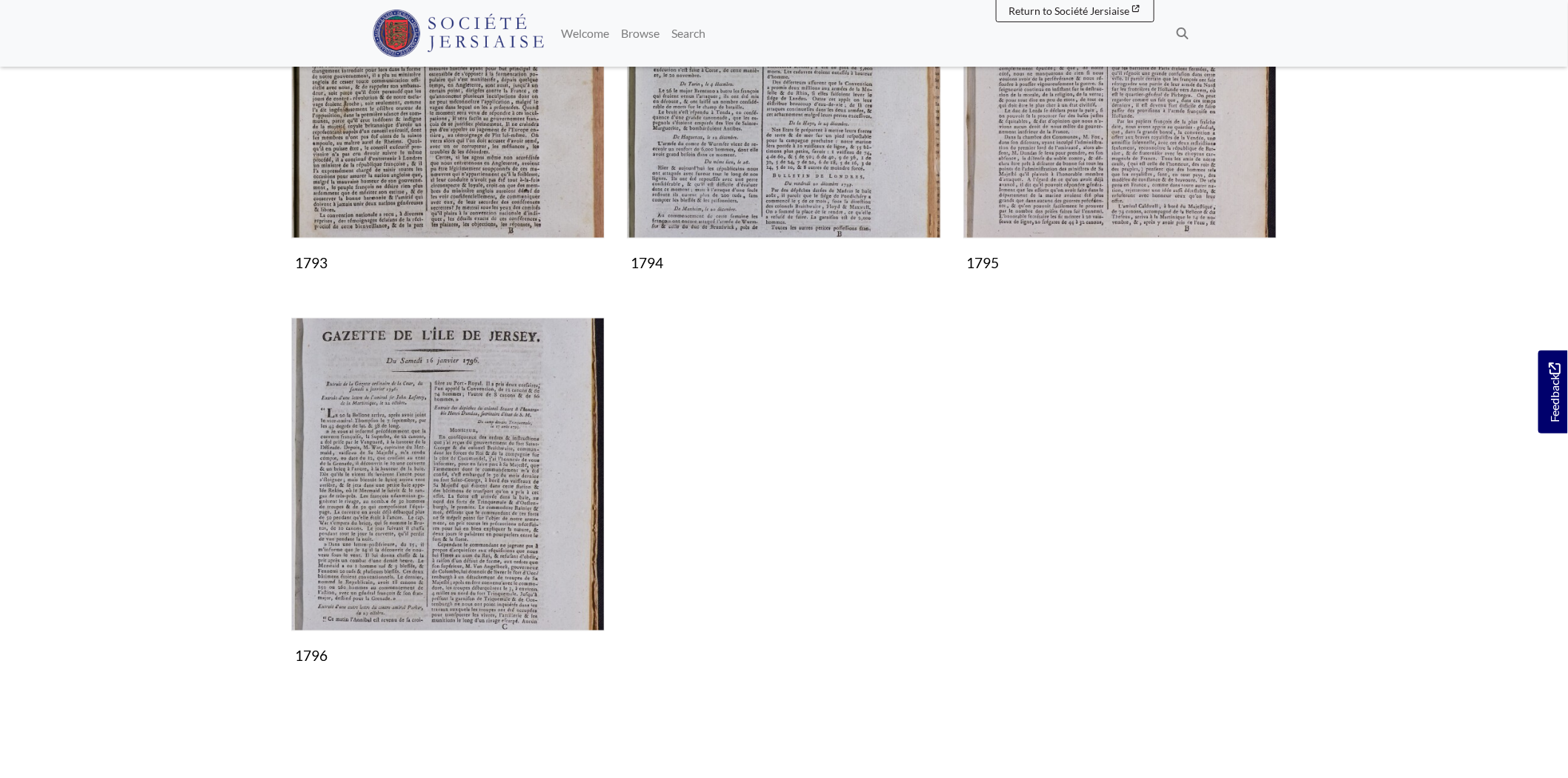
scroll to position [823, 0]
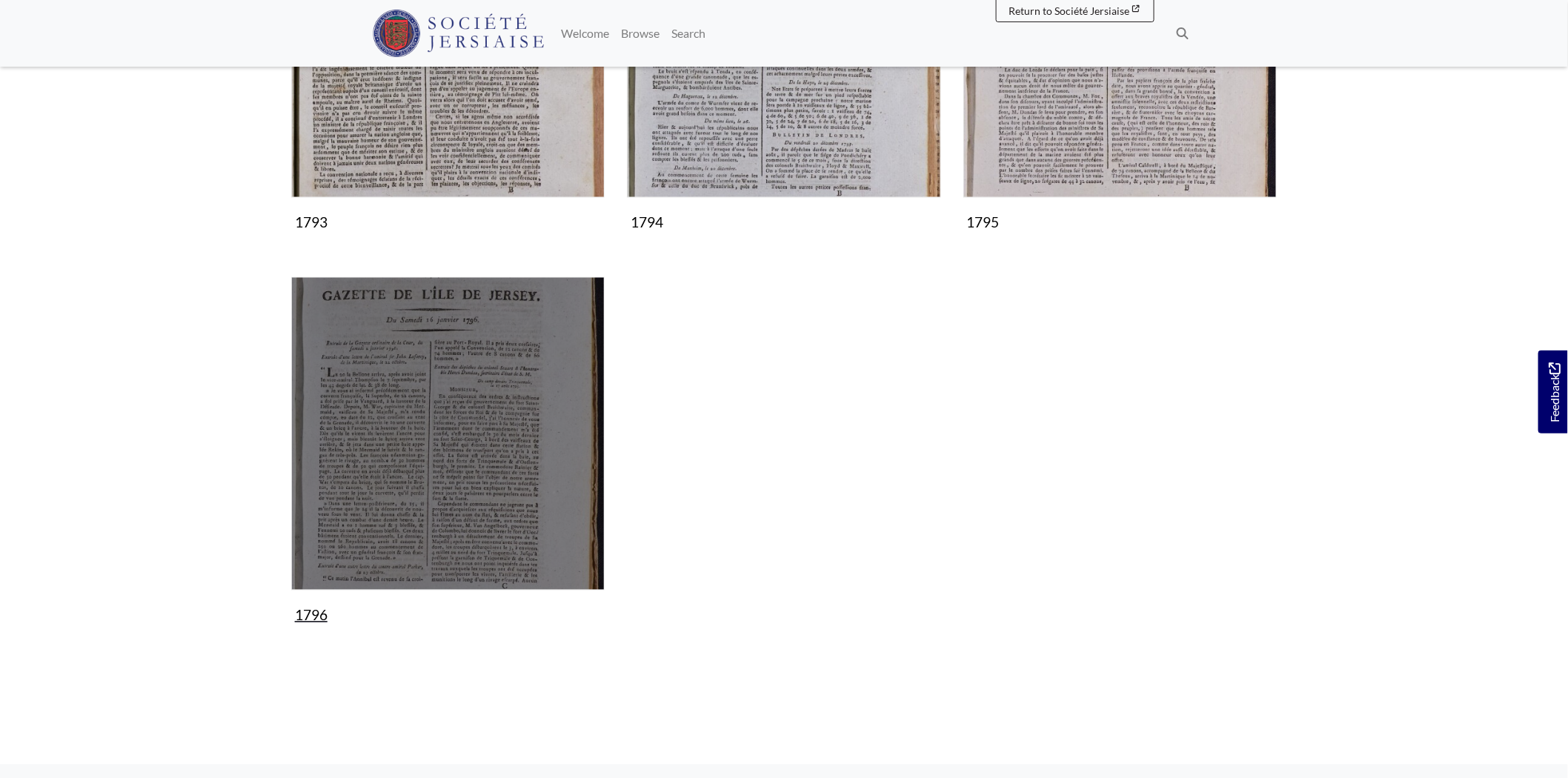
click at [433, 407] on img "Subcollection" at bounding box center [448, 434] width 314 height 314
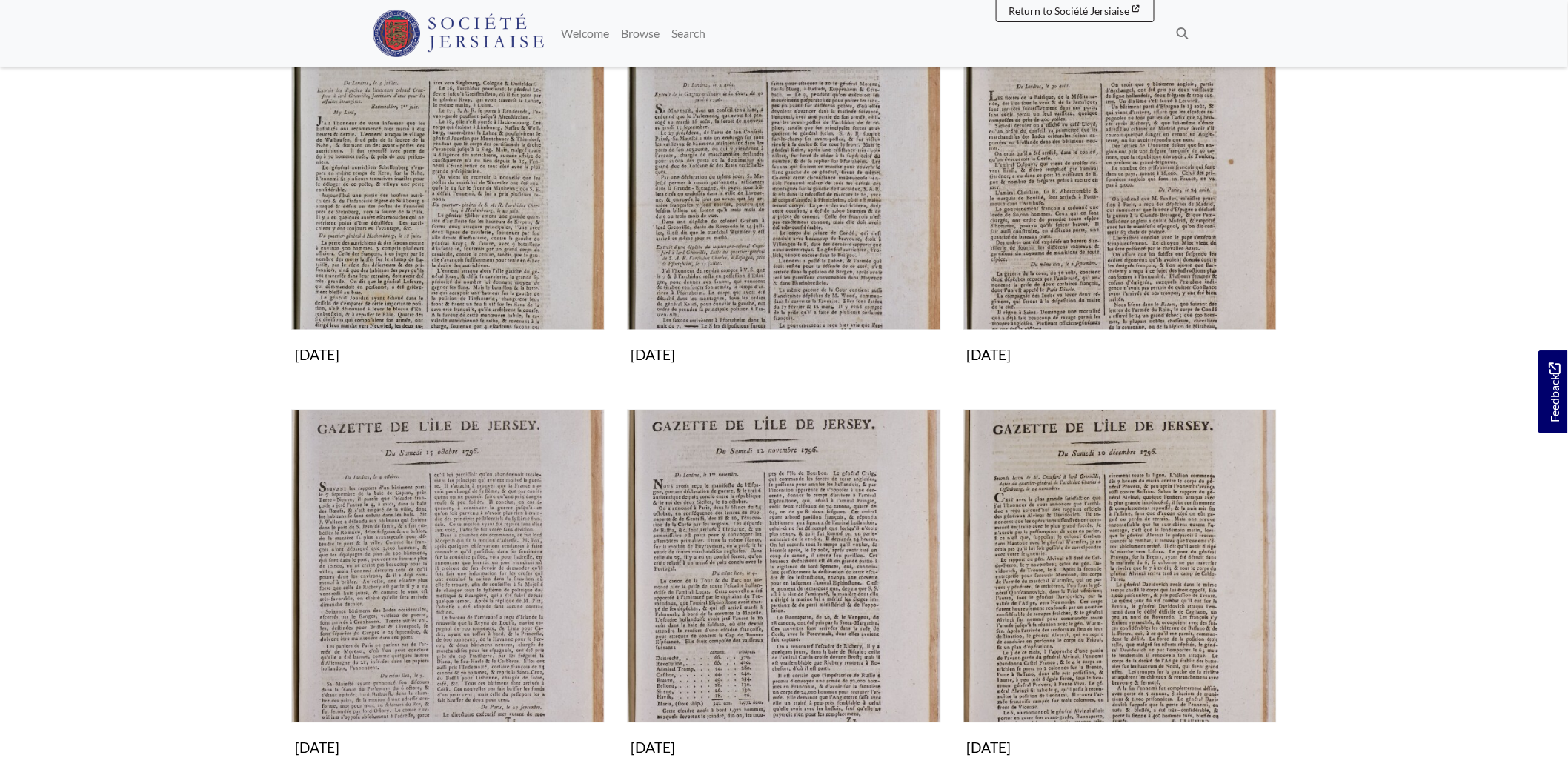
scroll to position [1152, 0]
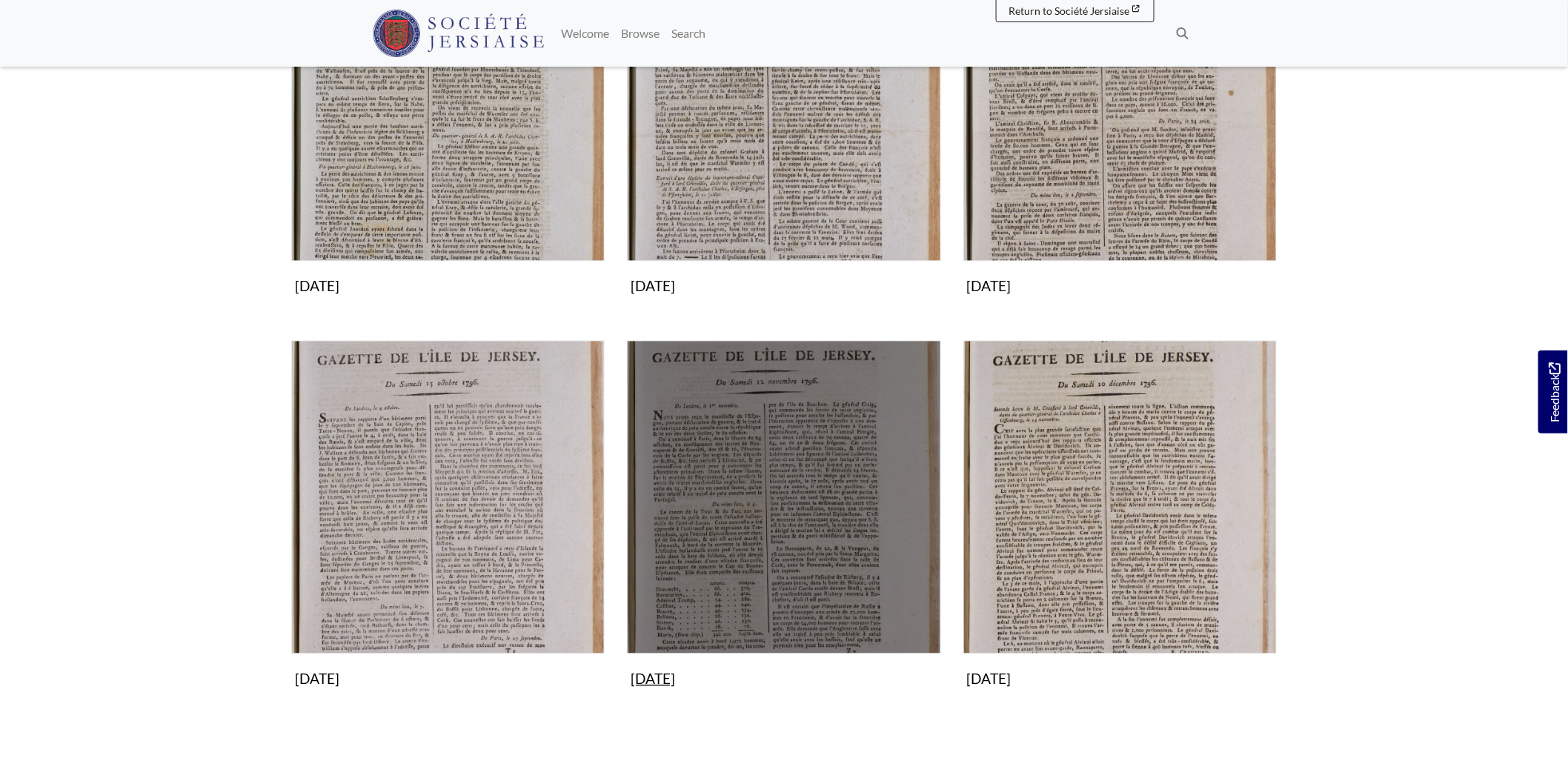
click at [758, 565] on img "Subcollection" at bounding box center [783, 498] width 314 height 314
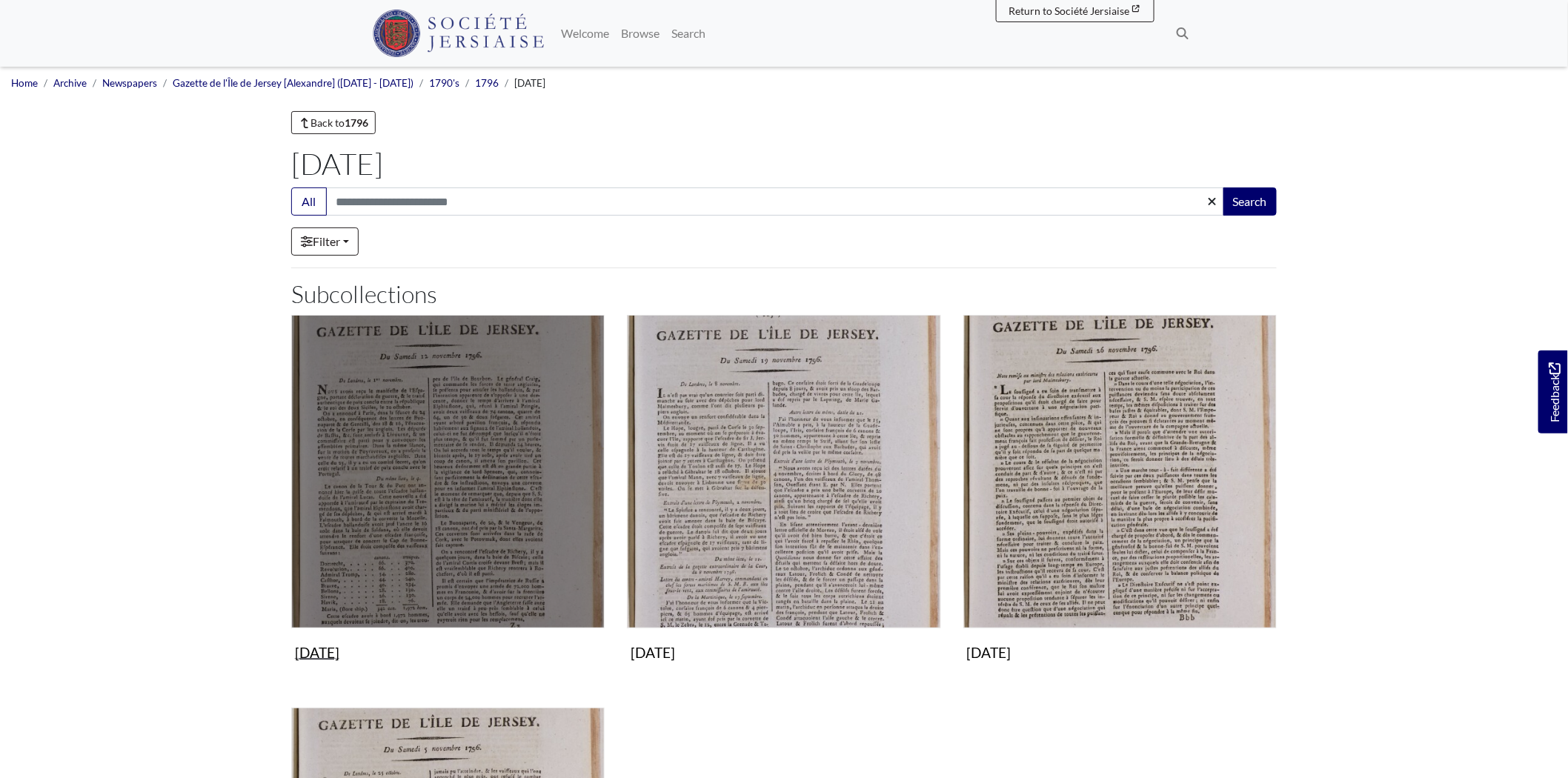
click at [513, 542] on img "Subcollection" at bounding box center [448, 472] width 314 height 314
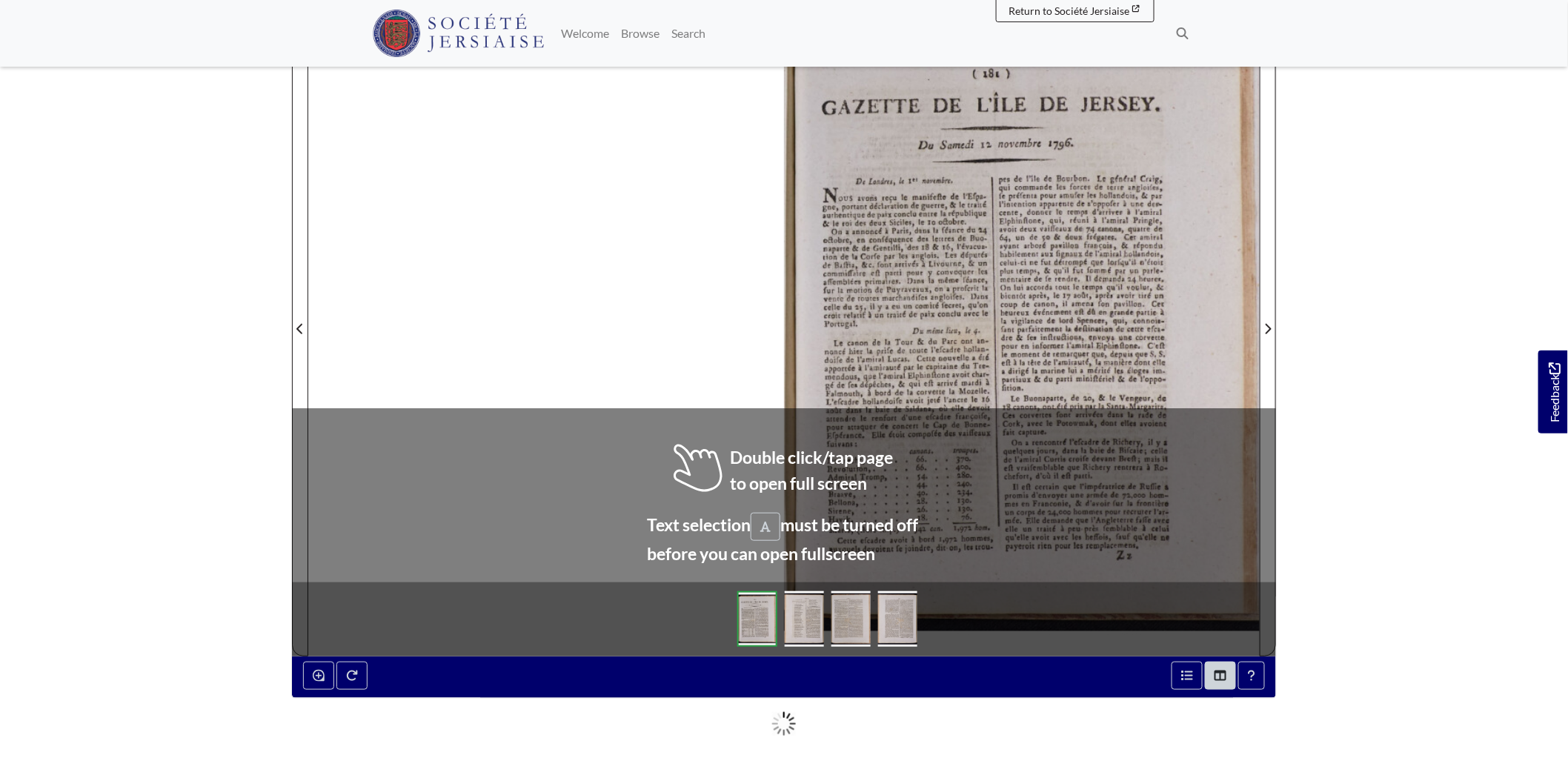
scroll to position [247, 0]
click at [927, 347] on div at bounding box center [1022, 319] width 476 height 672
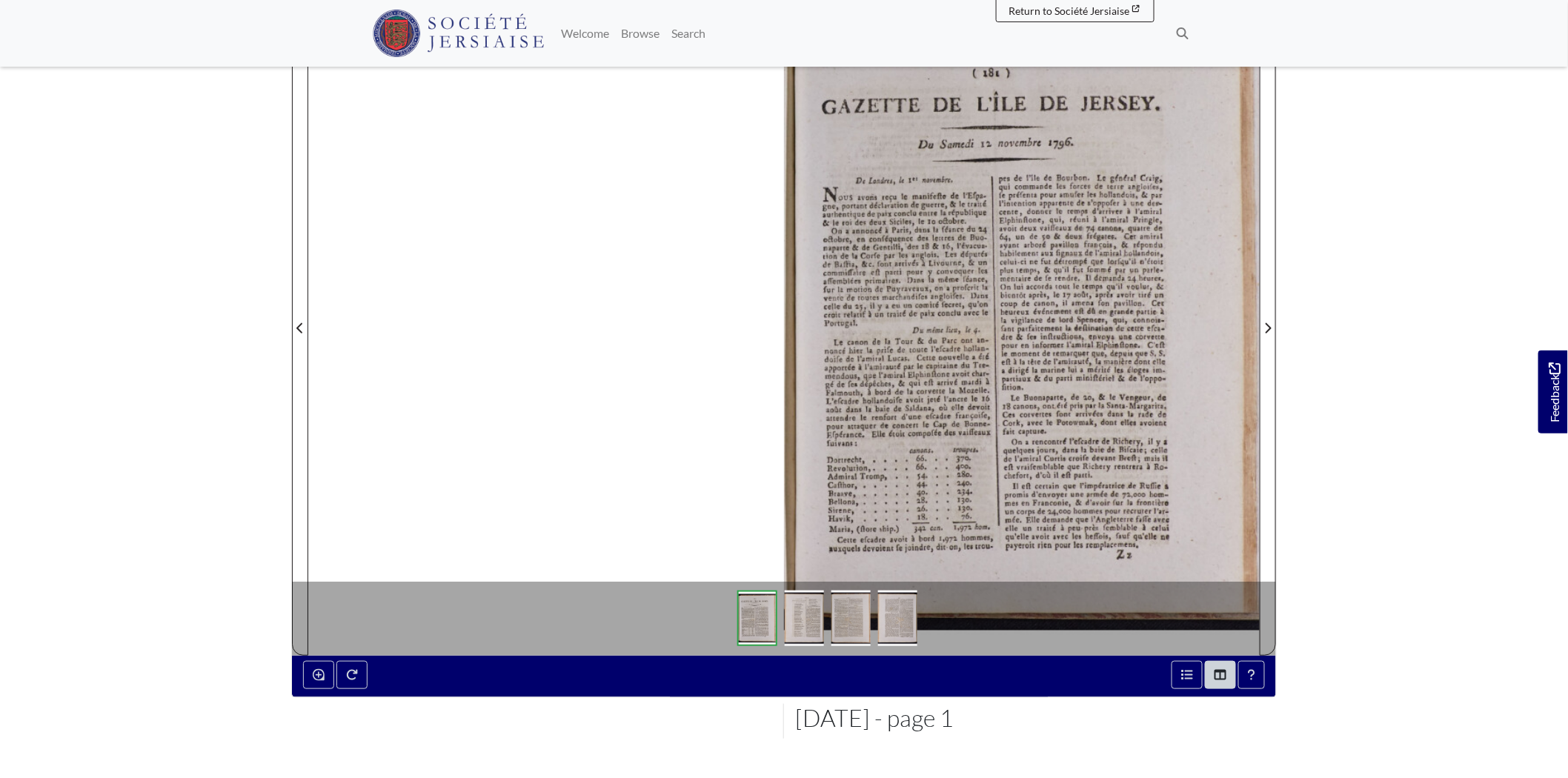
click at [927, 467] on div at bounding box center [1022, 319] width 476 height 672
click at [924, 469] on div at bounding box center [1022, 319] width 476 height 672
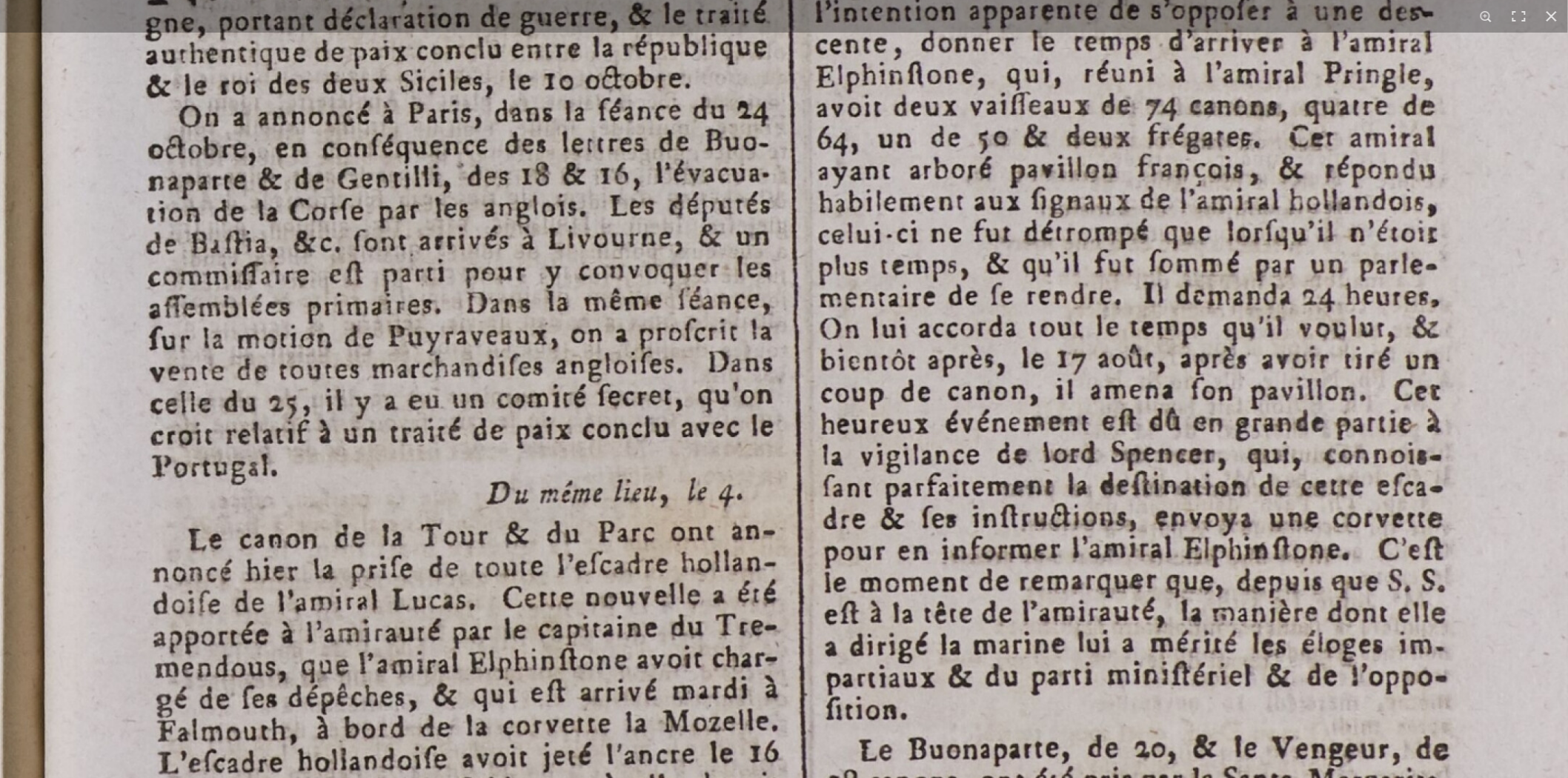
click at [602, 405] on img at bounding box center [901, 451] width 1805 height 2553
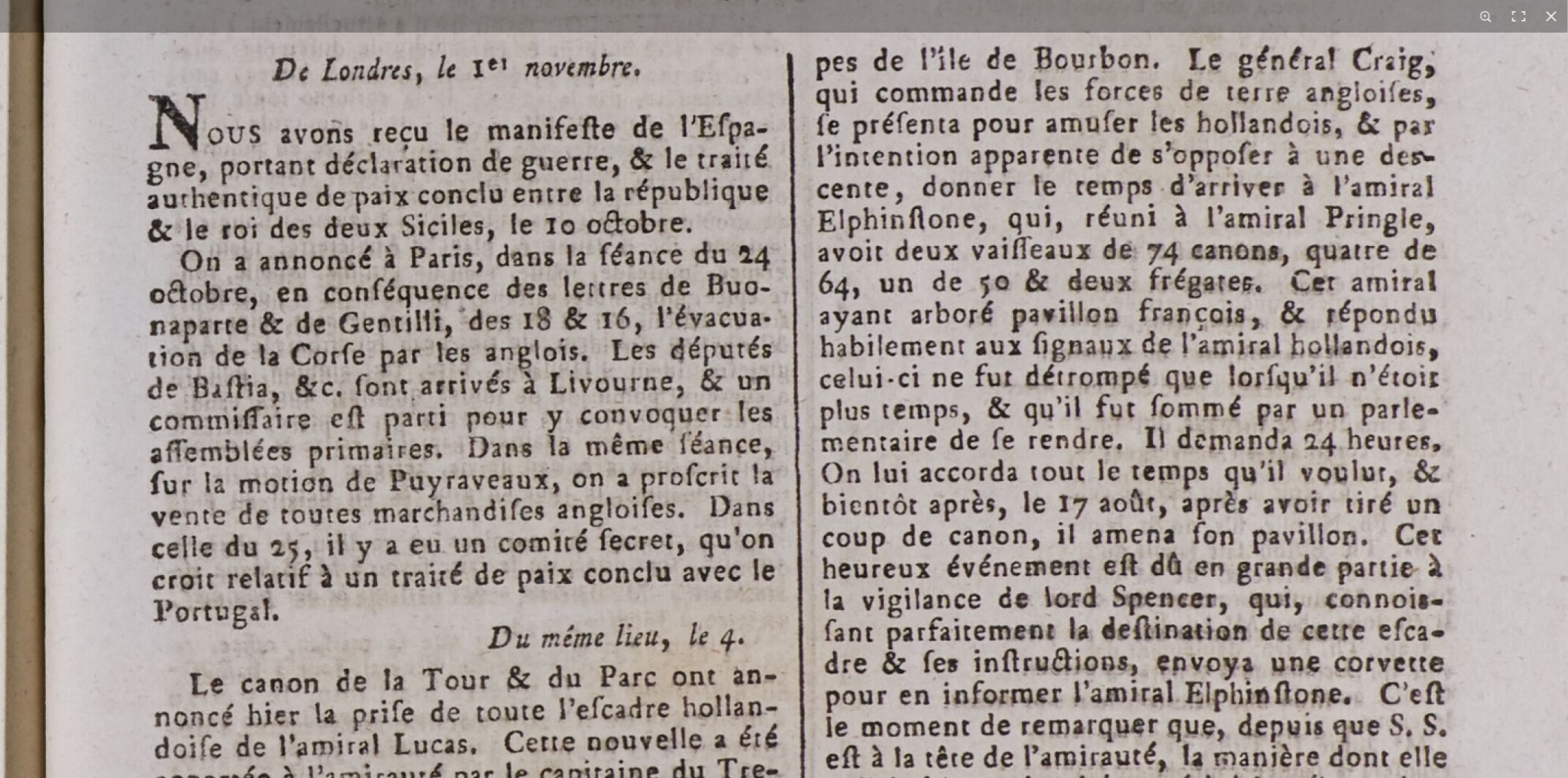
click at [551, 626] on img at bounding box center [902, 596] width 1805 height 2553
click at [580, 172] on img at bounding box center [902, 596] width 1805 height 2553
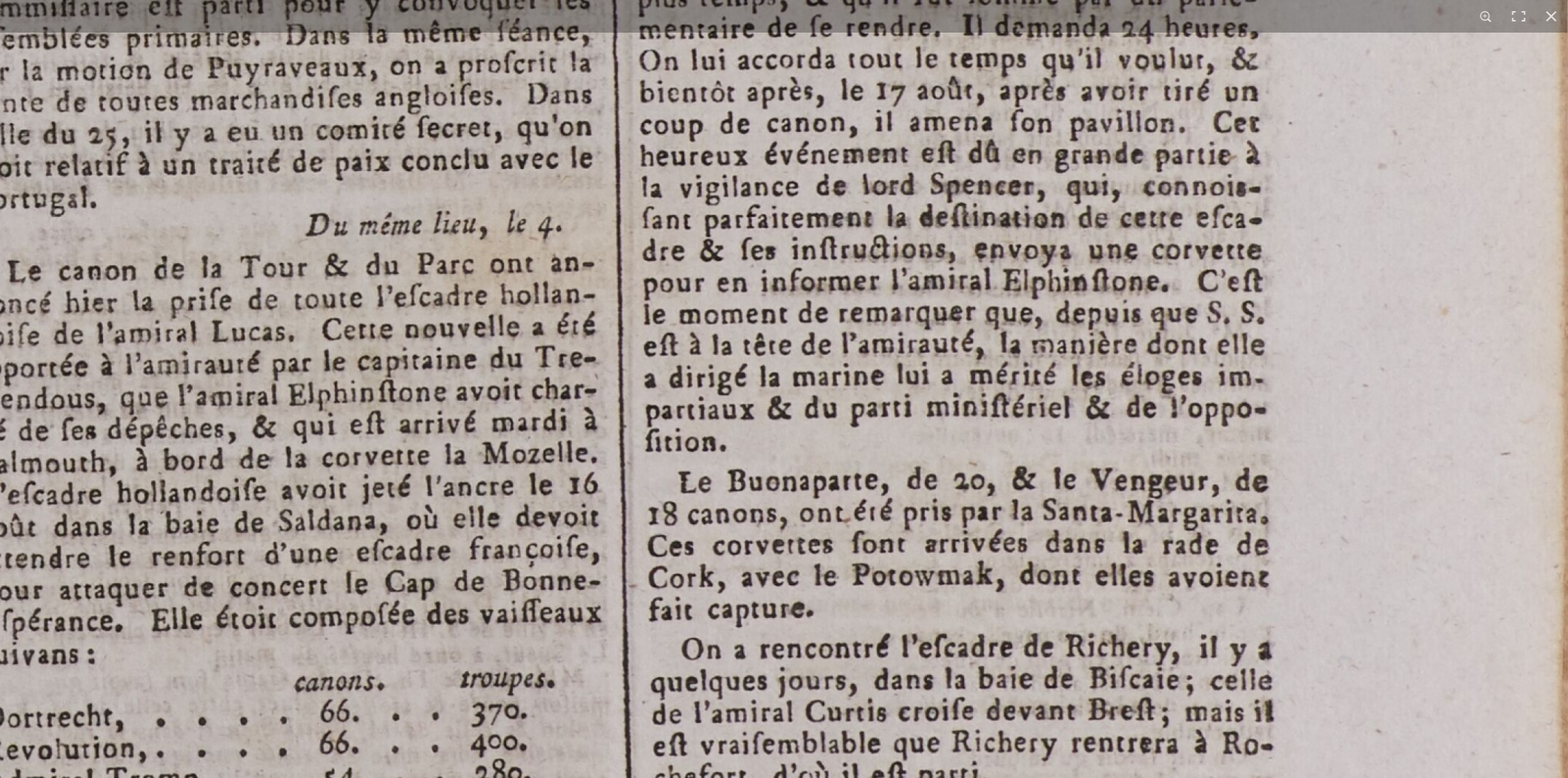
click at [945, 513] on img at bounding box center [720, 183] width 1805 height 2553
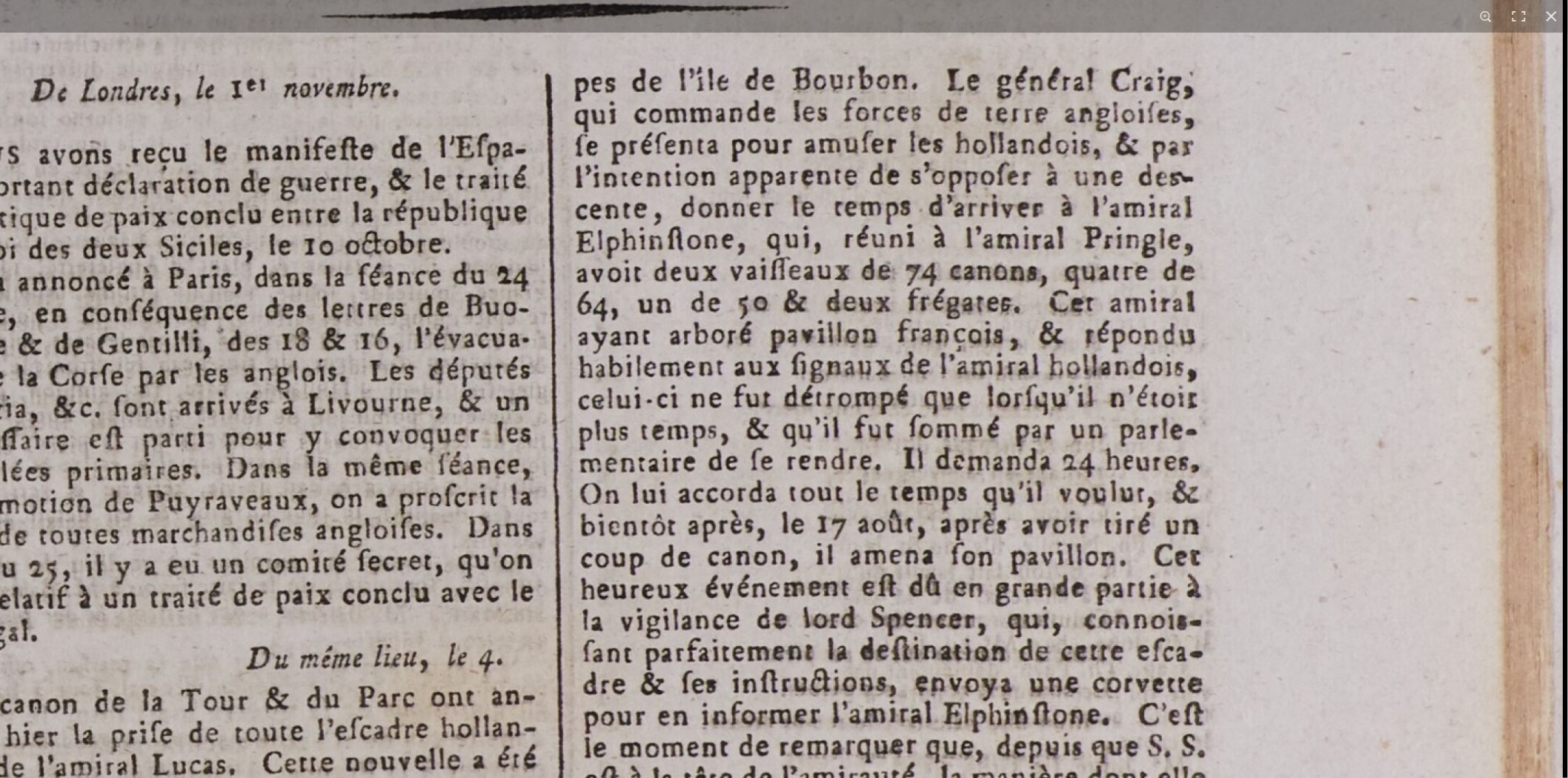
click at [885, 319] on img at bounding box center [661, 617] width 1805 height 2553
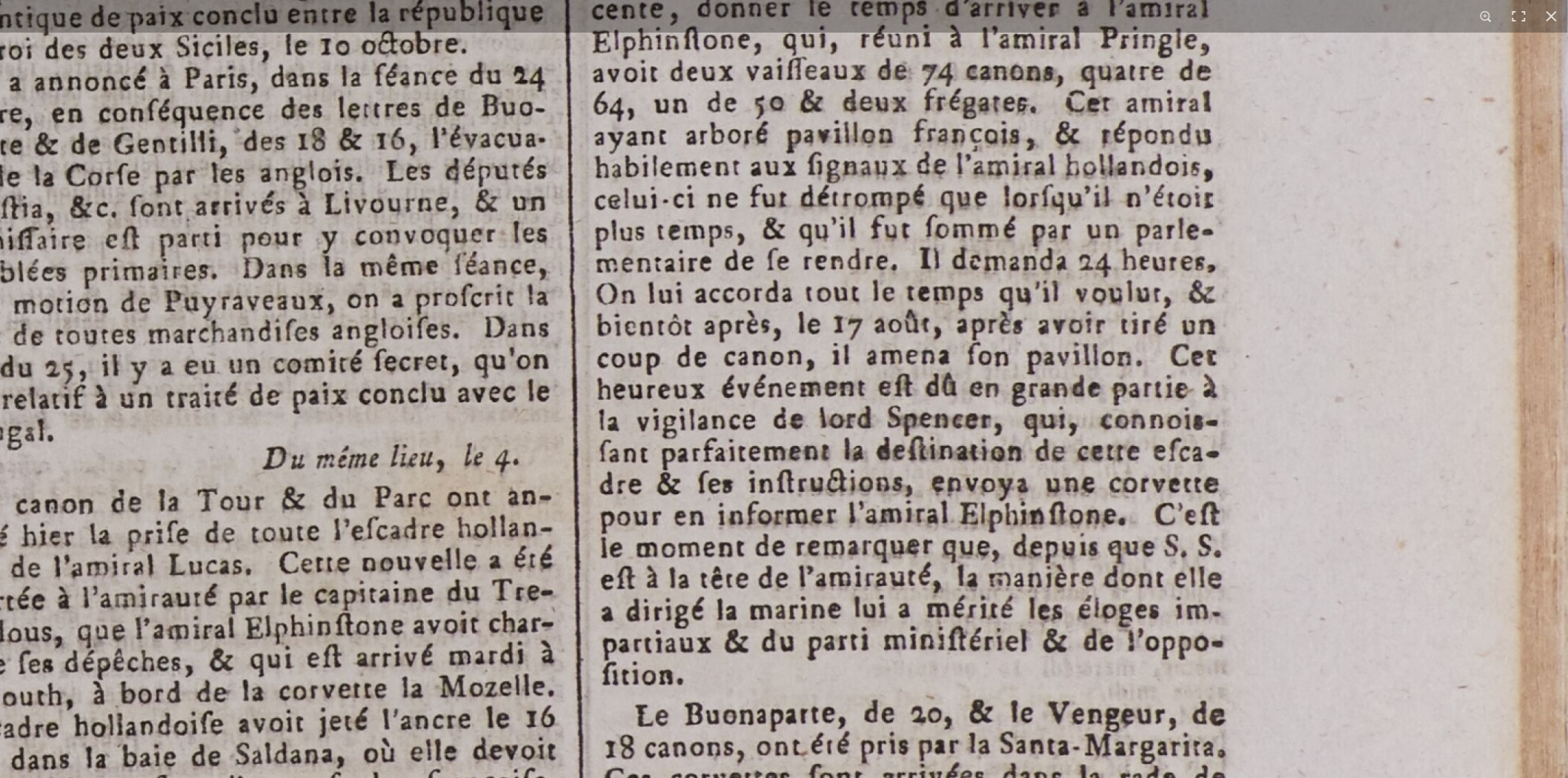
click at [915, 183] on img at bounding box center [677, 417] width 1805 height 2553
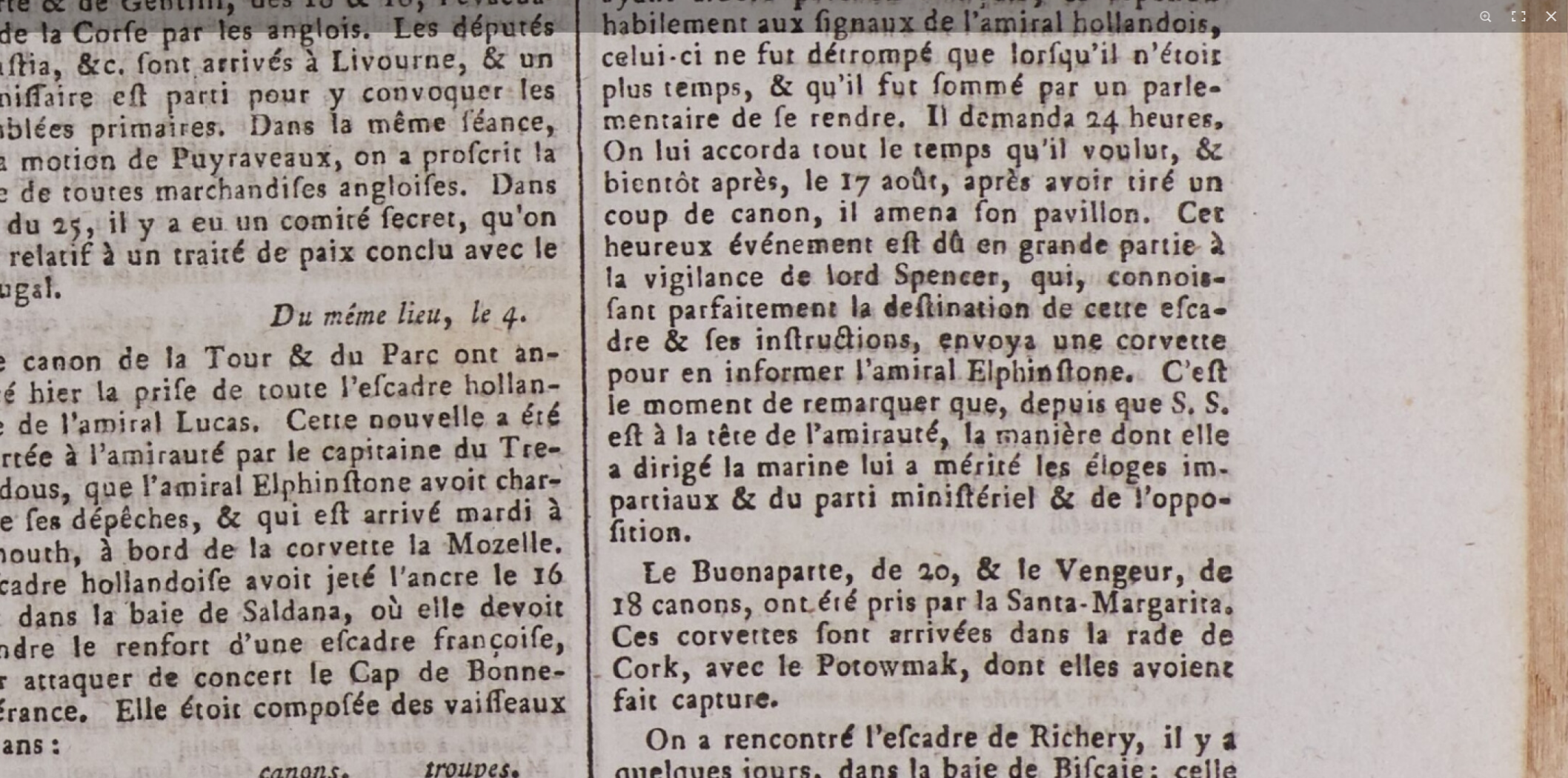
click at [865, 299] on img at bounding box center [684, 273] width 1805 height 2553
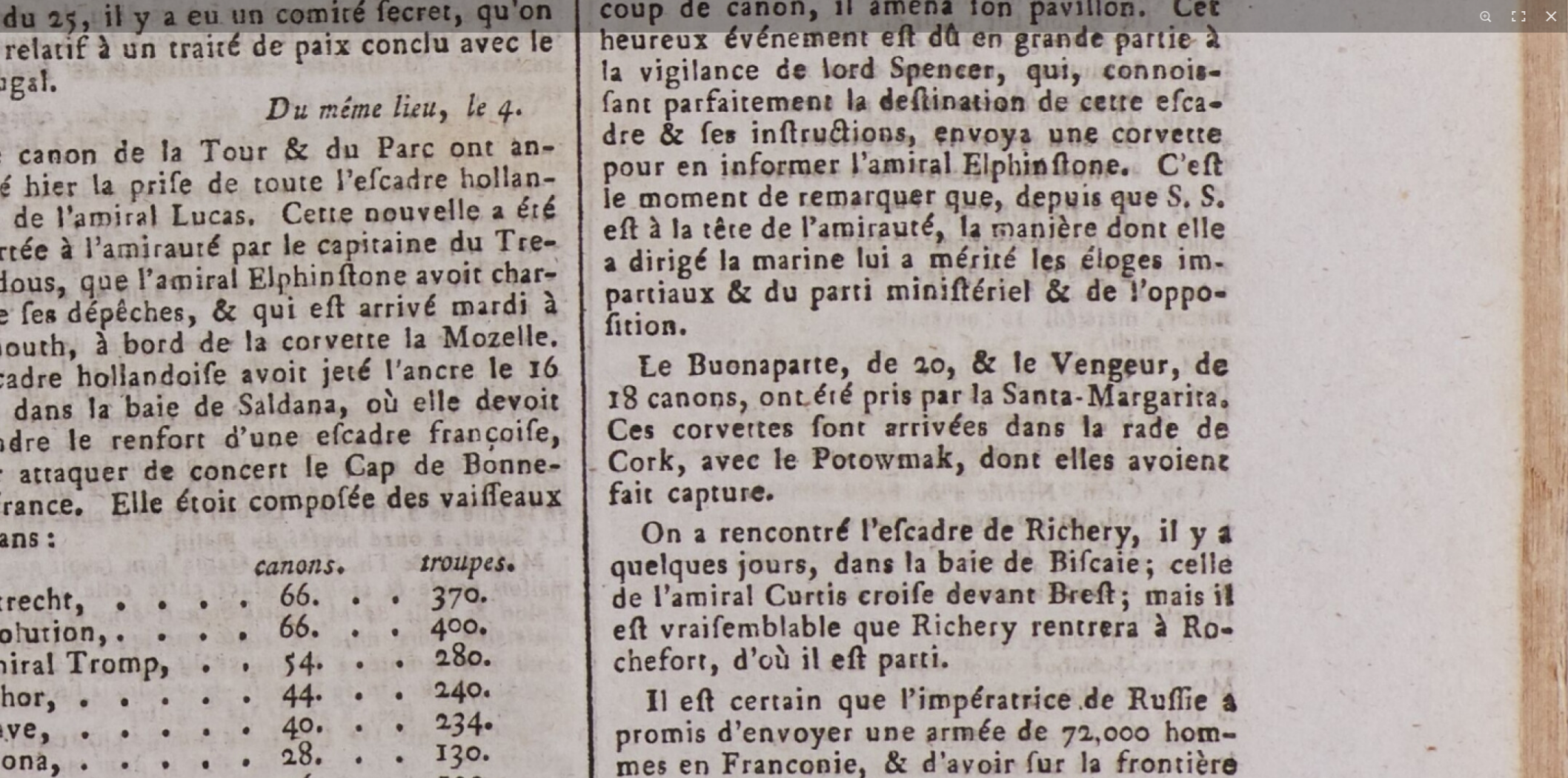
click at [852, 268] on img at bounding box center [680, 67] width 1805 height 2553
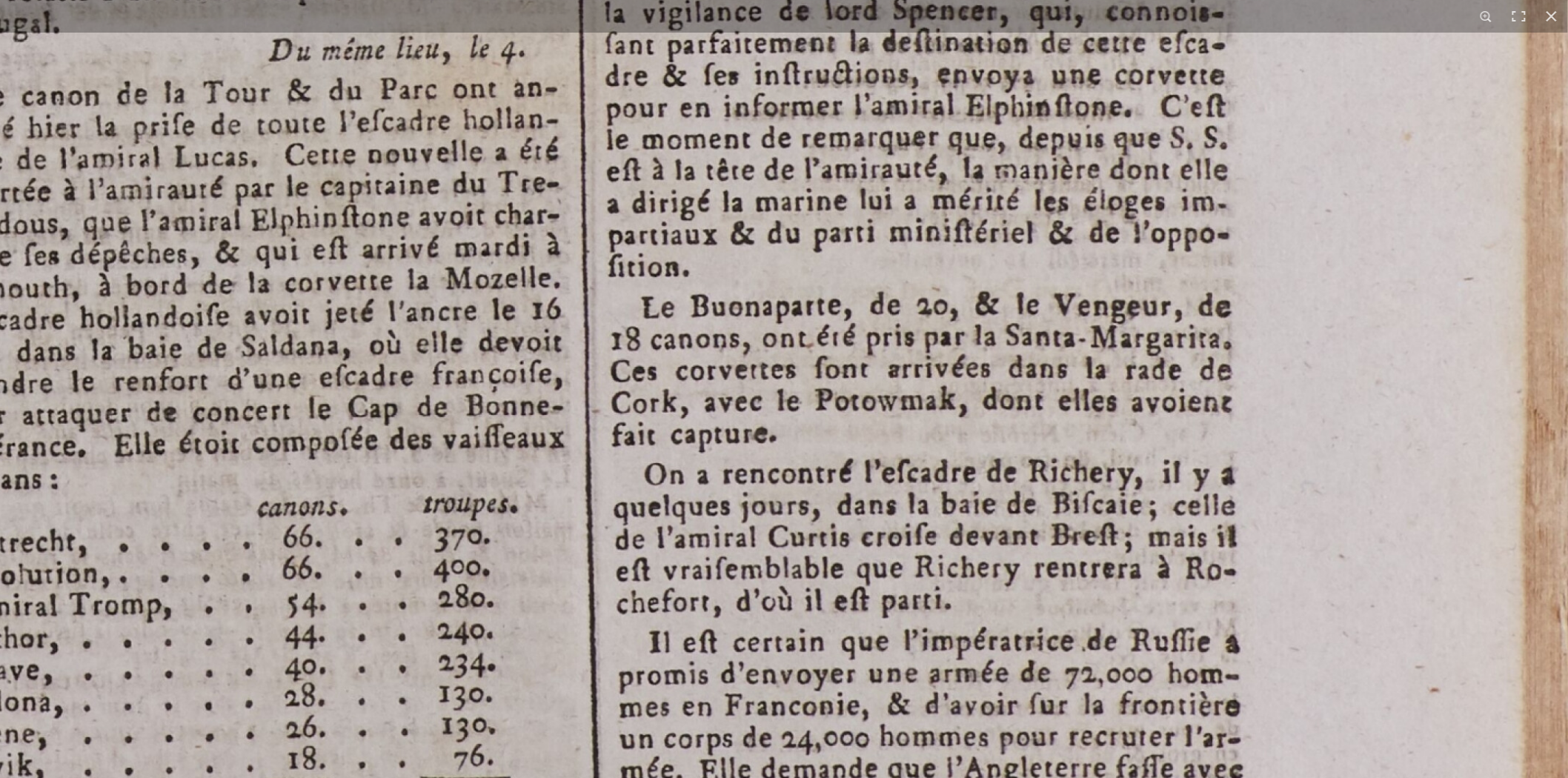
click at [834, 453] on img at bounding box center [683, 8] width 1805 height 2553
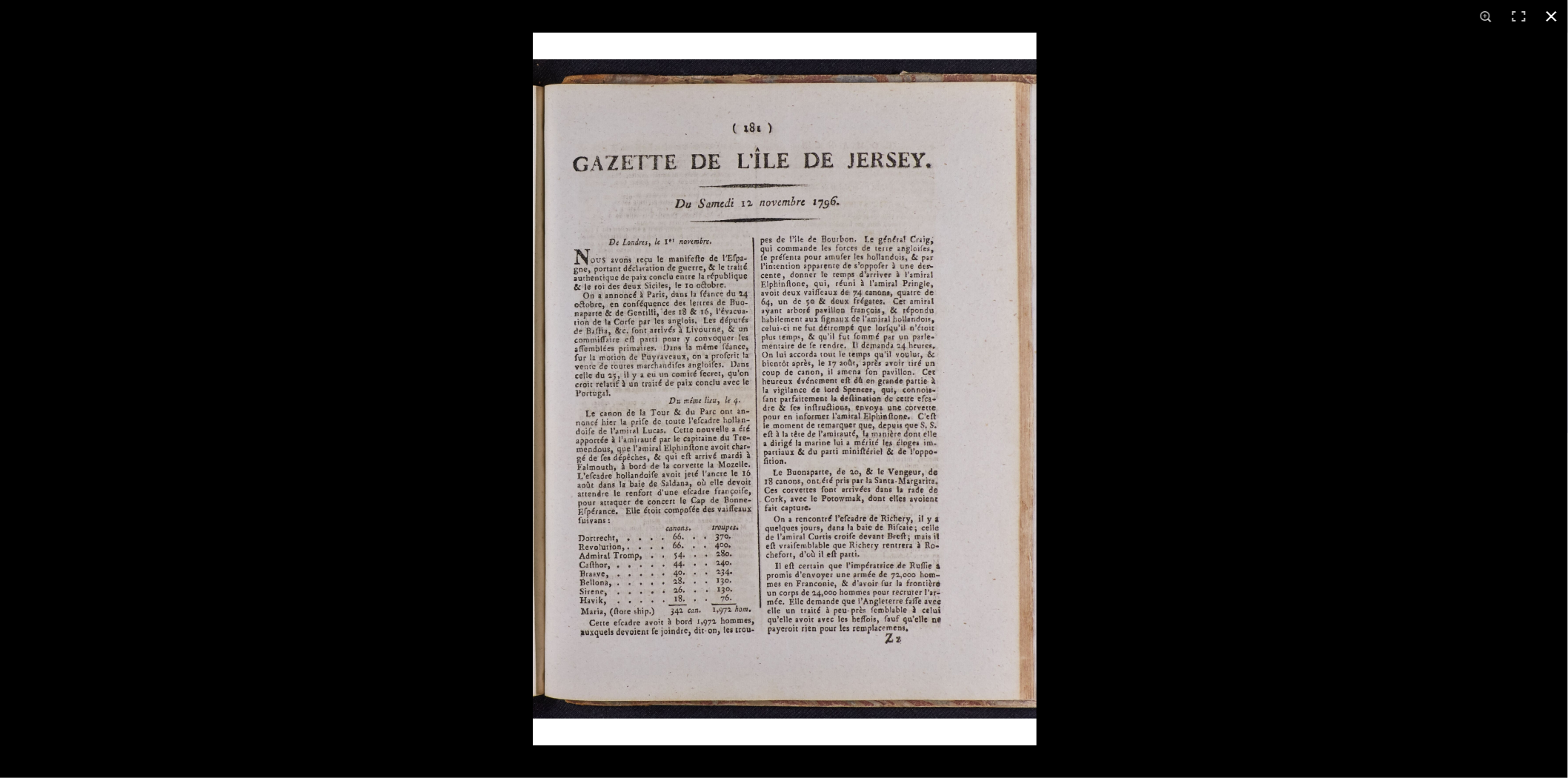
click at [1159, 548] on div at bounding box center [1317, 421] width 1568 height 778
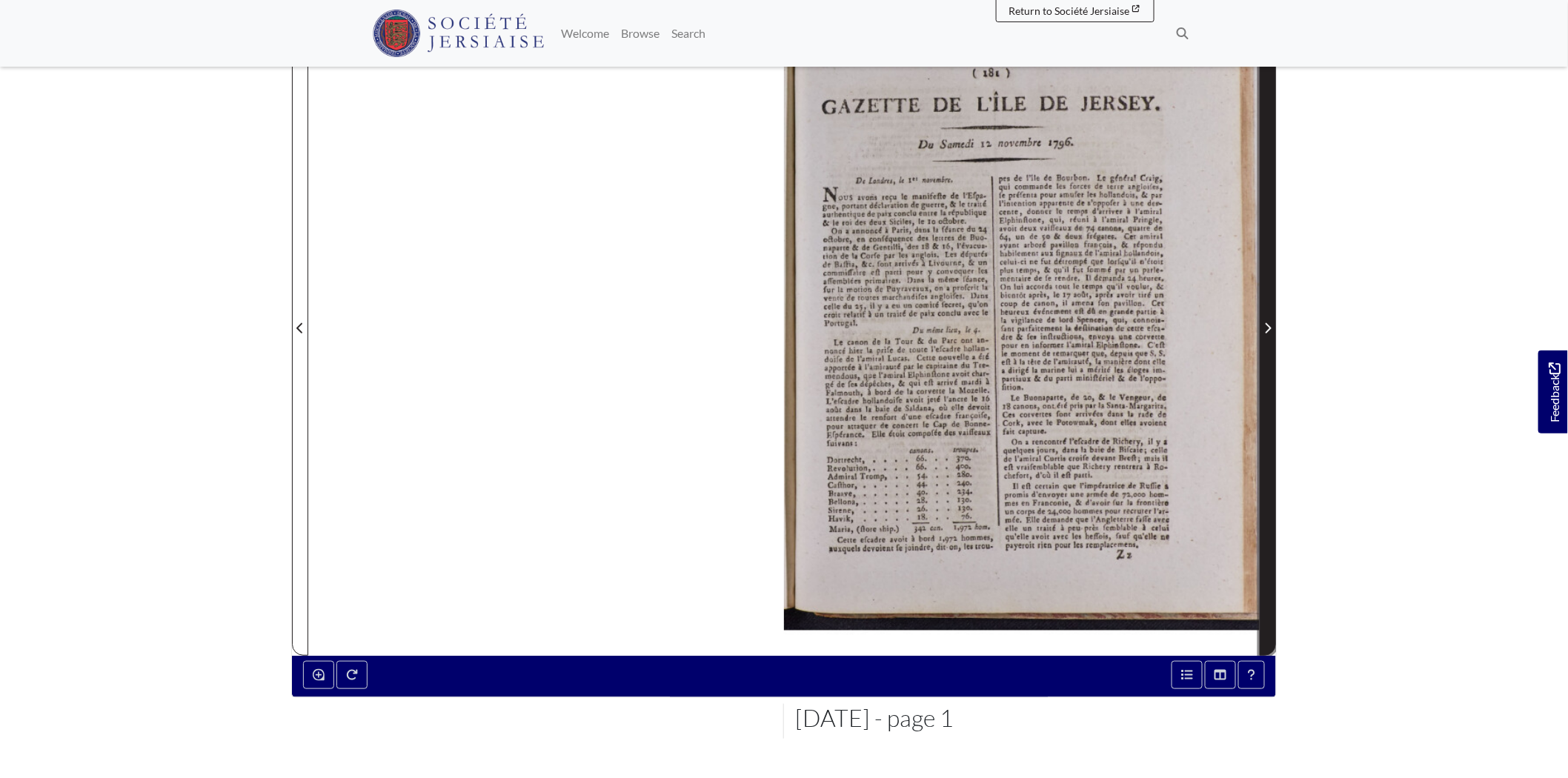
click at [1269, 340] on span "Next Page" at bounding box center [1268, 319] width 15 height 671
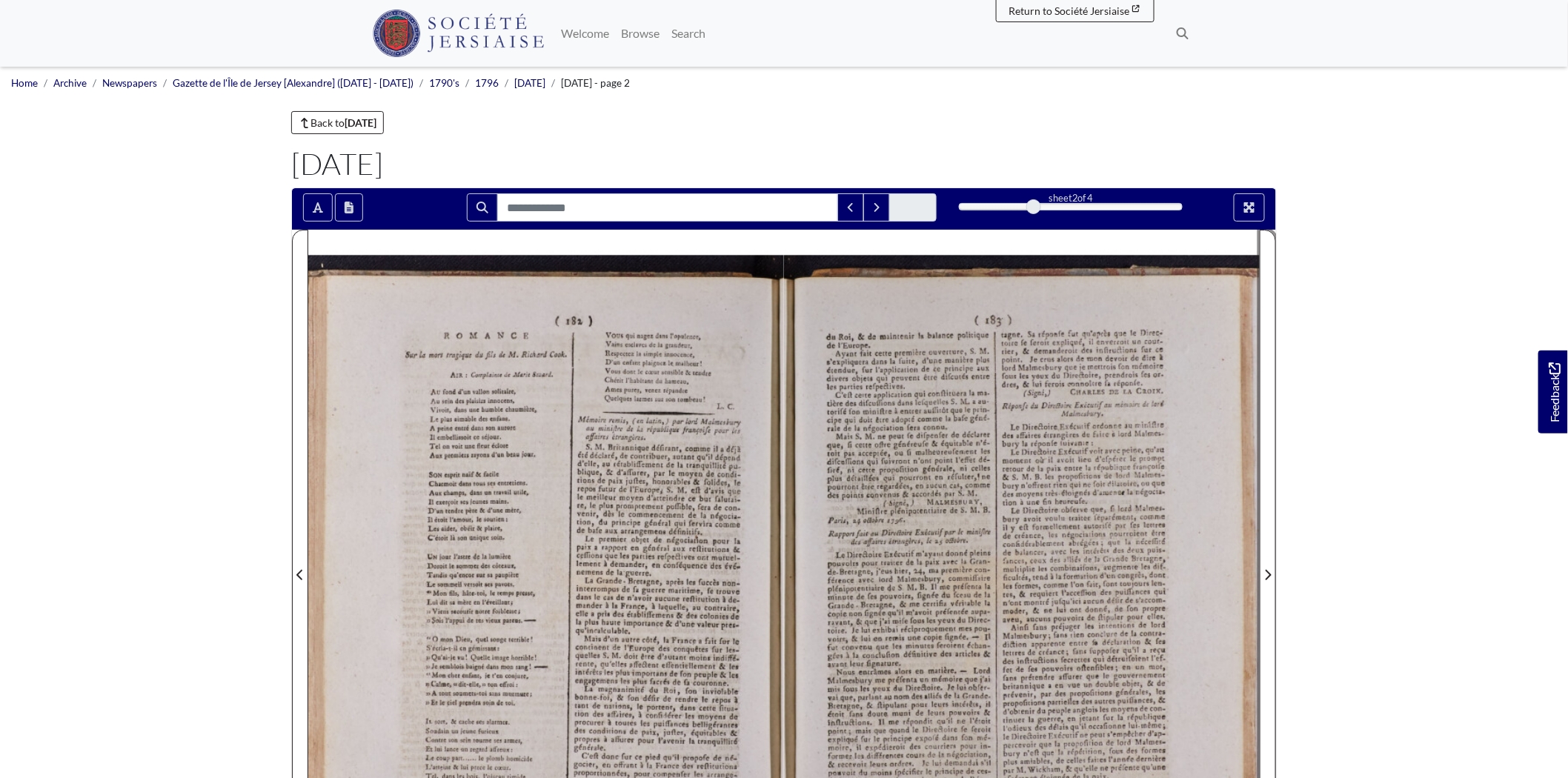
scroll to position [82, 0]
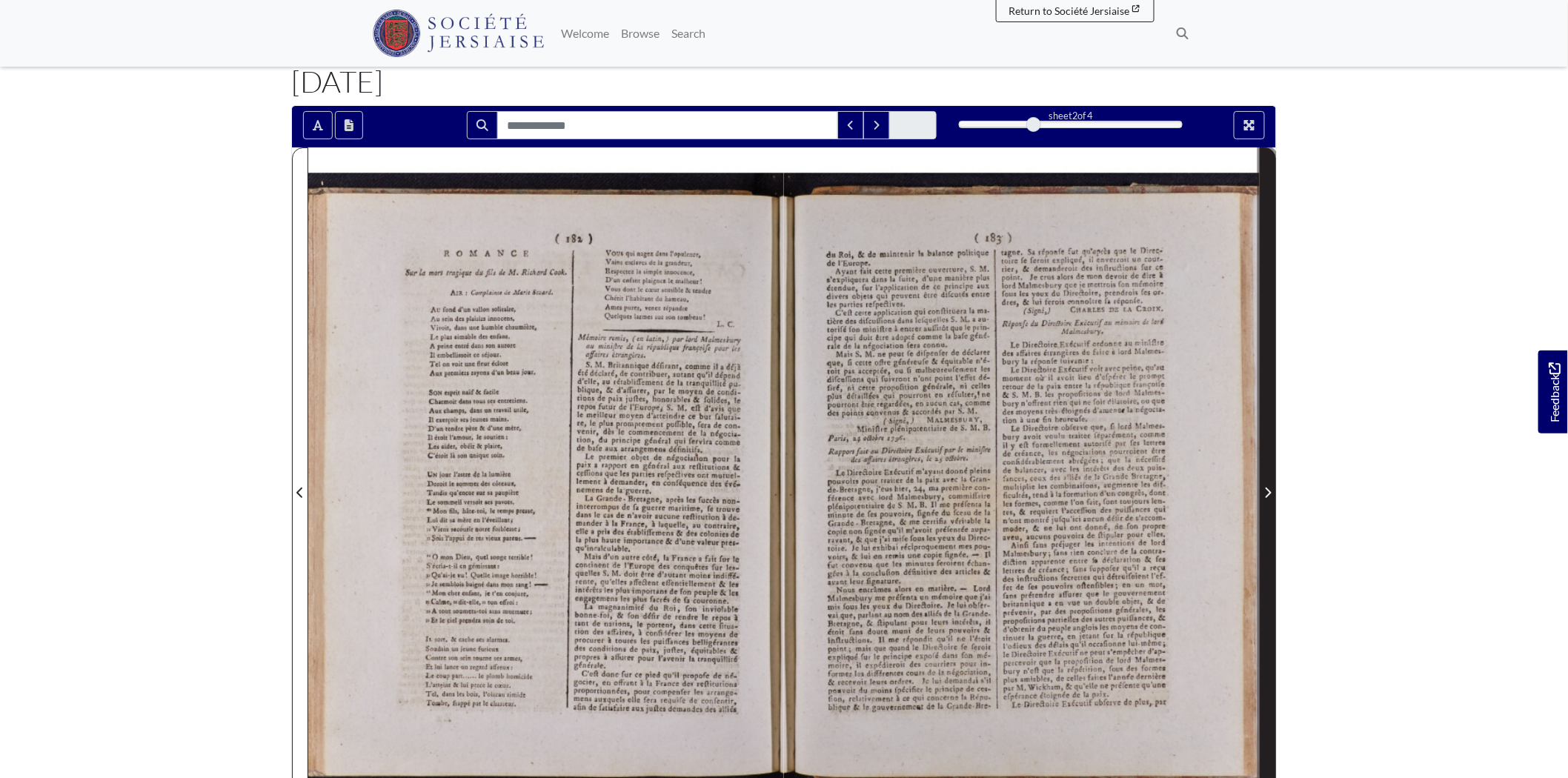
click at [1275, 505] on button "Next Page" at bounding box center [1268, 483] width 16 height 672
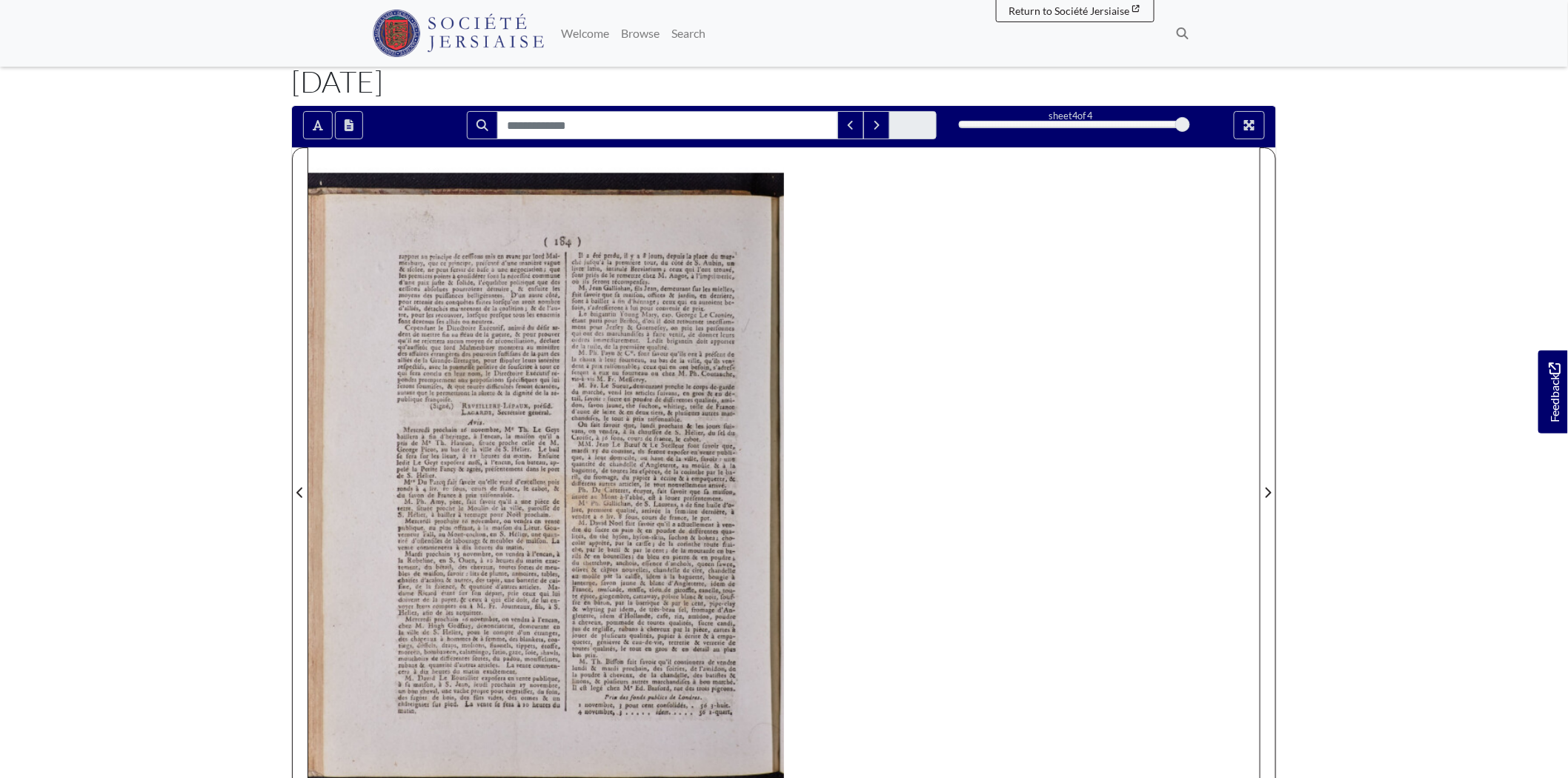
click at [493, 448] on div at bounding box center [546, 483] width 476 height 672
click at [597, 603] on div at bounding box center [546, 483] width 476 height 672
click at [597, 606] on div at bounding box center [546, 483] width 476 height 672
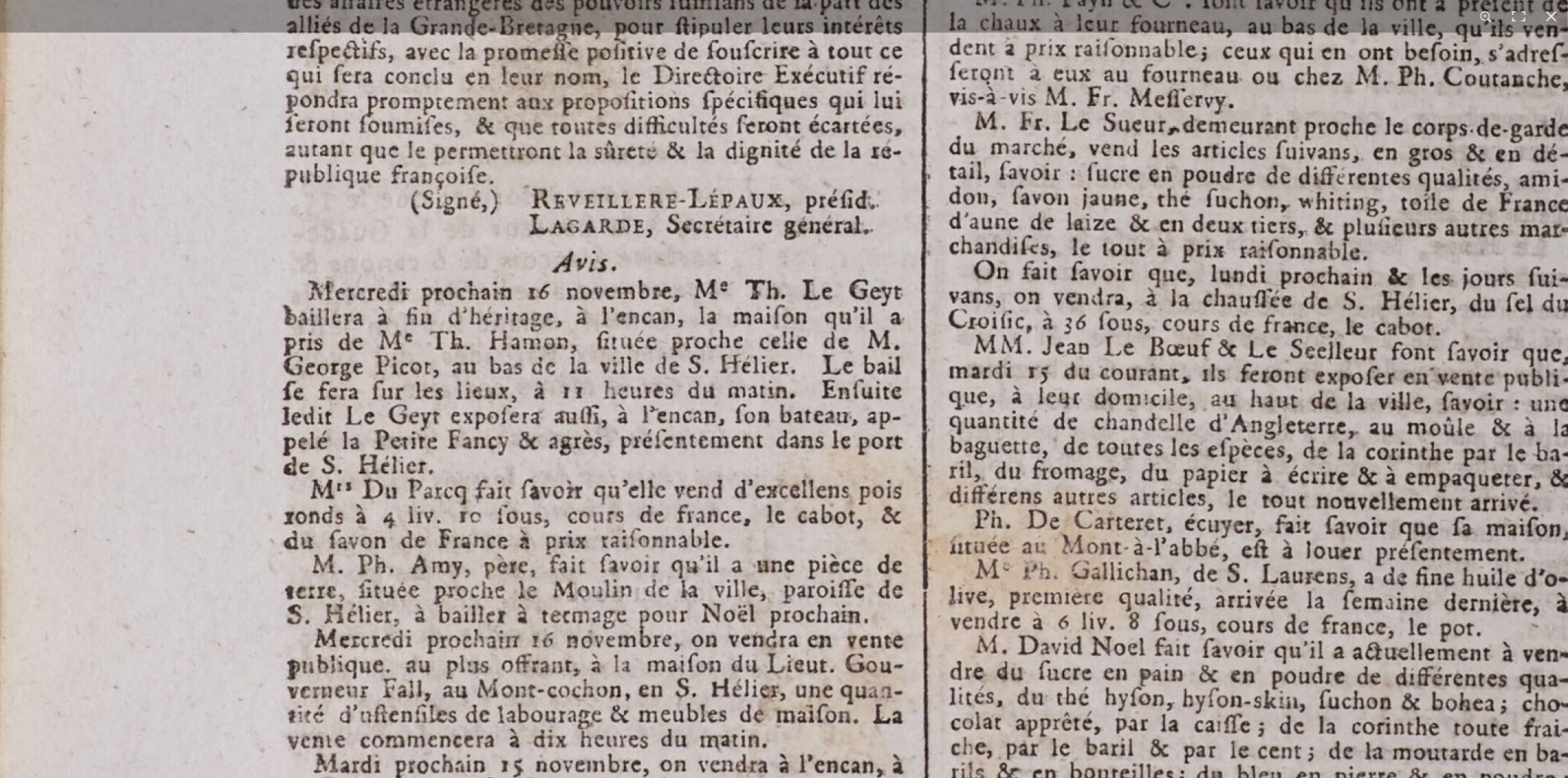
click at [715, 413] on img at bounding box center [852, 496] width 1812 height 2563
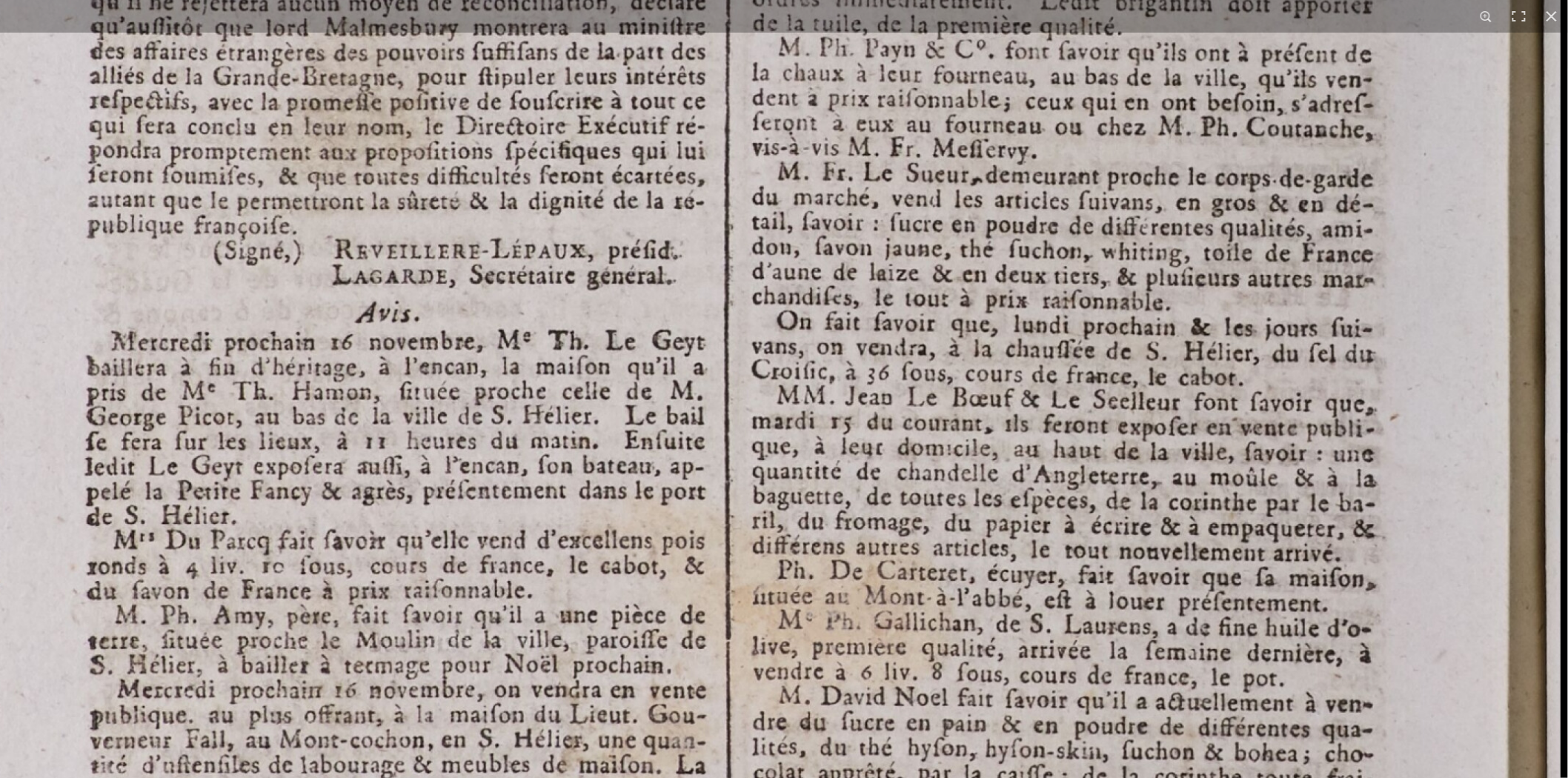
click at [976, 553] on img at bounding box center [655, 546] width 1812 height 2563
